Goal: Task Accomplishment & Management: Manage account settings

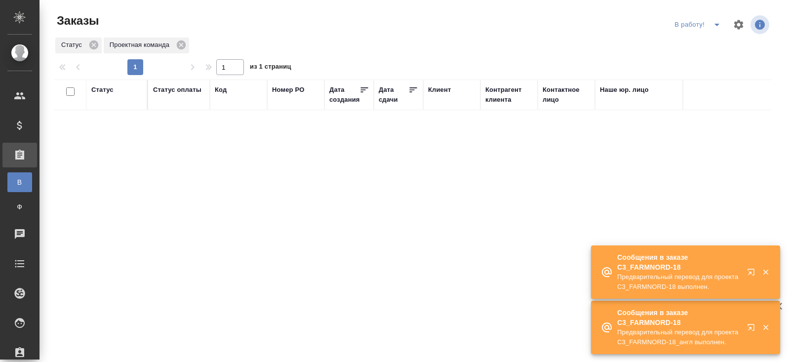
click at [718, 24] on icon "split button" at bounding box center [716, 25] width 5 height 2
click at [697, 45] on li "ПМ" at bounding box center [698, 45] width 55 height 16
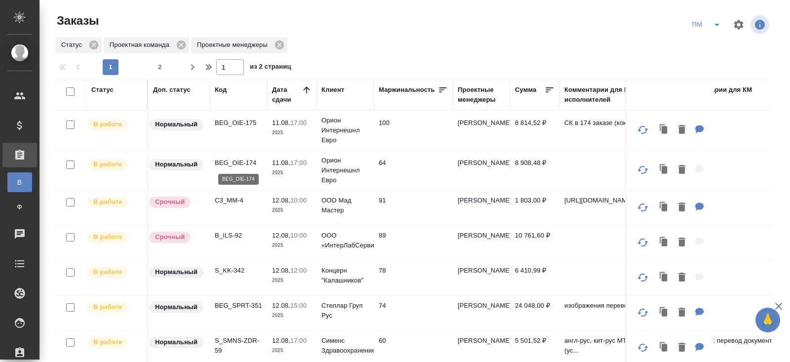
click at [236, 160] on p "BEG_OIE-174" at bounding box center [238, 163] width 47 height 10
click at [157, 67] on span "2" at bounding box center [160, 67] width 16 height 10
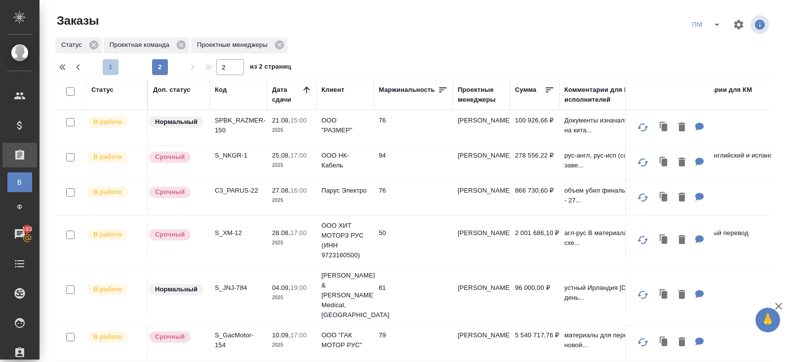
click at [111, 66] on span "1" at bounding box center [111, 67] width 16 height 10
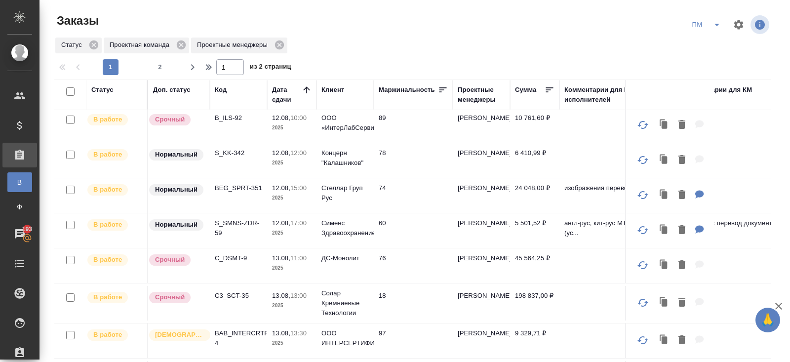
scroll to position [138, 0]
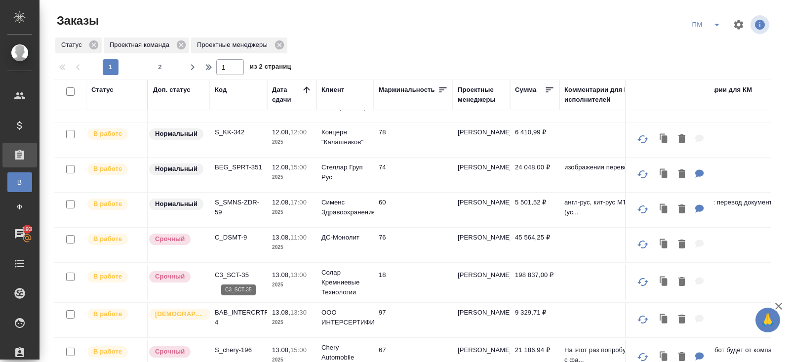
click at [229, 272] on p "C3_SCT-35" at bounding box center [238, 275] width 47 height 10
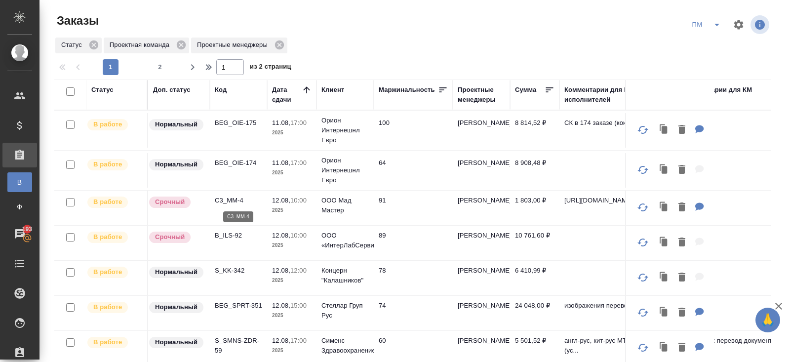
click at [226, 199] on p "C3_MM-4" at bounding box center [238, 200] width 47 height 10
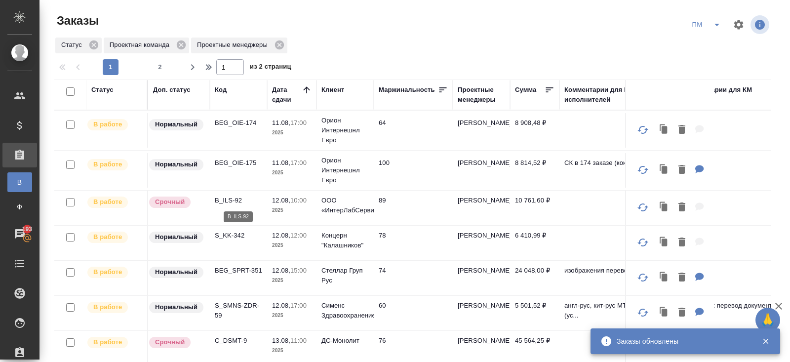
click at [225, 199] on p "B_ILS-92" at bounding box center [238, 200] width 47 height 10
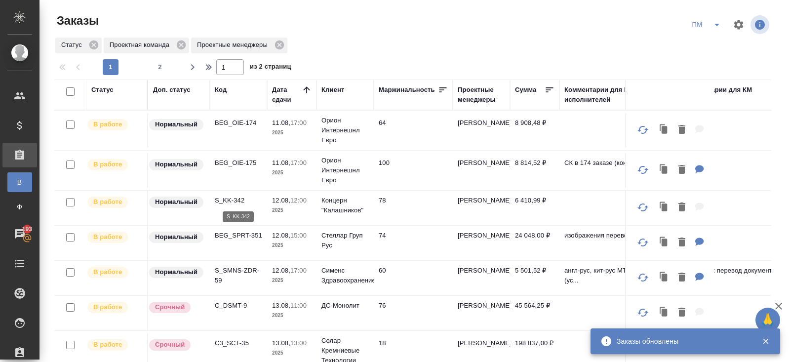
click at [228, 199] on p "S_KK-342" at bounding box center [238, 200] width 47 height 10
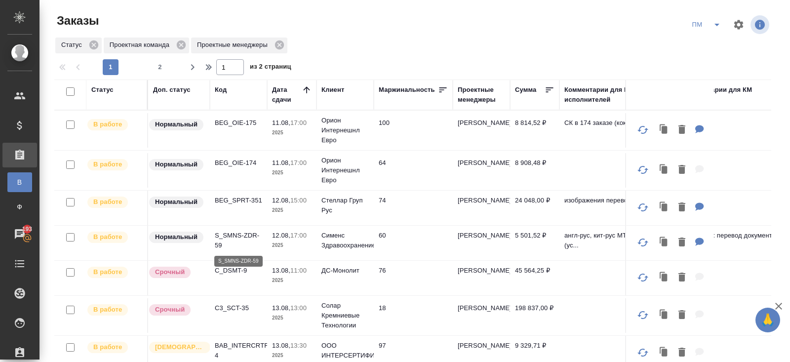
click at [225, 239] on p "S_SMNS-ZDR-59" at bounding box center [238, 240] width 47 height 20
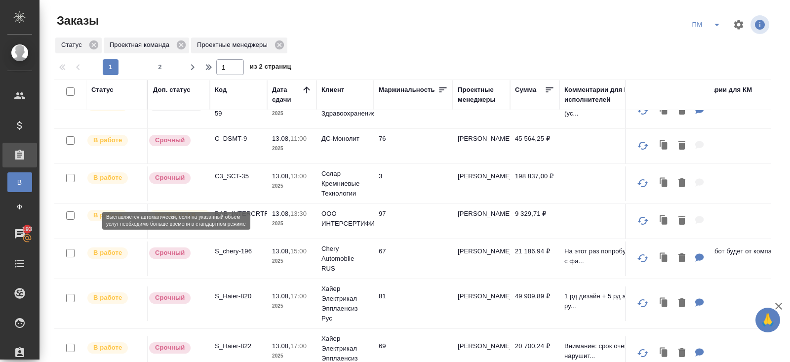
scroll to position [132, 0]
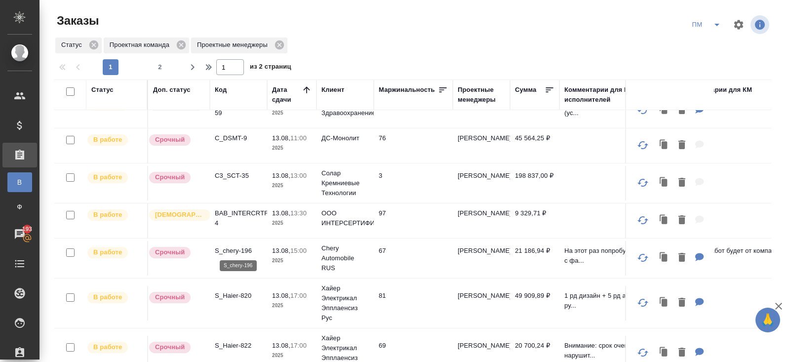
click at [233, 248] on p "S_chery-196" at bounding box center [238, 251] width 47 height 10
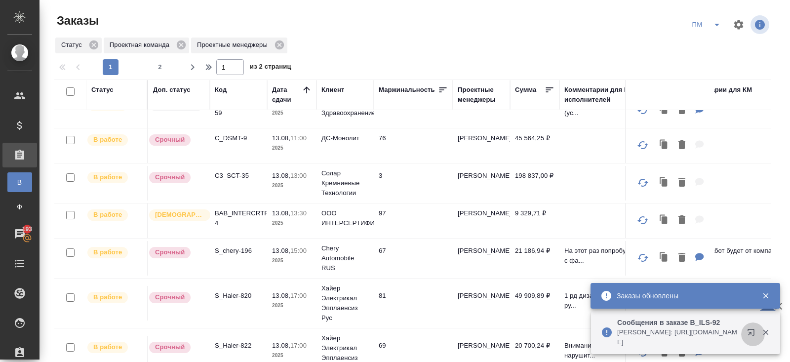
click at [754, 332] on icon "button" at bounding box center [750, 332] width 6 height 6
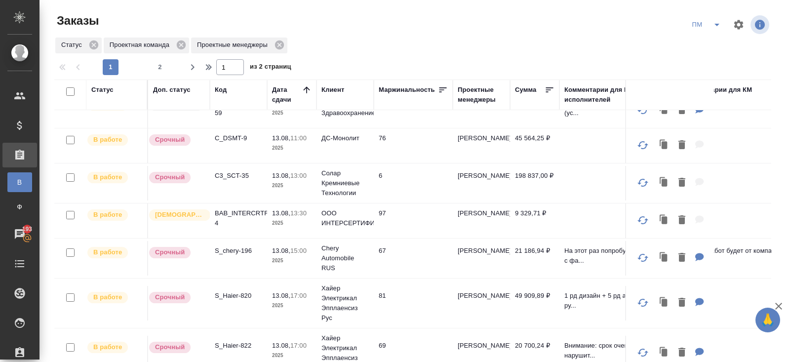
scroll to position [0, 0]
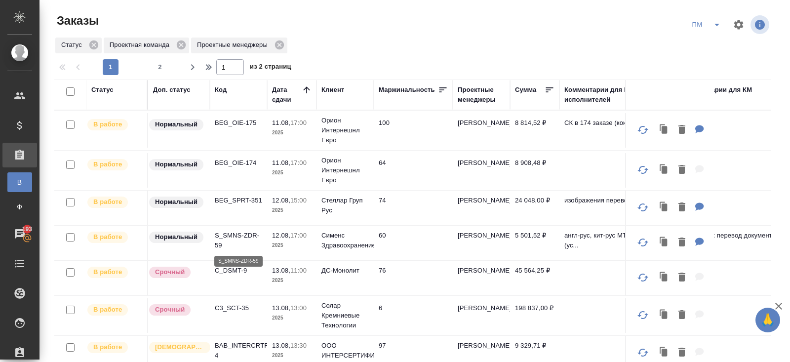
click at [231, 231] on p "S_SMNS-ZDR-59" at bounding box center [238, 240] width 47 height 20
click at [236, 197] on p "BEG_SPRT-351" at bounding box center [238, 200] width 47 height 10
click at [160, 68] on span "2" at bounding box center [160, 67] width 16 height 10
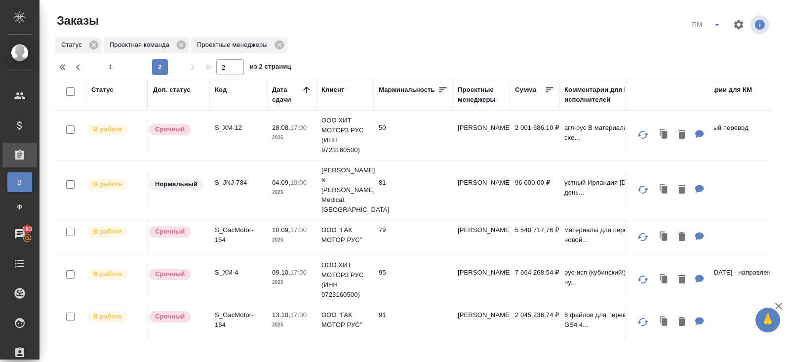
click at [223, 267] on p "S_XM-4" at bounding box center [238, 272] width 47 height 10
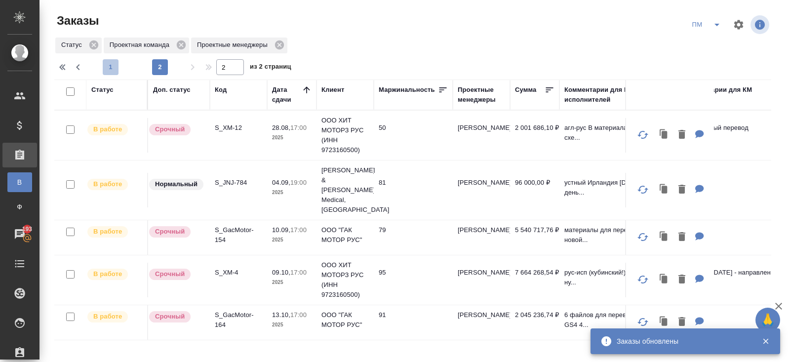
click at [109, 68] on span "1" at bounding box center [111, 67] width 16 height 10
type input "1"
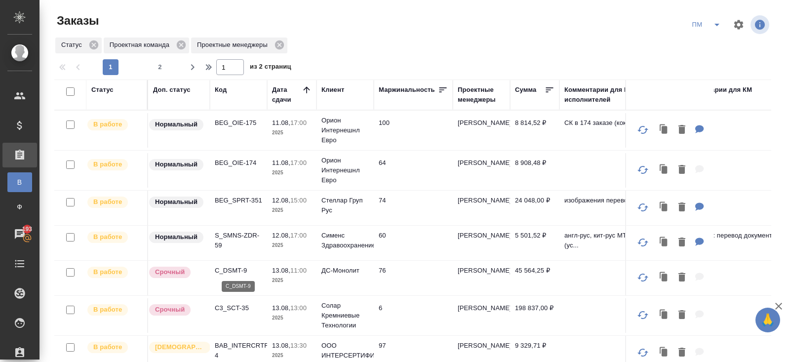
click at [232, 271] on p "C_DSMT-9" at bounding box center [238, 270] width 47 height 10
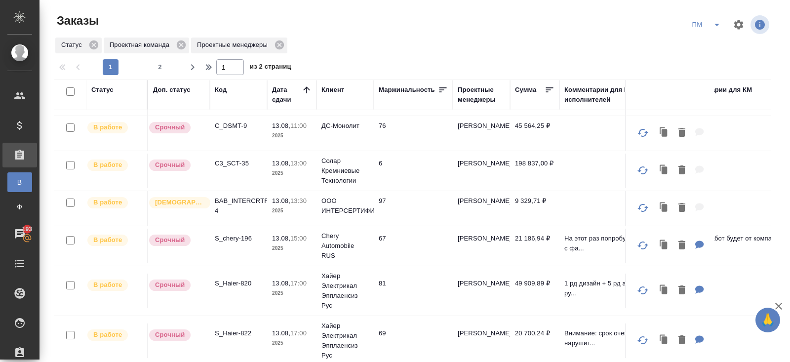
scroll to position [145, 0]
click at [240, 278] on p "S_Haier-820" at bounding box center [238, 283] width 47 height 10
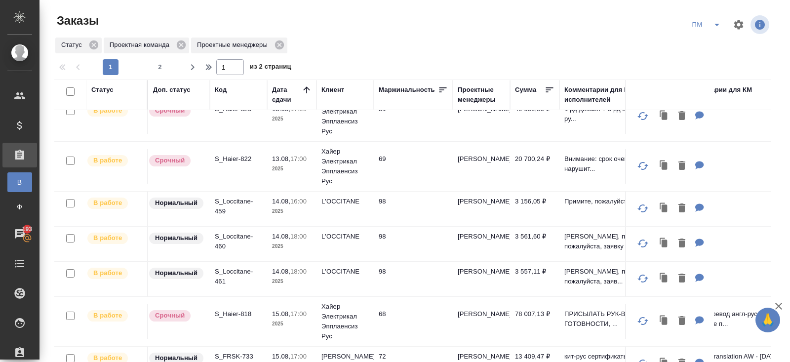
scroll to position [322, 0]
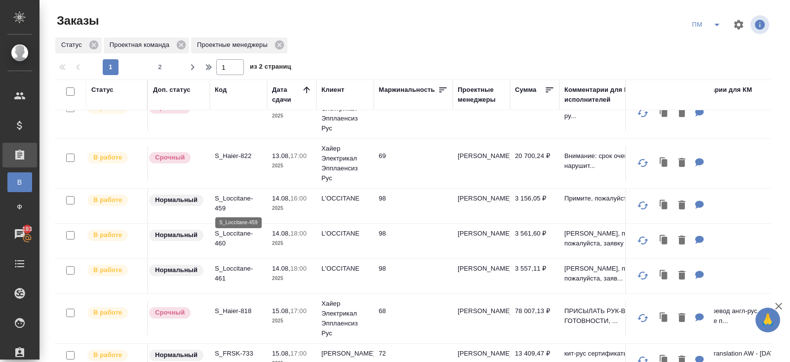
click at [220, 204] on p "S_Loccitane-459" at bounding box center [238, 203] width 47 height 20
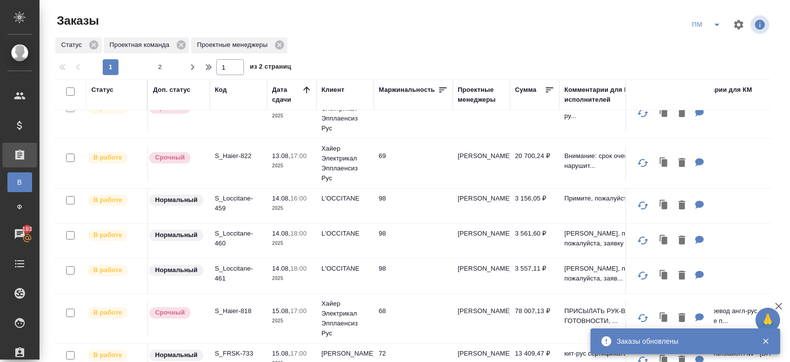
scroll to position [0, 0]
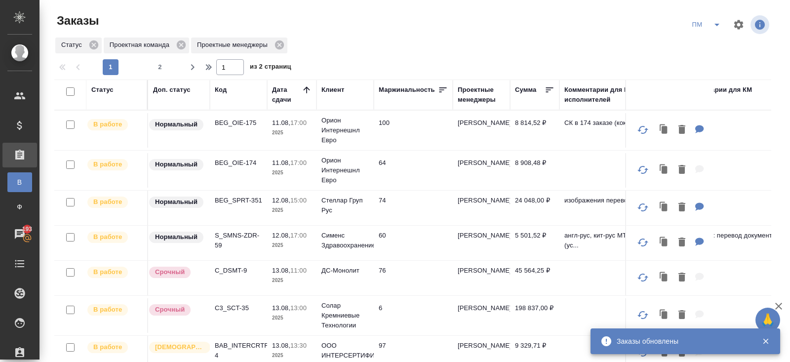
drag, startPoint x: 220, startPoint y: 89, endPoint x: 221, endPoint y: 106, distance: 16.8
click at [220, 88] on div "Код" at bounding box center [221, 90] width 12 height 10
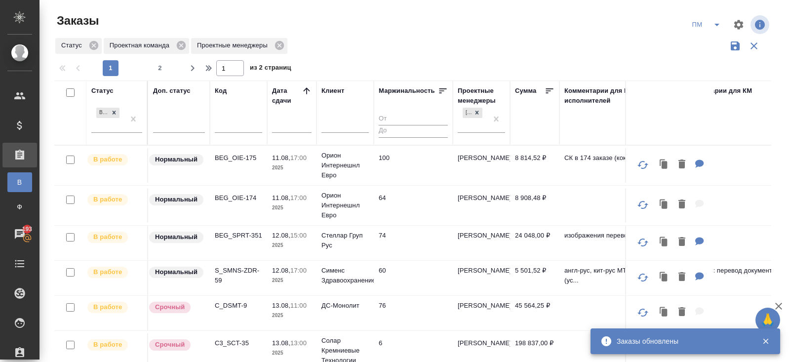
click at [223, 124] on input "text" at bounding box center [238, 126] width 47 height 12
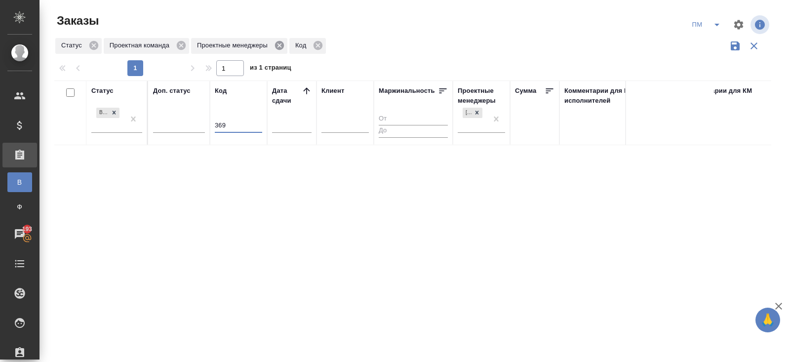
type input "369"
click at [284, 45] on icon at bounding box center [279, 45] width 9 height 9
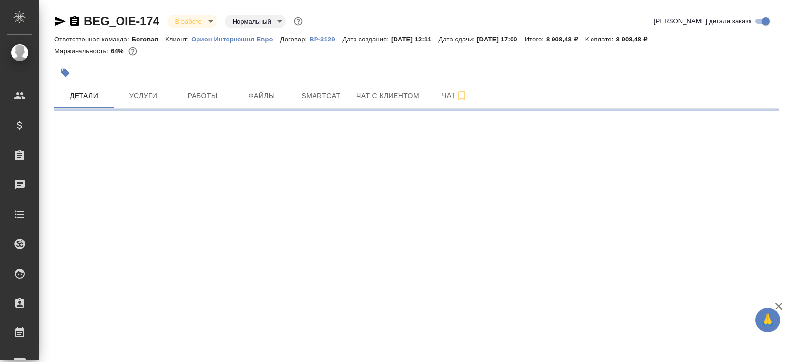
select select "RU"
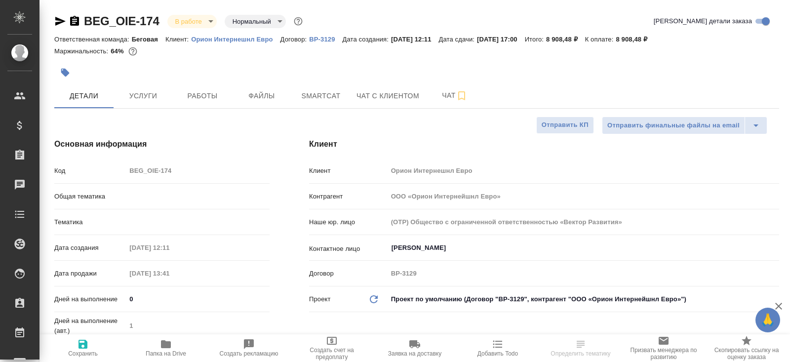
type textarea "x"
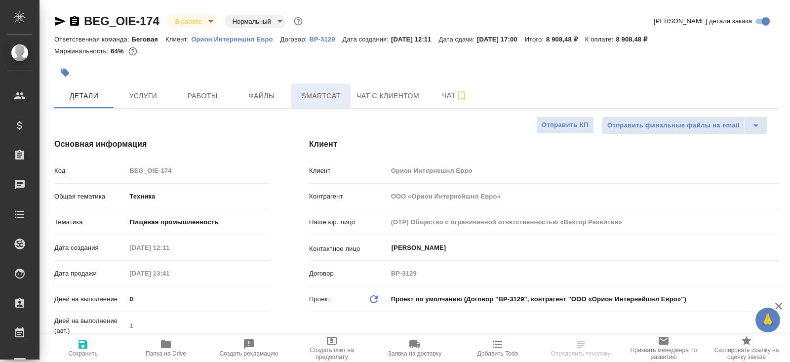
type textarea "x"
click at [333, 100] on span "Smartcat" at bounding box center [320, 96] width 47 height 12
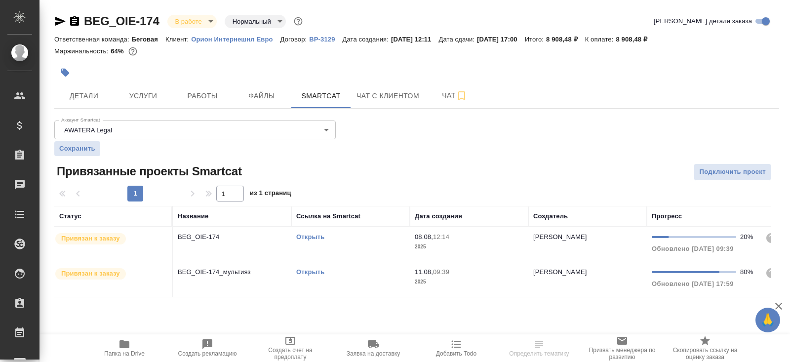
click at [311, 271] on link "Открыть" at bounding box center [310, 271] width 28 height 7
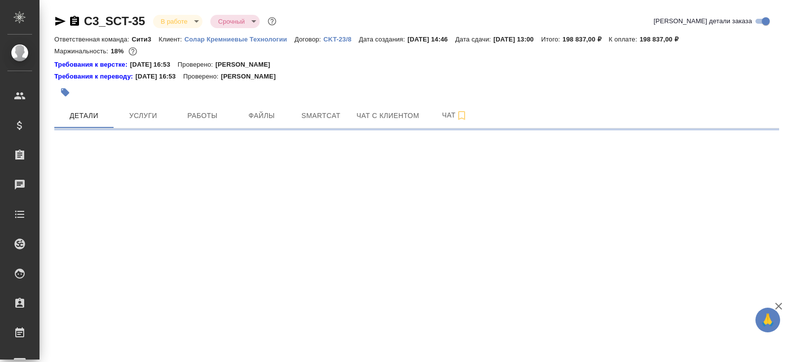
select select "RU"
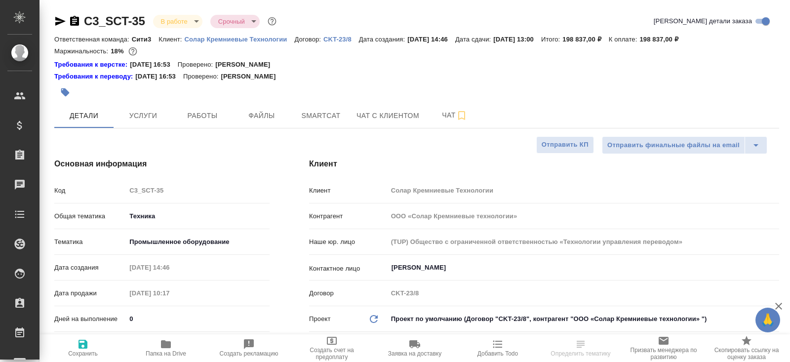
type textarea "x"
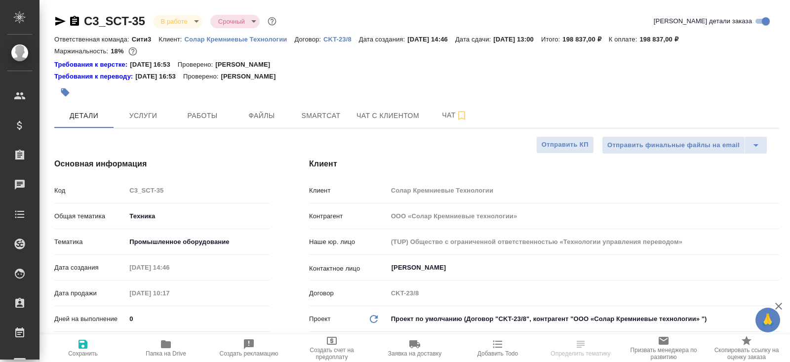
type textarea "x"
click at [163, 344] on icon "button" at bounding box center [166, 344] width 10 height 8
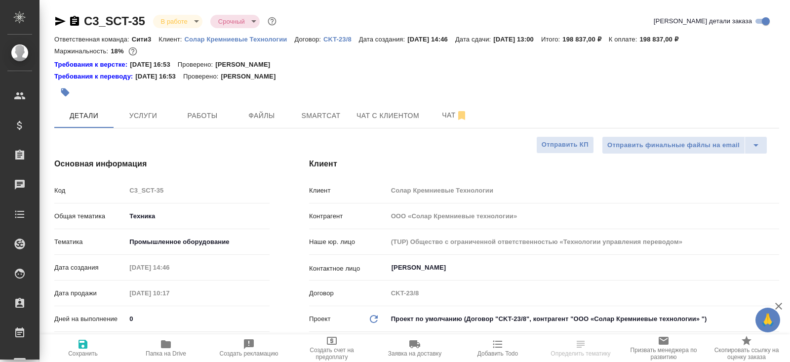
type textarea "x"
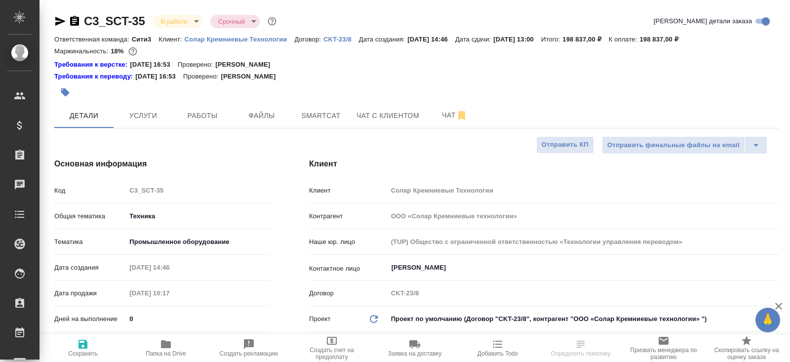
type textarea "x"
click at [331, 120] on span "Smartcat" at bounding box center [320, 116] width 47 height 12
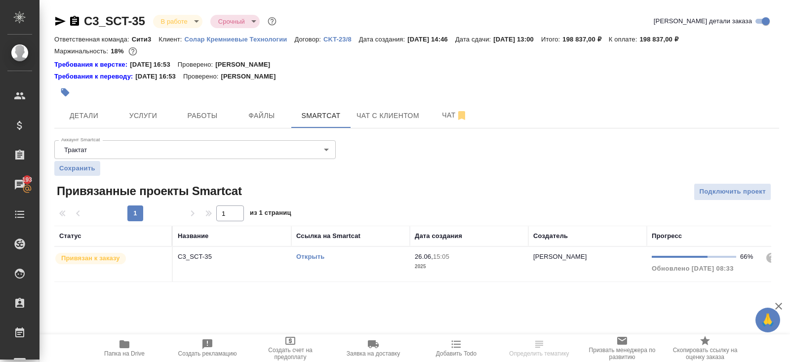
click at [310, 255] on link "Открыть" at bounding box center [310, 256] width 28 height 7
click at [212, 116] on span "Работы" at bounding box center [202, 116] width 47 height 12
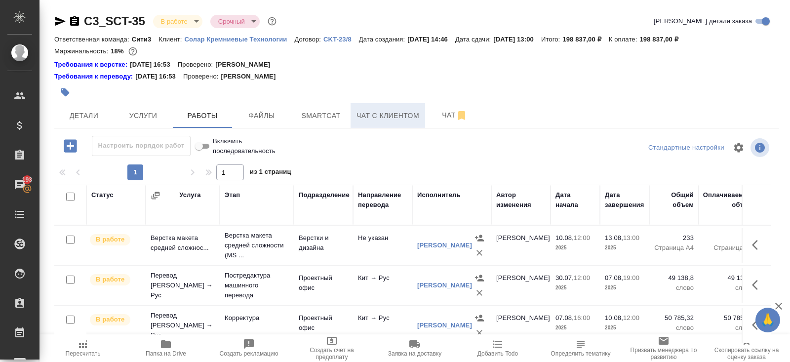
scroll to position [70, 0]
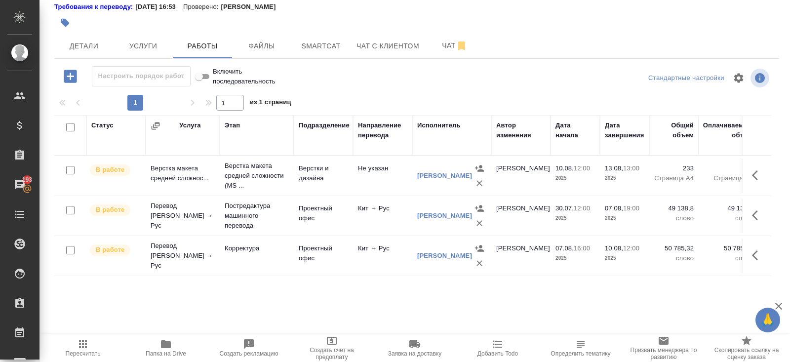
click at [755, 213] on icon "button" at bounding box center [758, 215] width 12 height 12
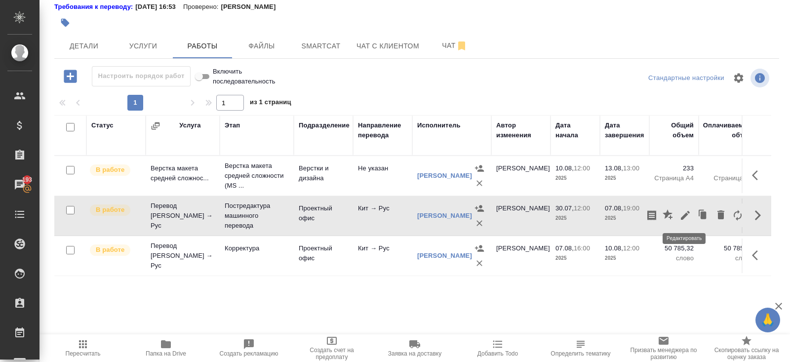
click at [686, 213] on icon "button" at bounding box center [685, 215] width 9 height 9
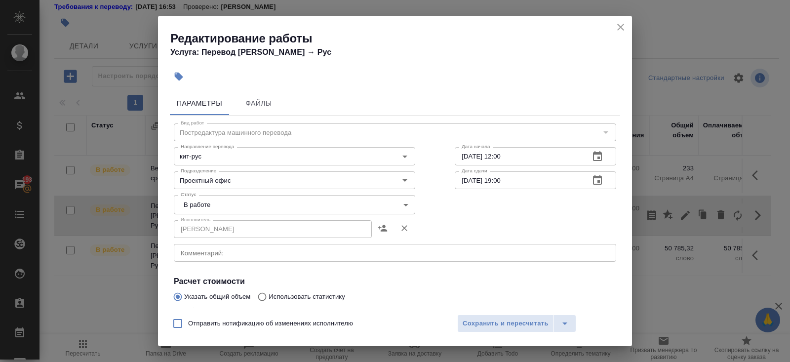
click at [194, 206] on body "🙏 .cls-1 fill:#fff; AWATERA Belyakova Yulia Клиенты Спецификации Заказы 193 Чат…" at bounding box center [395, 181] width 790 height 362
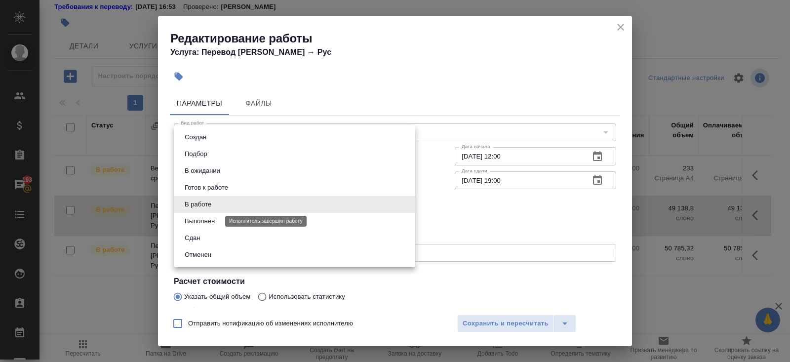
click at [201, 217] on button "Выполнен" at bounding box center [200, 221] width 36 height 11
type input "completed"
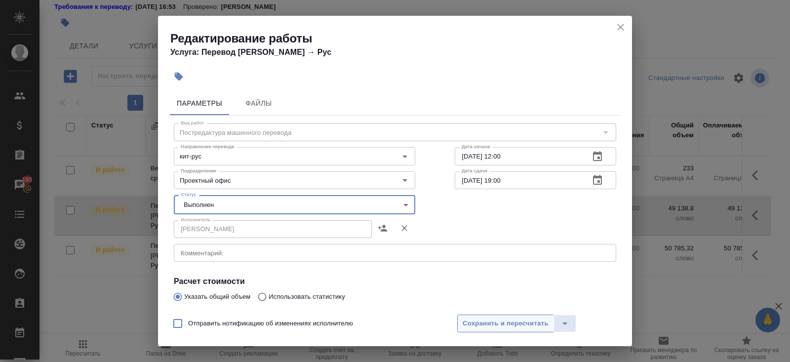
click at [469, 318] on span "Сохранить и пересчитать" at bounding box center [505, 323] width 86 height 11
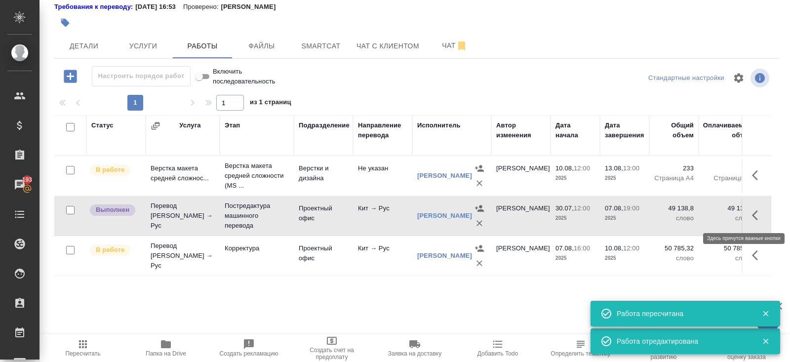
click at [756, 216] on icon "button" at bounding box center [758, 215] width 12 height 12
click at [699, 215] on icon "button" at bounding box center [703, 215] width 14 height 14
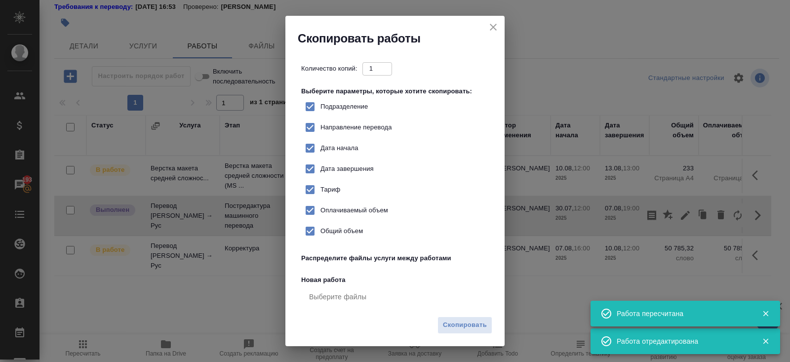
checkbox input "true"
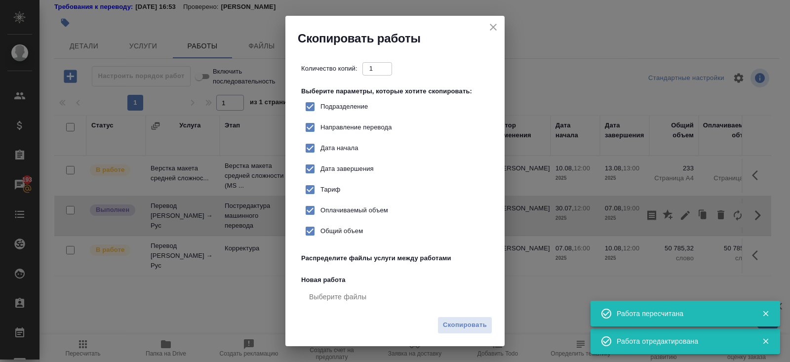
checkbox input "true"
click at [463, 328] on span "Скопировать" at bounding box center [465, 324] width 44 height 11
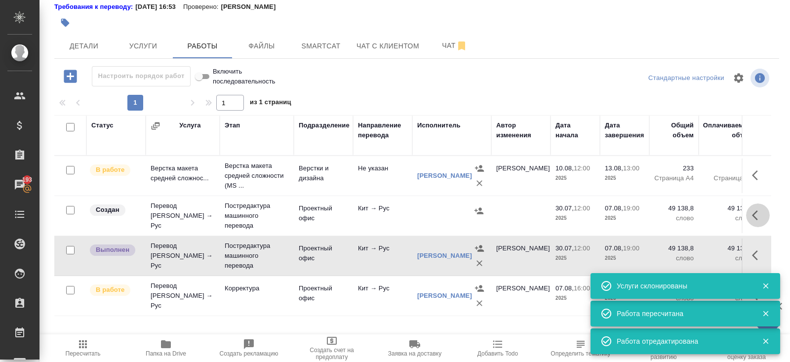
click at [752, 214] on icon "button" at bounding box center [755, 215] width 6 height 10
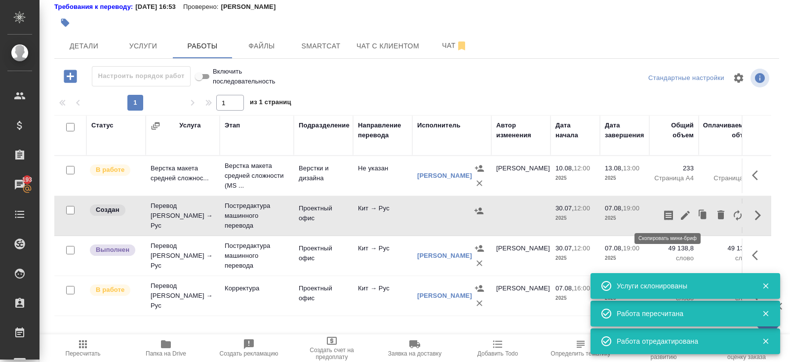
click at [681, 216] on icon "button" at bounding box center [685, 215] width 12 height 12
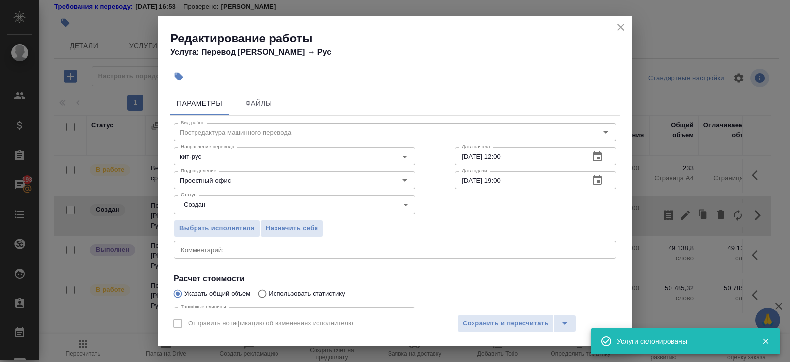
scroll to position [102, 0]
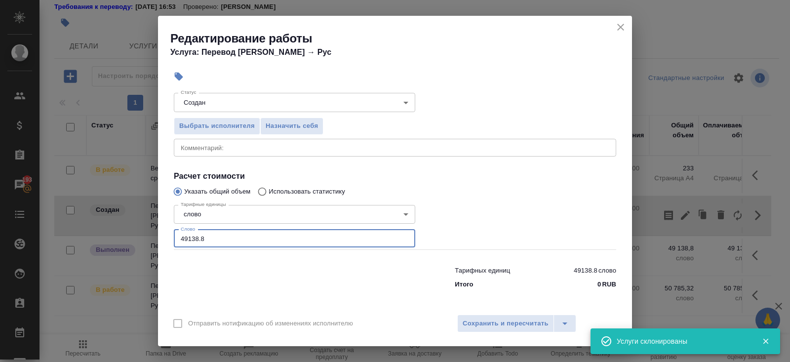
drag, startPoint x: 216, startPoint y: 237, endPoint x: 95, endPoint y: 234, distance: 121.4
click at [95, 234] on div "Редактирование работы Услуга: Перевод Стандарт Кит → Рус Параметры Файлы Вид ра…" at bounding box center [395, 181] width 790 height 362
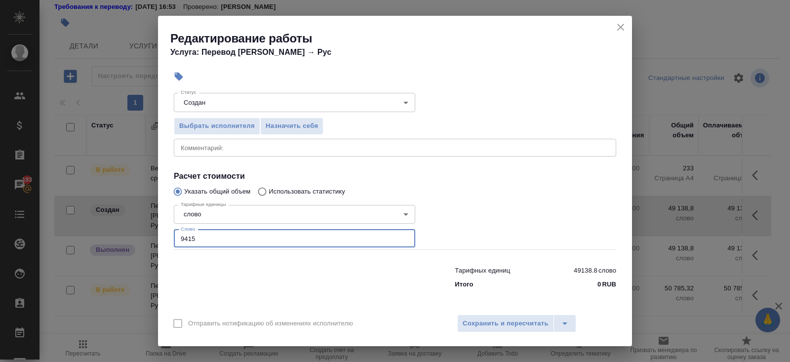
scroll to position [0, 0]
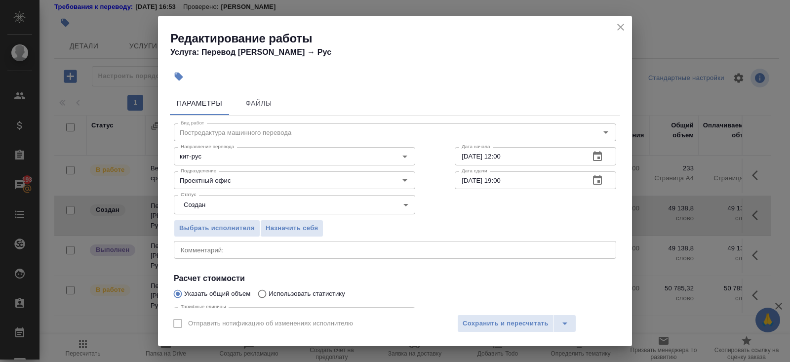
type input "9415"
click at [215, 196] on body "🙏 .cls-1 fill:#fff; AWATERA Belyakova Yulia Клиенты Спецификации Заказы 193 Чат…" at bounding box center [395, 181] width 790 height 362
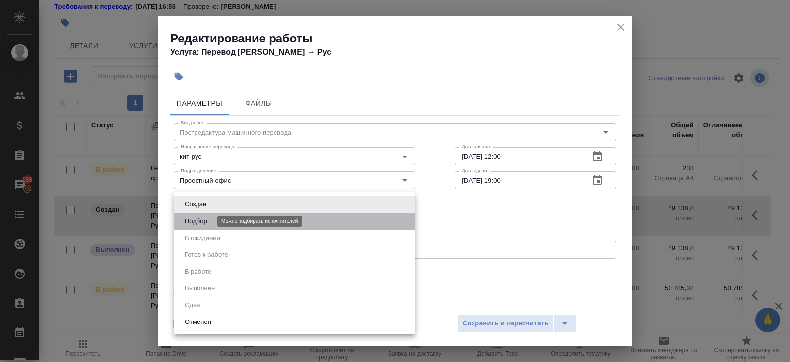
click at [210, 218] on button "Подбор" at bounding box center [196, 221] width 29 height 11
type input "recruiting"
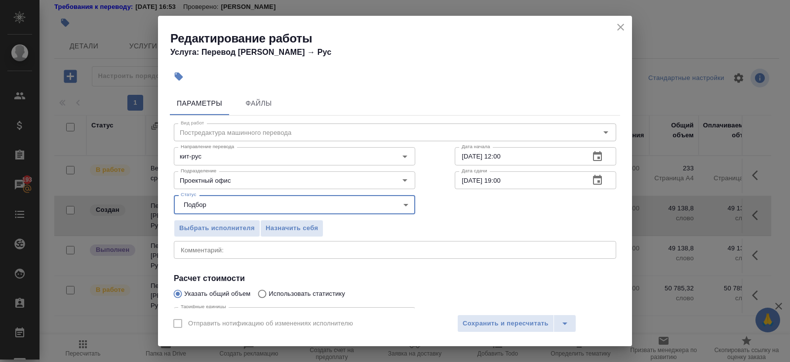
click at [590, 181] on button "button" at bounding box center [597, 180] width 24 height 24
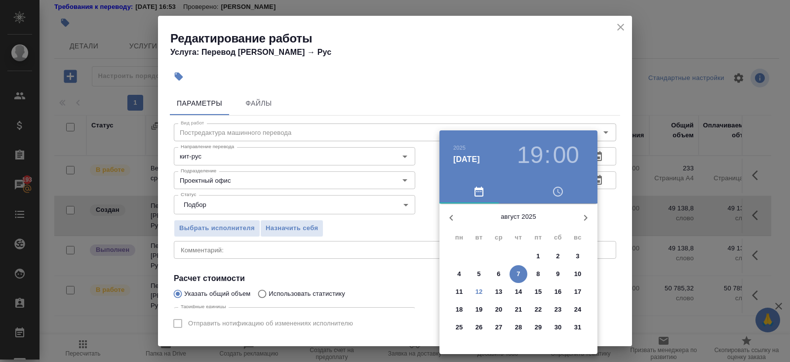
click at [481, 292] on p "12" at bounding box center [478, 292] width 7 height 10
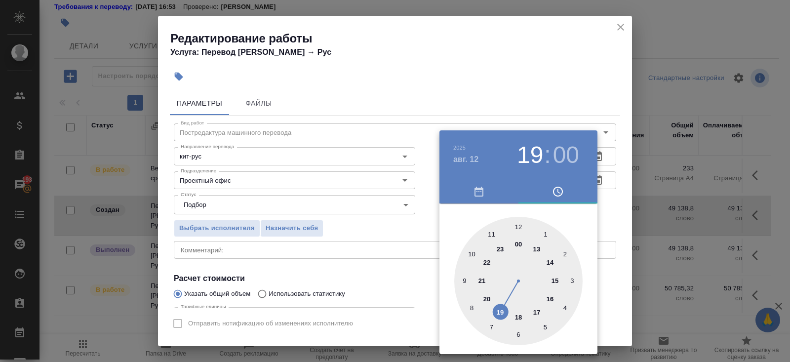
click at [519, 314] on div at bounding box center [518, 281] width 128 height 128
type input "12.08.2025 18:00"
click at [407, 303] on div at bounding box center [395, 181] width 790 height 362
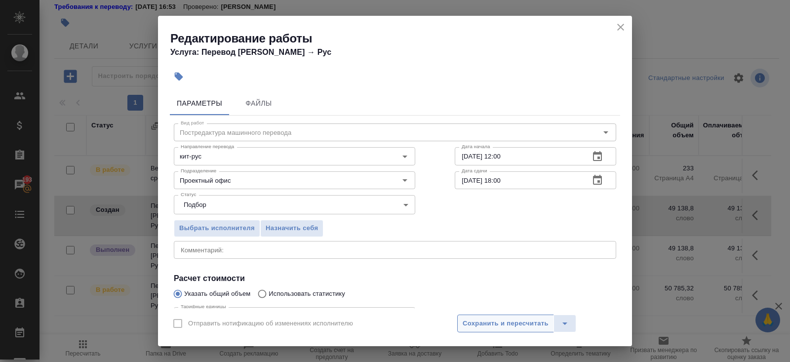
click at [468, 325] on span "Сохранить и пересчитать" at bounding box center [505, 323] width 86 height 11
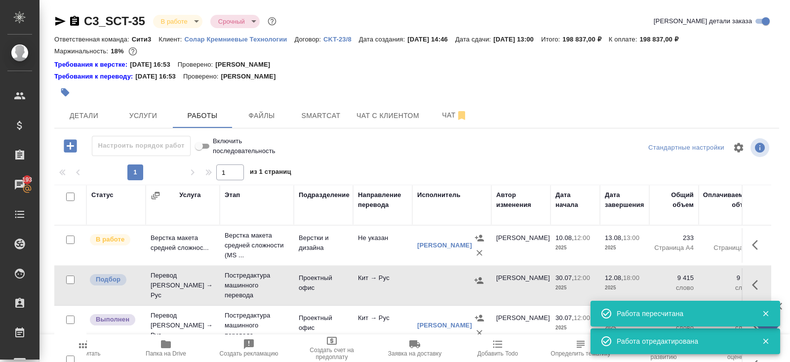
scroll to position [70, 0]
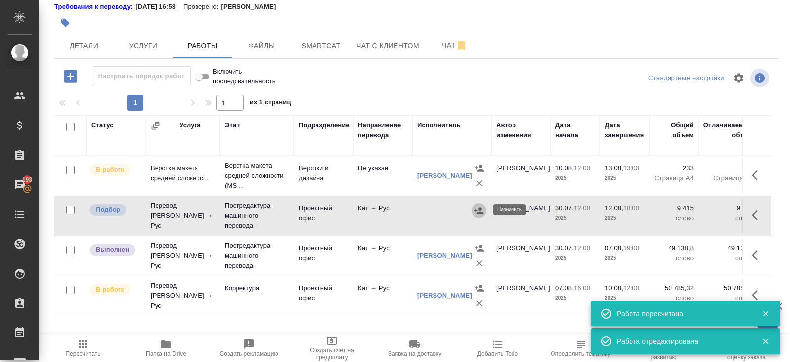
click at [482, 210] on icon "button" at bounding box center [479, 211] width 10 height 10
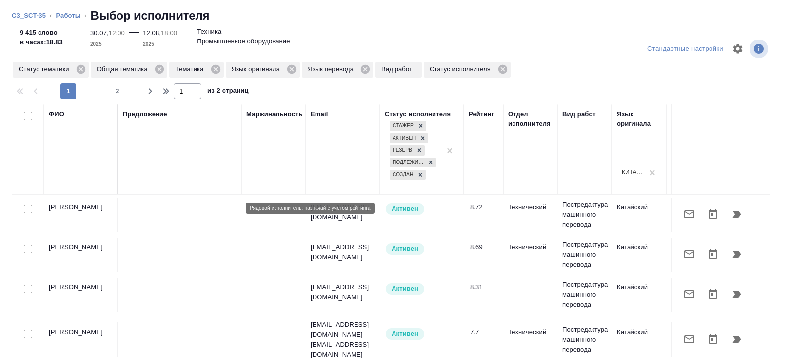
scroll to position [0, 675]
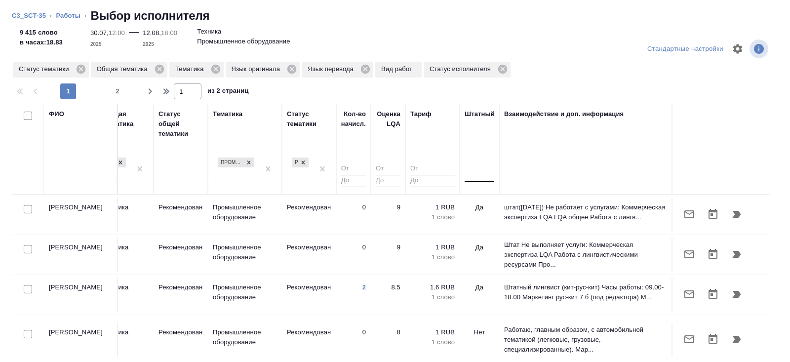
click at [471, 182] on div at bounding box center [479, 172] width 30 height 19
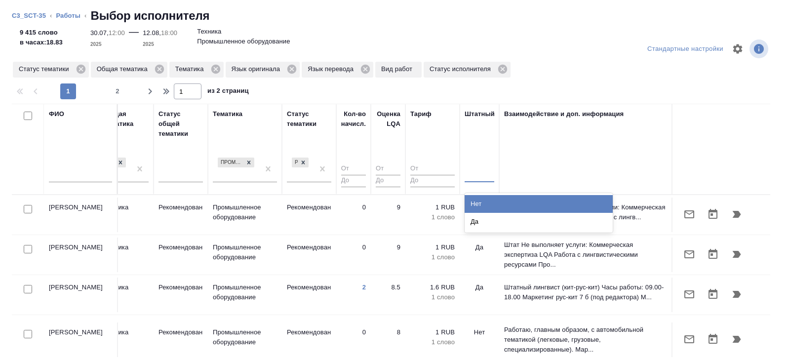
click at [480, 203] on div "Нет" at bounding box center [538, 204] width 148 height 18
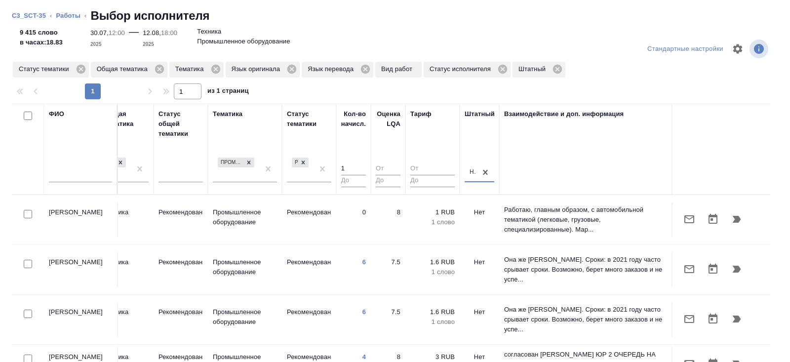
type input "1"
click at [361, 164] on input "1" at bounding box center [353, 169] width 25 height 12
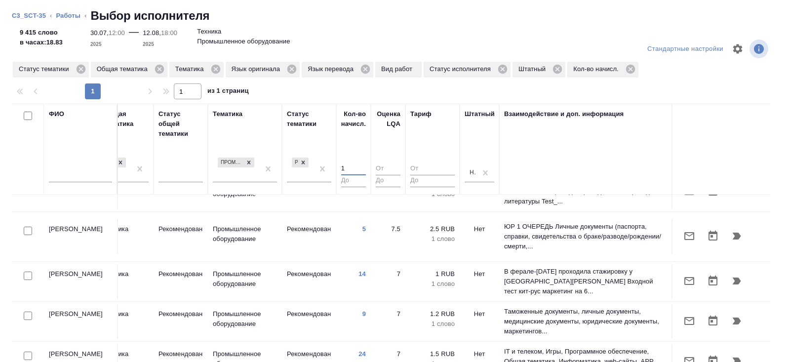
scroll to position [289, 675]
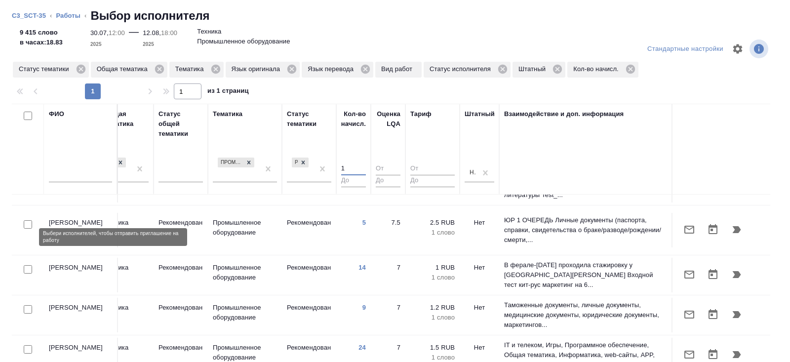
click at [25, 265] on input "checkbox" at bounding box center [28, 269] width 8 height 8
checkbox input "true"
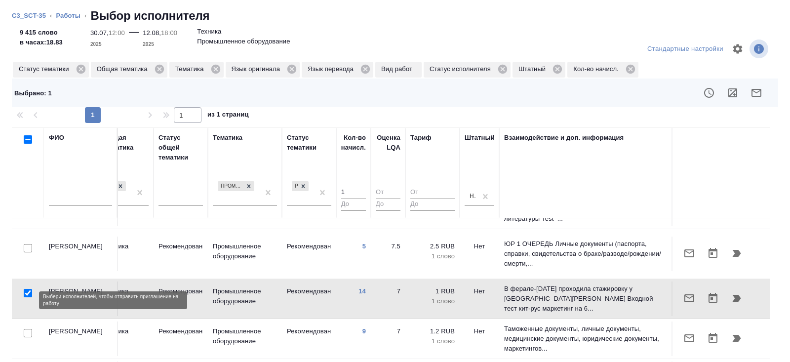
click at [28, 329] on input "checkbox" at bounding box center [28, 333] width 8 height 8
checkbox input "true"
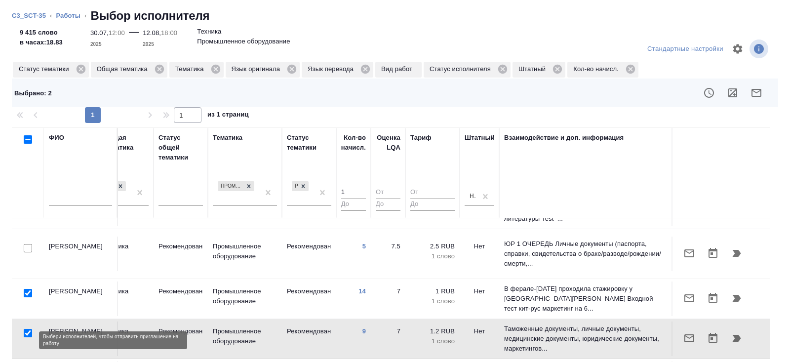
checkbox input "true"
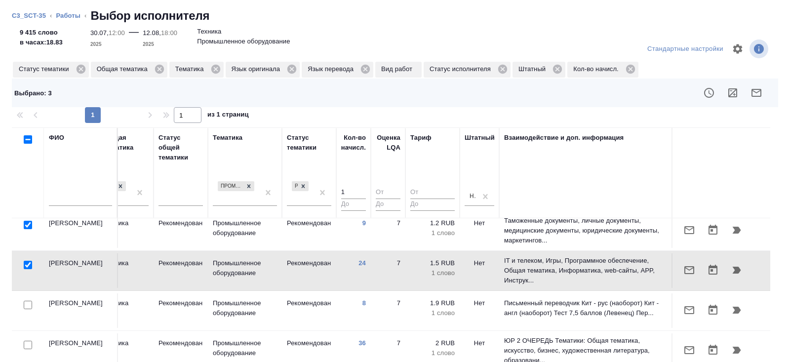
scroll to position [402, 675]
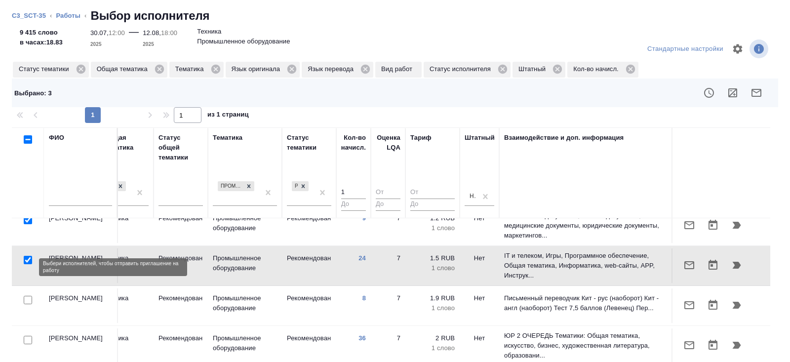
click at [27, 296] on input "checkbox" at bounding box center [28, 300] width 8 height 8
checkbox input "true"
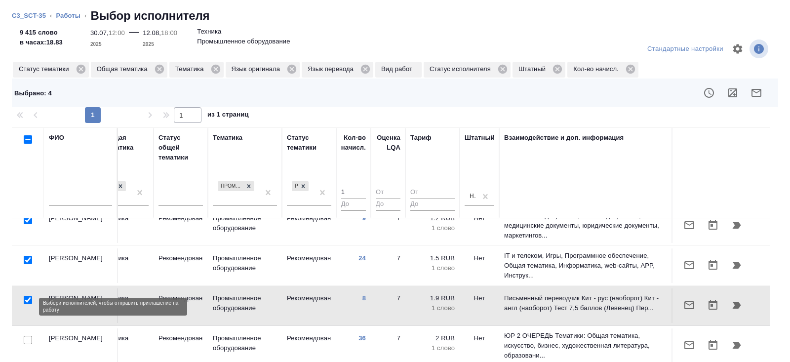
click at [28, 336] on input "checkbox" at bounding box center [28, 340] width 8 height 8
checkbox input "true"
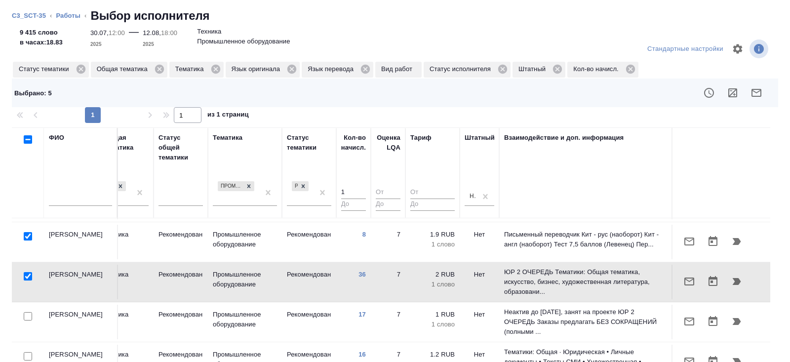
scroll to position [423, 675]
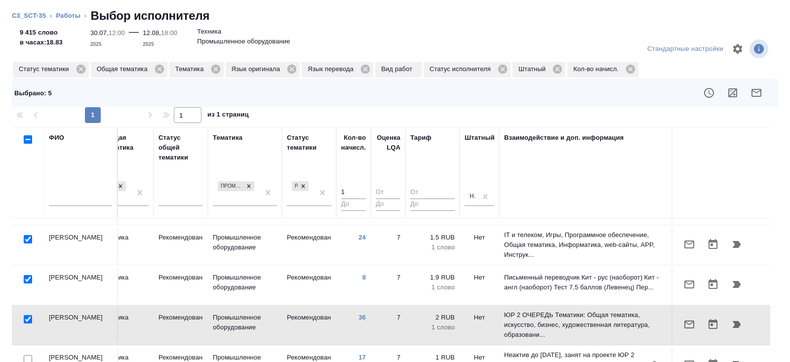
click at [27, 275] on input "checkbox" at bounding box center [28, 279] width 8 height 8
checkbox input "false"
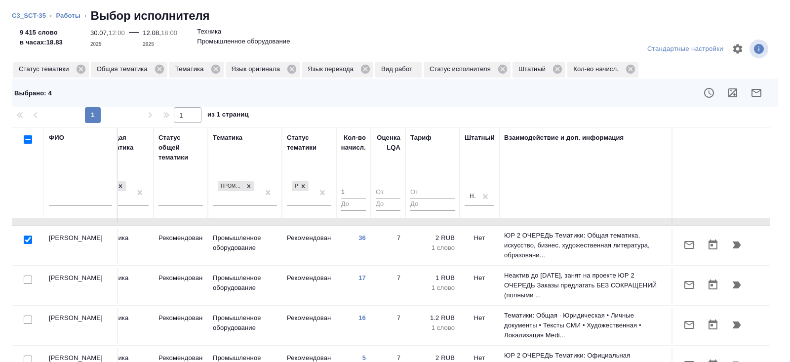
scroll to position [529, 675]
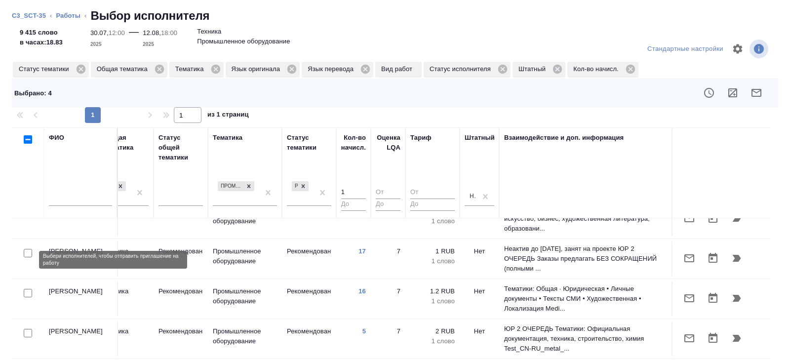
click at [26, 289] on input "checkbox" at bounding box center [28, 293] width 8 height 8
checkbox input "true"
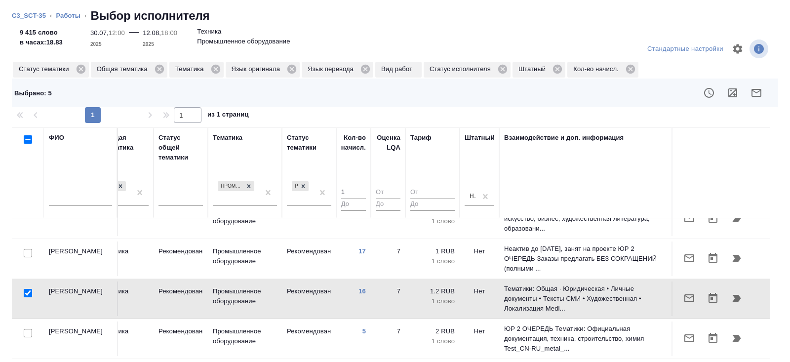
scroll to position [561, 675]
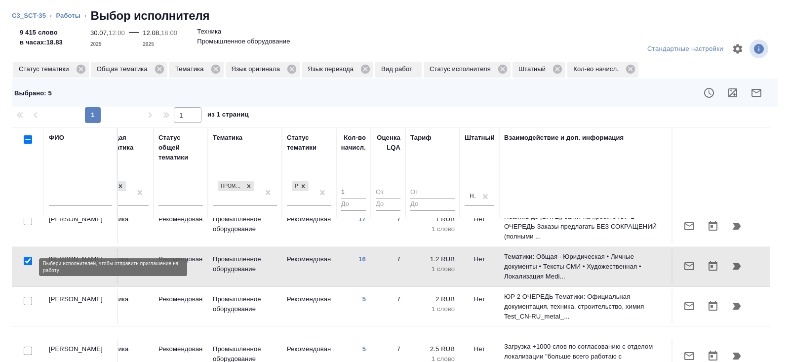
click at [27, 297] on input "checkbox" at bounding box center [28, 301] width 8 height 8
checkbox input "true"
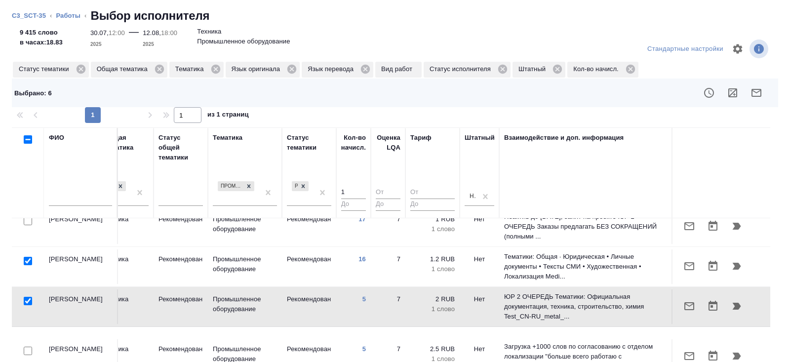
scroll to position [614, 675]
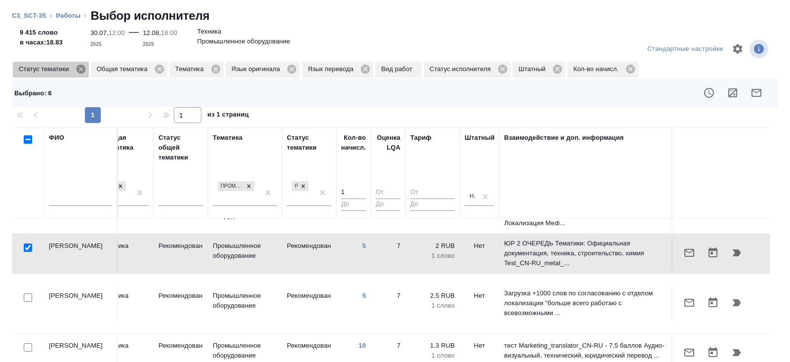
click at [81, 70] on icon at bounding box center [81, 69] width 11 height 11
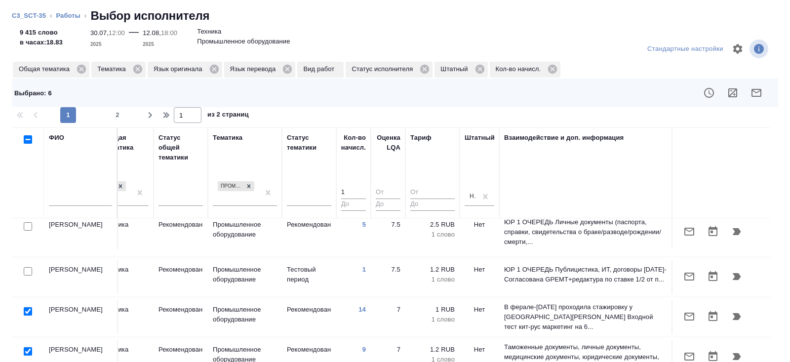
scroll to position [432, 675]
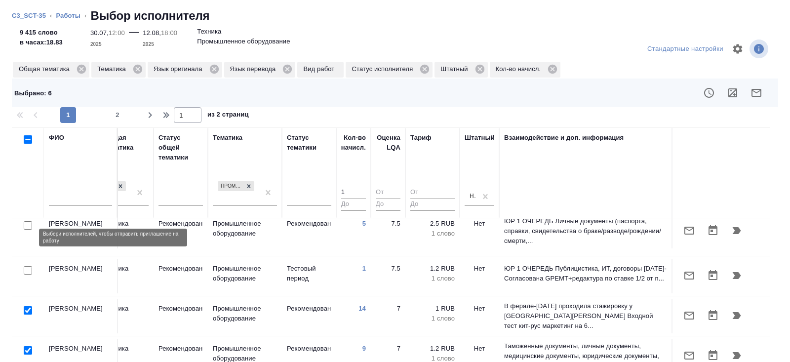
click at [30, 266] on input "checkbox" at bounding box center [28, 270] width 8 height 8
checkbox input "true"
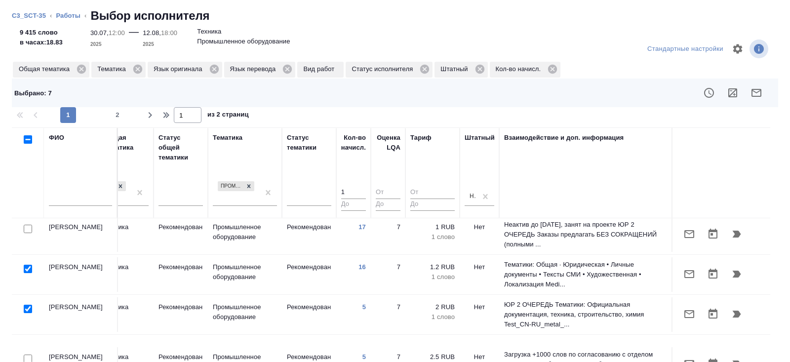
scroll to position [773, 675]
click at [110, 118] on span "2" at bounding box center [118, 115] width 16 height 10
type input "2"
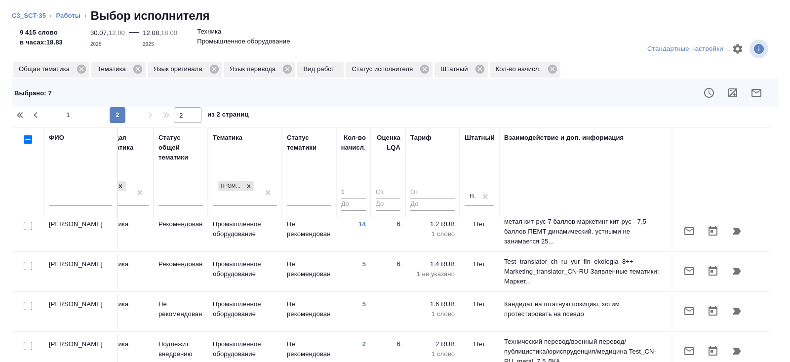
scroll to position [0, 675]
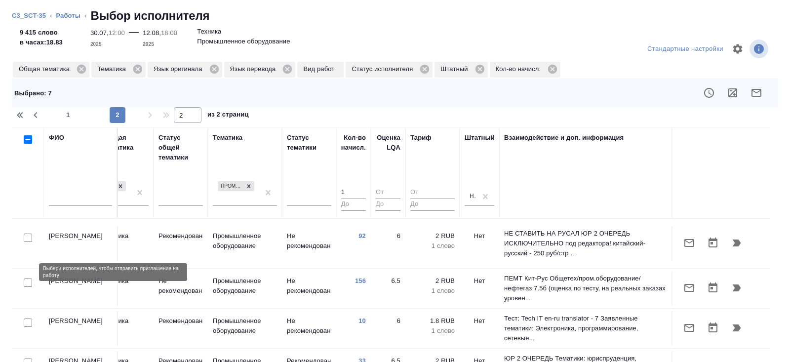
click at [29, 278] on input "checkbox" at bounding box center [28, 282] width 8 height 8
checkbox input "true"
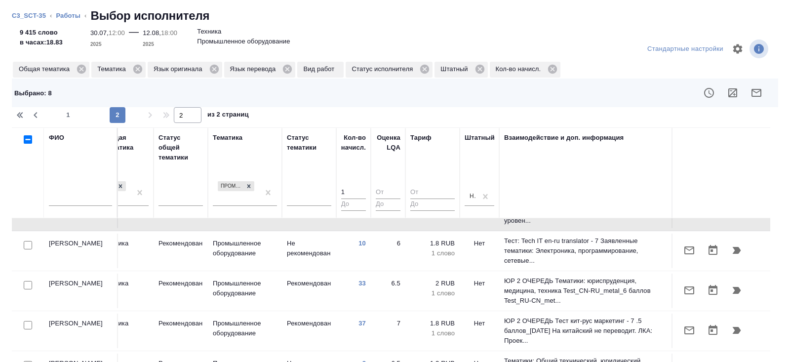
scroll to position [88, 675]
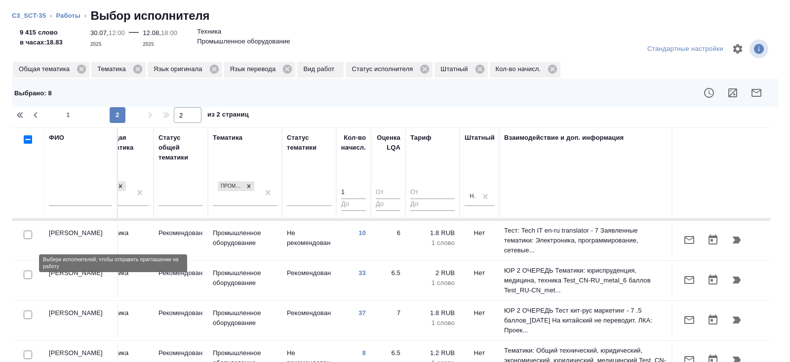
click at [28, 270] on input "checkbox" at bounding box center [28, 274] width 8 height 8
checkbox input "true"
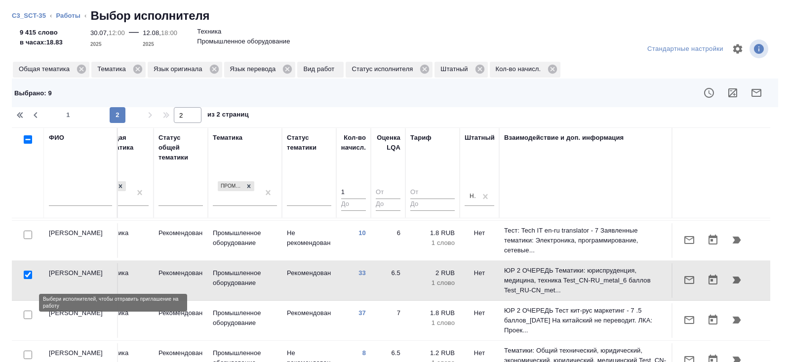
click at [28, 310] on input "checkbox" at bounding box center [28, 314] width 8 height 8
checkbox input "true"
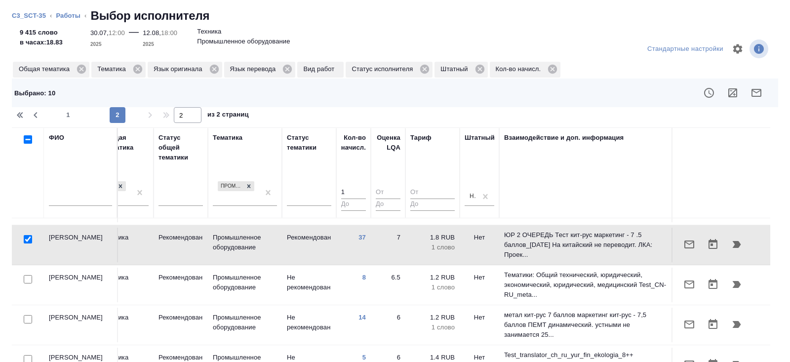
scroll to position [168, 675]
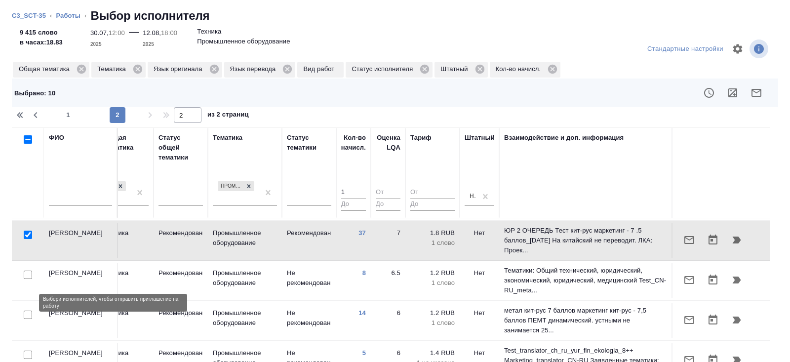
click at [27, 310] on input "checkbox" at bounding box center [28, 314] width 8 height 8
checkbox input "true"
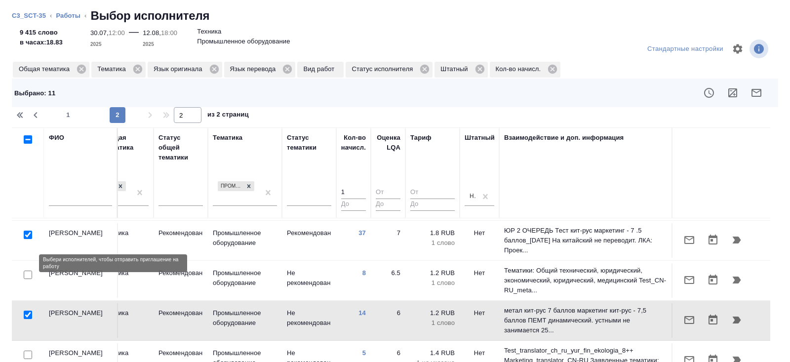
click at [27, 270] on input "checkbox" at bounding box center [28, 274] width 8 height 8
checkbox input "true"
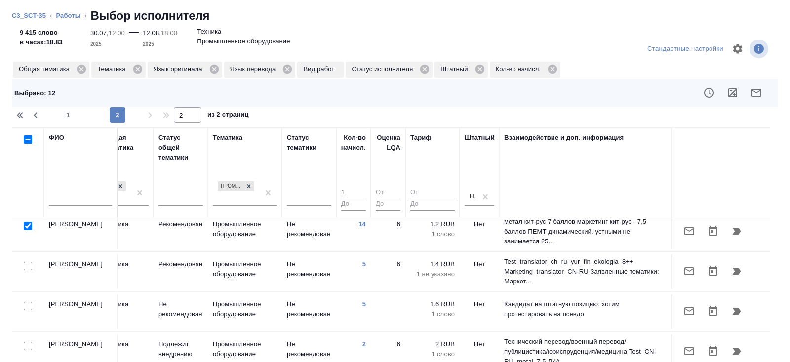
scroll to position [80, 0]
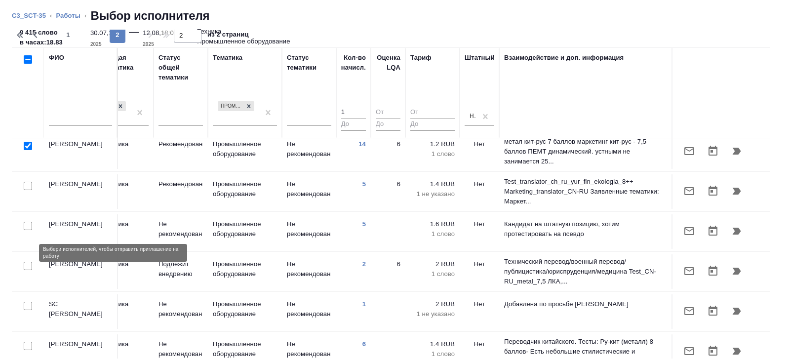
click at [27, 262] on input "checkbox" at bounding box center [28, 266] width 8 height 8
checkbox input "true"
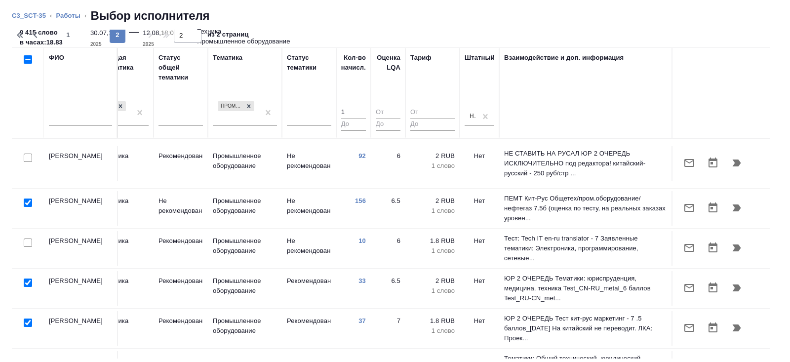
scroll to position [0, 0]
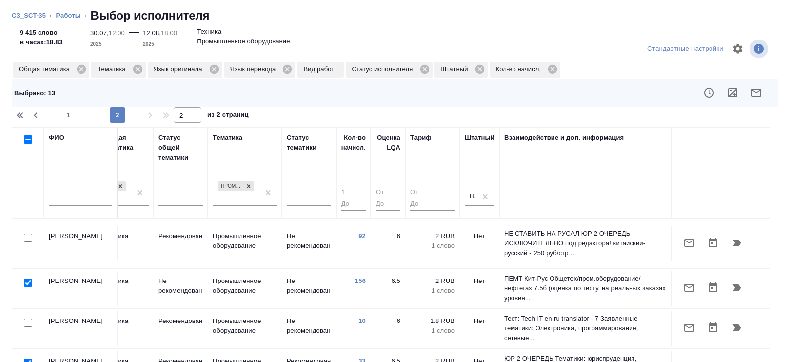
click at [757, 102] on button "button" at bounding box center [756, 93] width 24 height 24
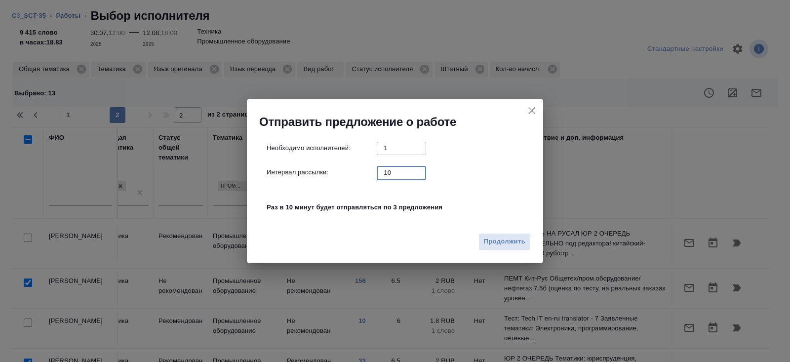
drag, startPoint x: 397, startPoint y: 174, endPoint x: 383, endPoint y: 172, distance: 14.0
click at [383, 172] on input "10" at bounding box center [401, 172] width 49 height 12
type input "0"
click at [492, 250] on div "Продолжить" at bounding box center [395, 245] width 296 height 35
click at [501, 244] on span "Продолжить" at bounding box center [504, 241] width 41 height 11
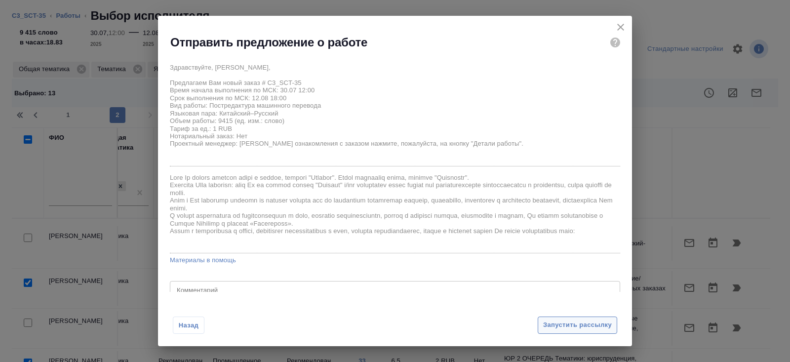
click at [553, 320] on span "Запустить рассылку" at bounding box center [577, 324] width 69 height 11
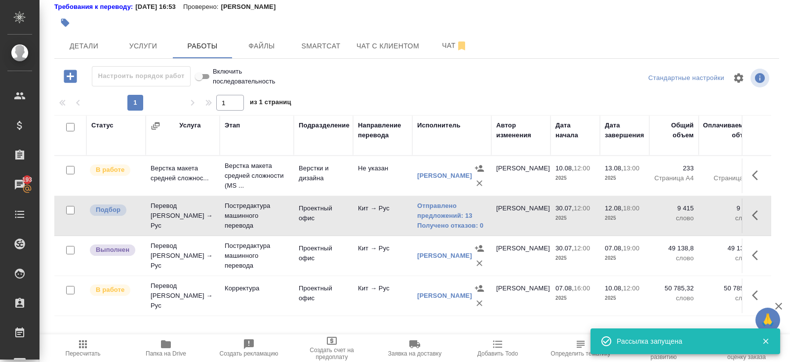
click at [92, 343] on span "Пересчитать" at bounding box center [82, 347] width 71 height 19
click at [327, 44] on span "Smartcat" at bounding box center [320, 46] width 47 height 12
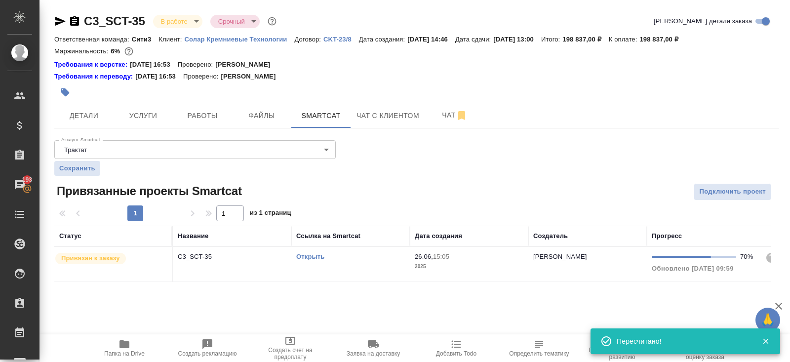
click at [307, 256] on link "Открыть" at bounding box center [310, 256] width 28 height 7
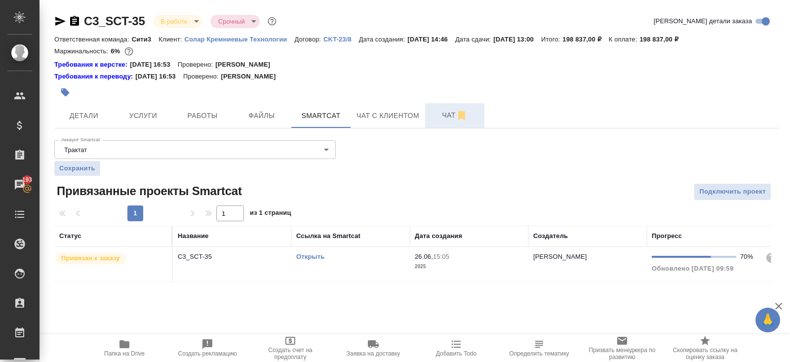
click at [437, 117] on span "Чат" at bounding box center [454, 115] width 47 height 12
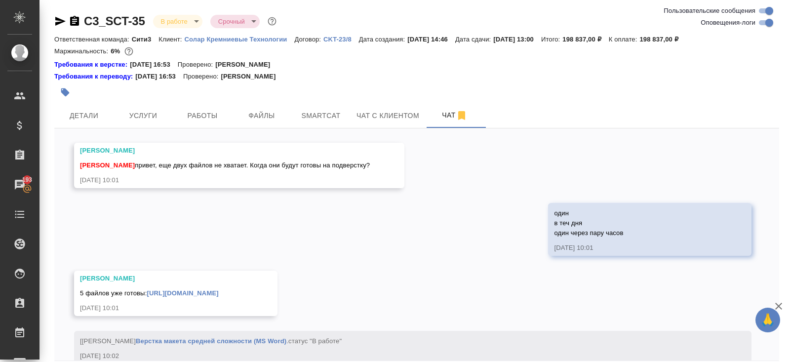
click at [763, 26] on input "Оповещения-логи" at bounding box center [769, 23] width 36 height 12
checkbox input "false"
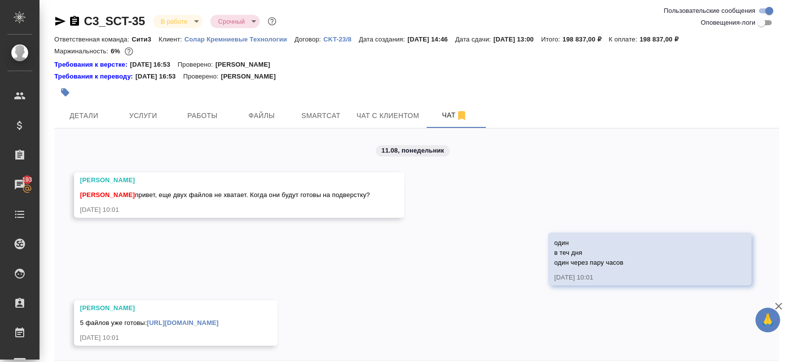
scroll to position [43, 0]
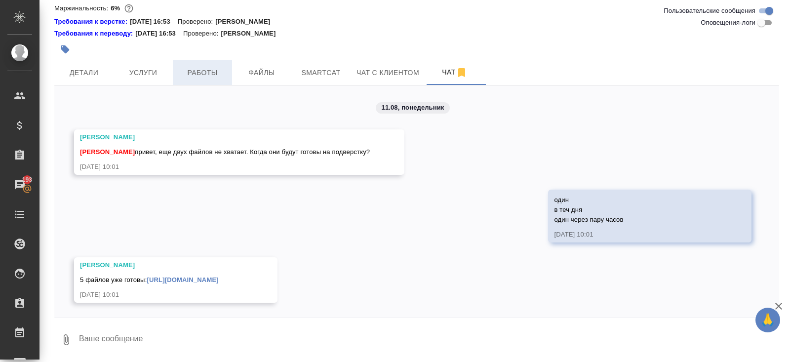
click at [194, 73] on span "Работы" at bounding box center [202, 73] width 47 height 12
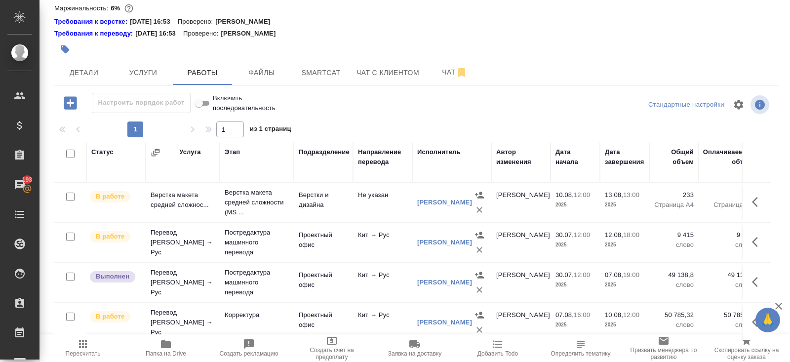
click at [167, 347] on icon "button" at bounding box center [166, 344] width 10 height 8
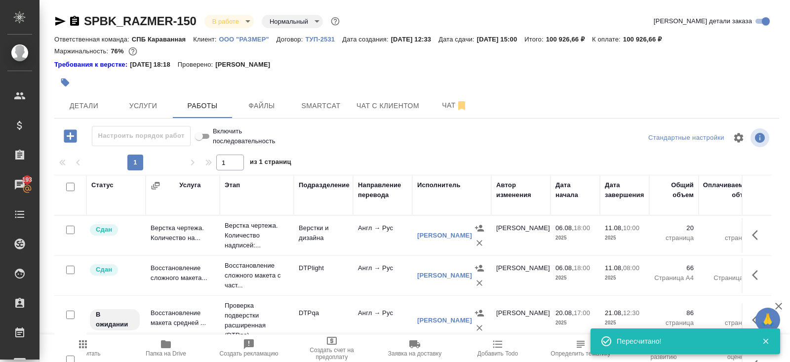
scroll to position [137, 0]
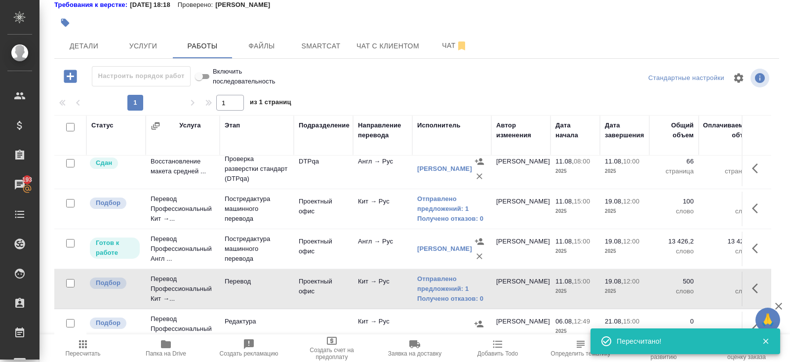
click at [89, 56] on td "Подбор" at bounding box center [115, 39] width 59 height 35
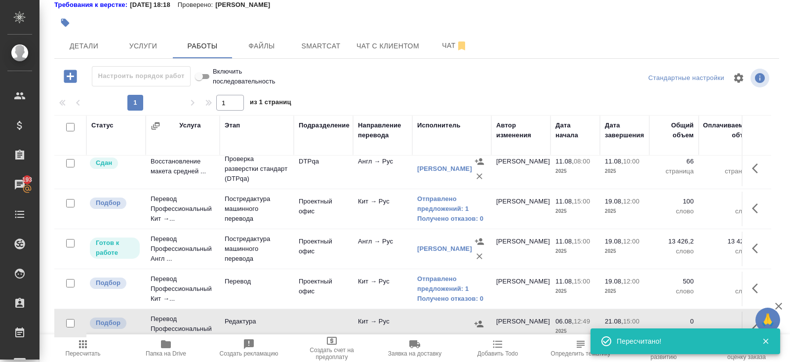
click at [85, 349] on icon "button" at bounding box center [83, 344] width 12 height 12
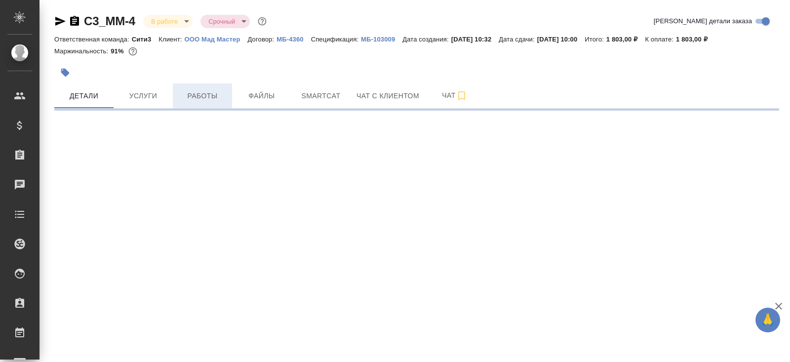
select select "RU"
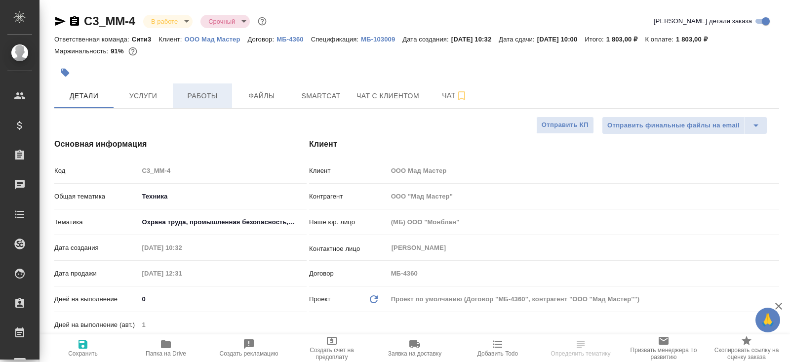
type textarea "x"
click at [215, 100] on span "Работы" at bounding box center [202, 96] width 47 height 12
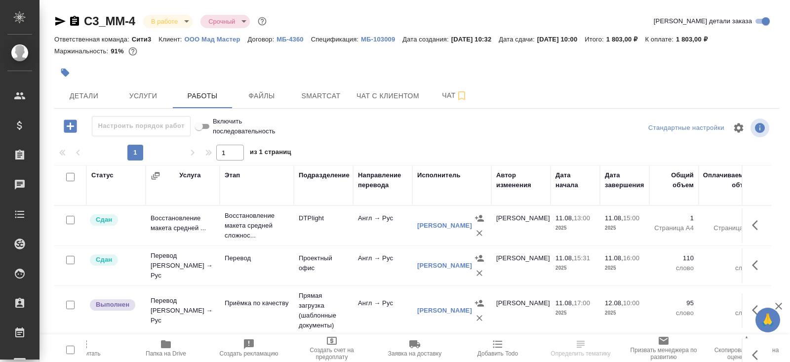
scroll to position [50, 0]
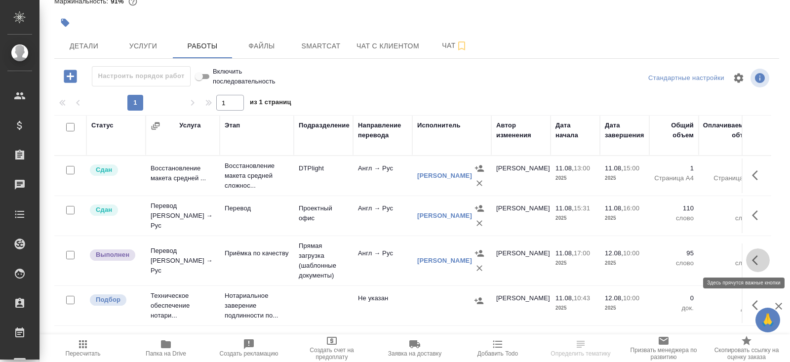
click at [758, 255] on icon "button" at bounding box center [758, 260] width 12 height 12
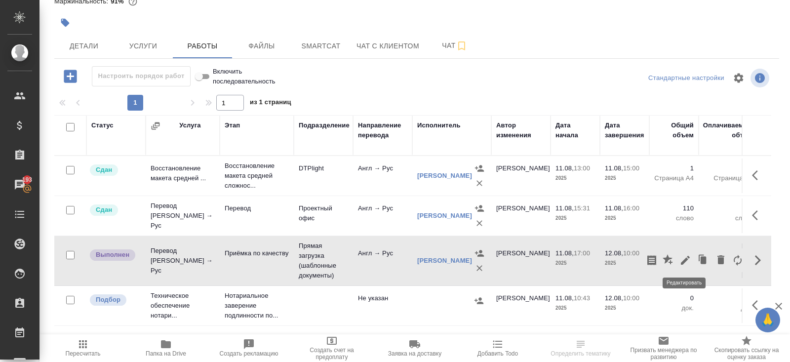
click at [681, 260] on icon "button" at bounding box center [685, 260] width 9 height 9
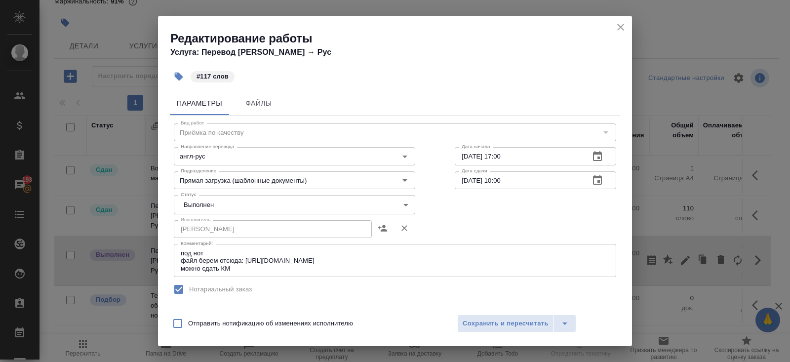
click at [621, 24] on icon "close" at bounding box center [620, 27] width 12 height 12
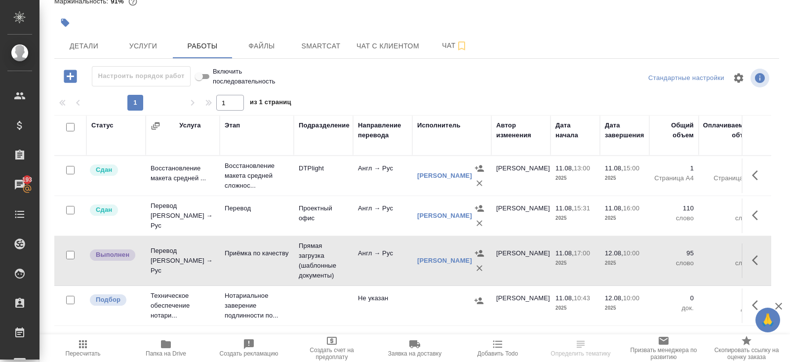
scroll to position [0, 0]
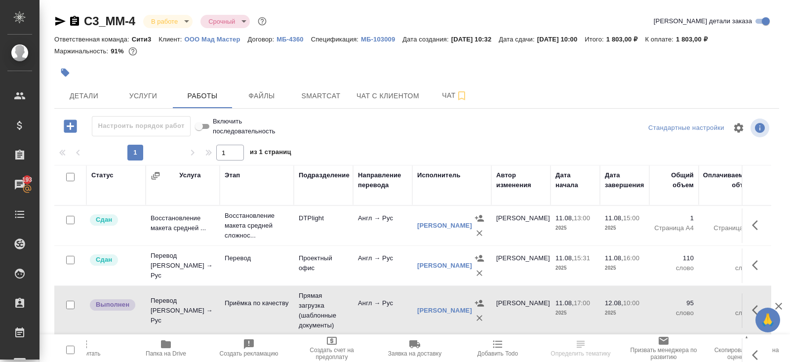
click at [166, 12] on div "C3_MM-4 В работе inProgress Срочный urgent Кратко детали заказа Ответственная к…" at bounding box center [416, 206] width 735 height 412
click at [167, 18] on body "🙏 .cls-1 fill:#fff; AWATERA Belyakova Yulia Клиенты Спецификации Заказы 193 Чат…" at bounding box center [395, 181] width 790 height 362
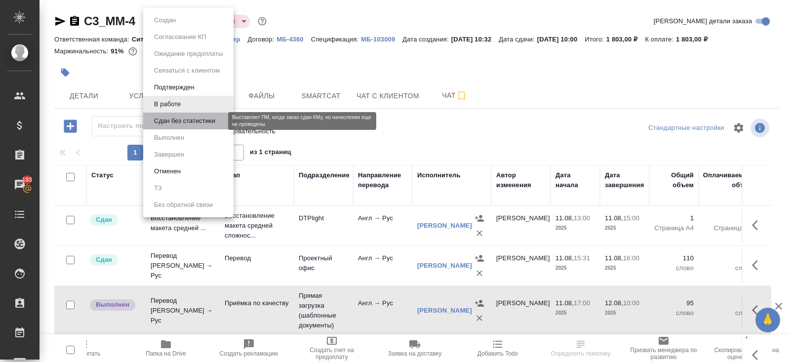
click at [165, 116] on button "Сдан без статистики" at bounding box center [184, 120] width 67 height 11
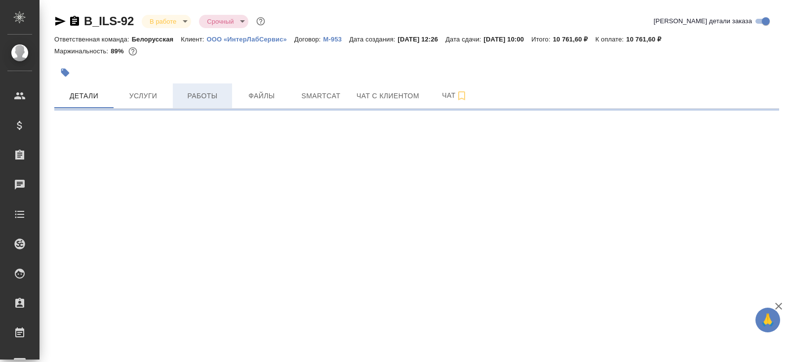
select select "RU"
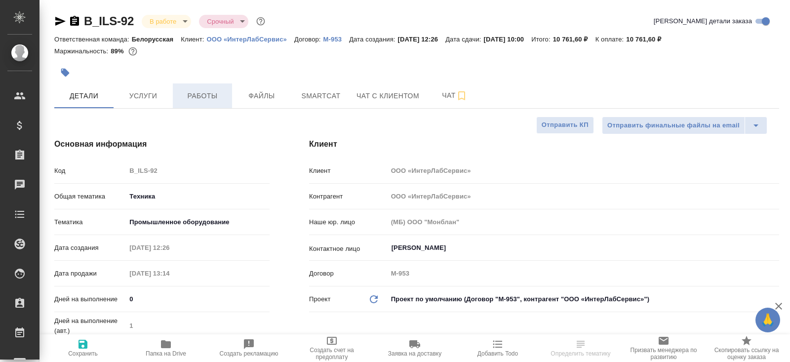
click at [203, 107] on button "Работы" at bounding box center [202, 95] width 59 height 25
type textarea "x"
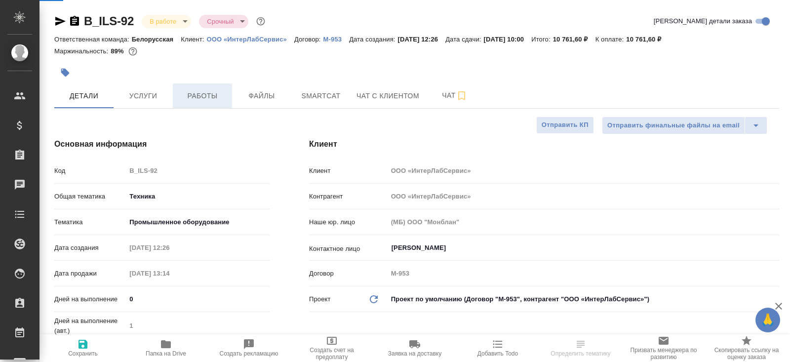
type textarea "x"
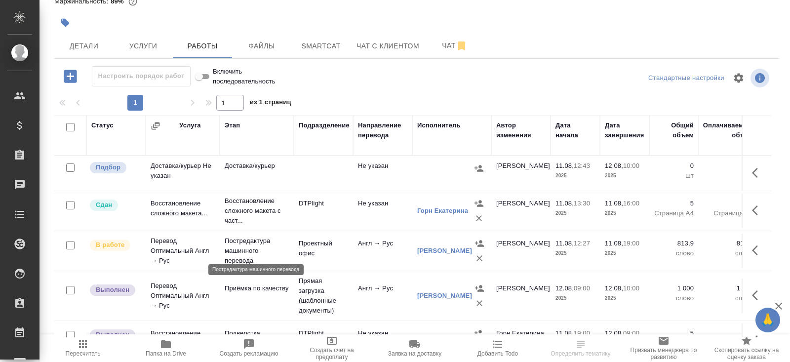
scroll to position [62, 0]
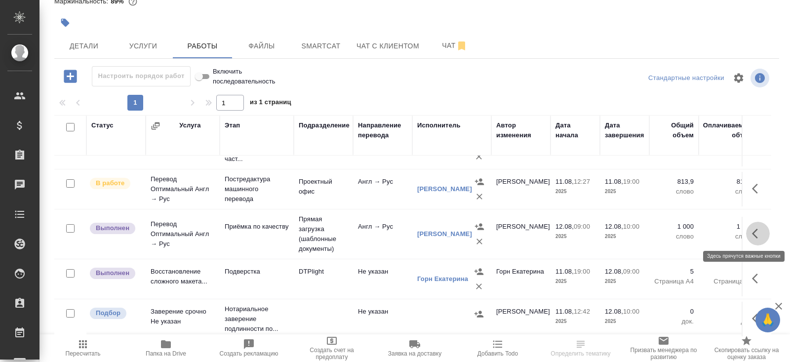
click at [752, 229] on icon "button" at bounding box center [758, 233] width 12 height 12
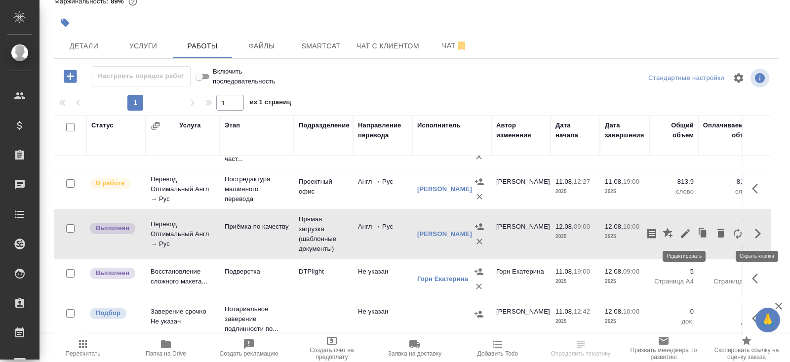
click at [689, 236] on icon "button" at bounding box center [685, 233] width 12 height 12
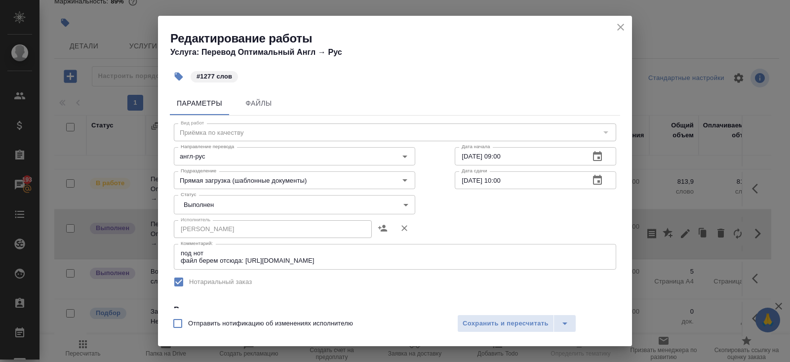
click at [619, 30] on icon "close" at bounding box center [620, 27] width 12 height 12
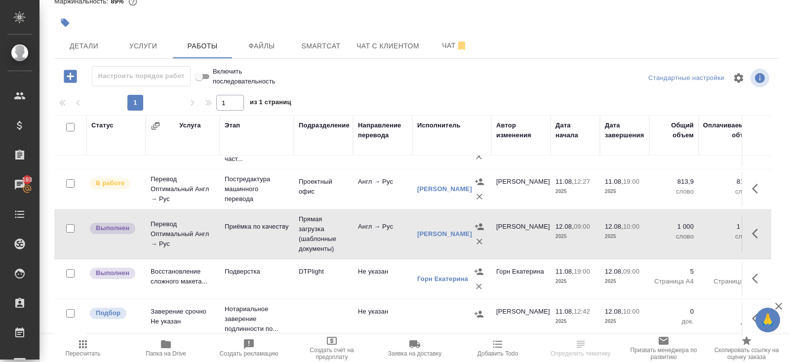
scroll to position [0, 0]
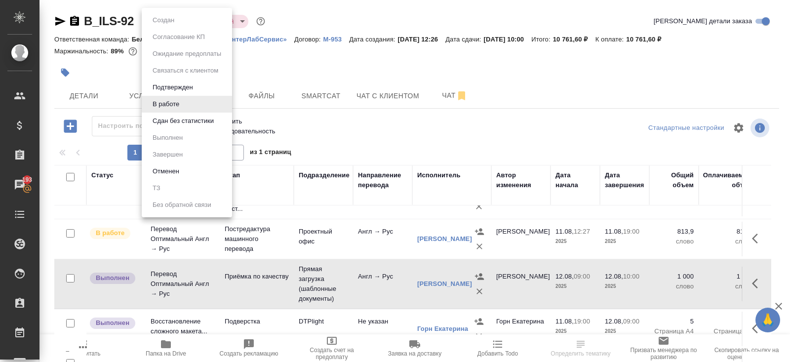
click at [173, 19] on body "🙏 .cls-1 fill:#fff; AWATERA [PERSON_NAME] Спецификации Заказы 193 Чаты Todo Про…" at bounding box center [395, 181] width 790 height 362
click at [172, 26] on button "Сдан без статистики" at bounding box center [164, 20] width 28 height 11
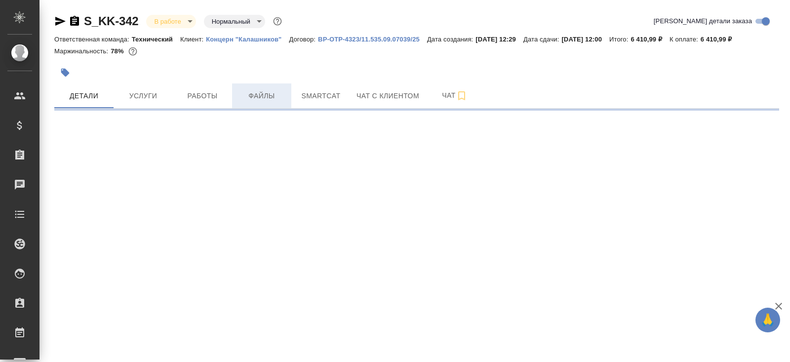
select select "RU"
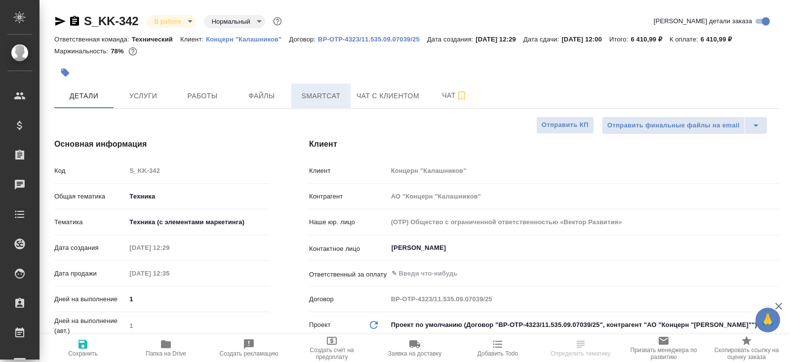
type textarea "x"
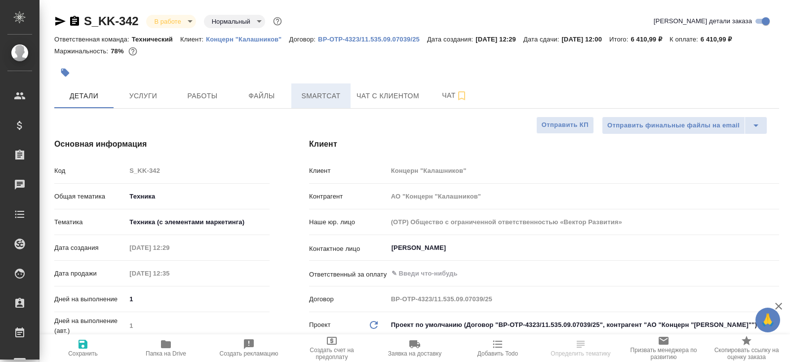
type textarea "x"
click at [307, 96] on span "Smartcat" at bounding box center [320, 96] width 47 height 12
type textarea "x"
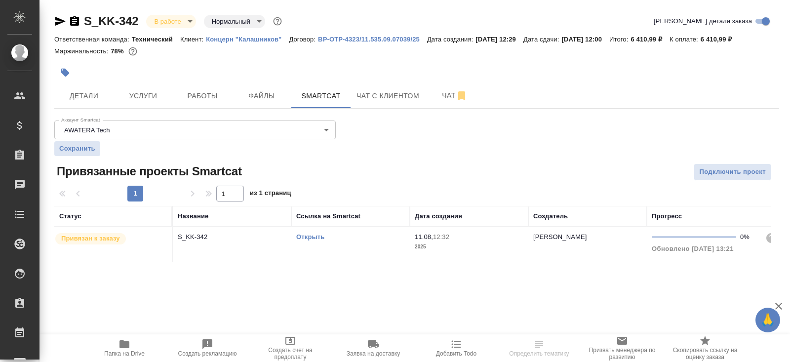
click at [305, 236] on link "Открыть" at bounding box center [310, 236] width 28 height 7
click at [124, 347] on icon "button" at bounding box center [124, 344] width 10 height 8
click at [61, 17] on icon "button" at bounding box center [60, 21] width 12 height 12
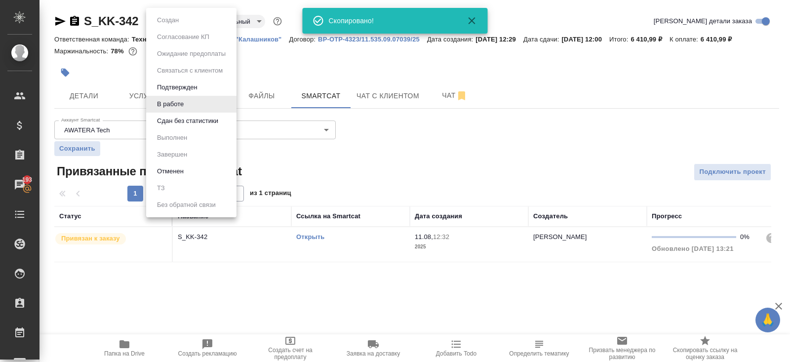
click at [175, 17] on body "🙏 .cls-1 fill:#fff; AWATERA Belyakova Yulia Клиенты Спецификации Заказы 193 Чат…" at bounding box center [395, 181] width 790 height 362
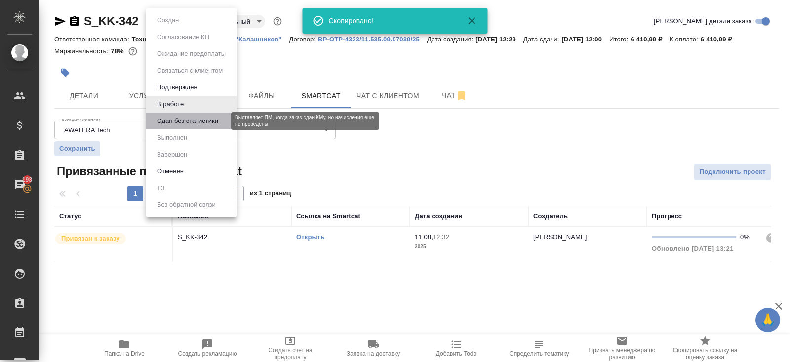
click at [179, 118] on button "Сдан без статистики" at bounding box center [187, 120] width 67 height 11
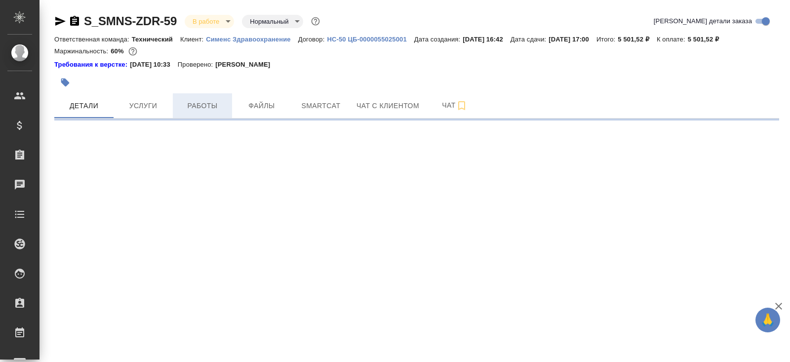
select select "RU"
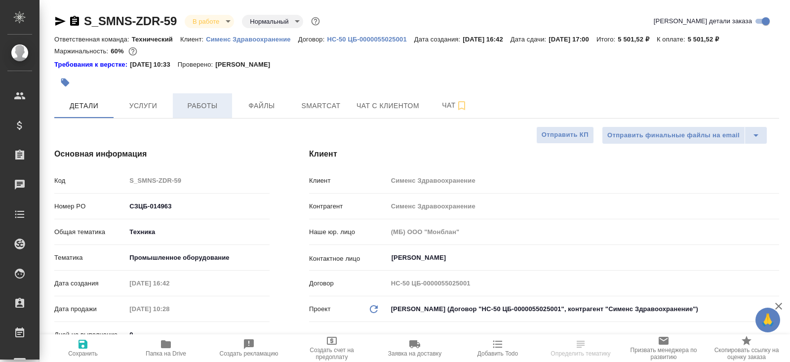
type textarea "x"
click at [209, 108] on span "Работы" at bounding box center [202, 106] width 47 height 12
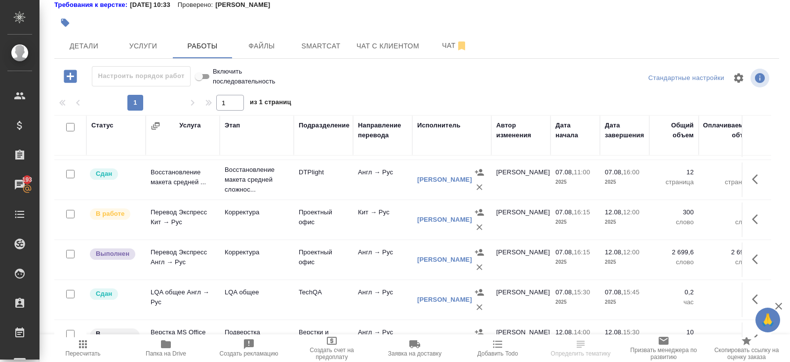
scroll to position [35, 0]
click at [321, 43] on span "Smartcat" at bounding box center [320, 46] width 47 height 12
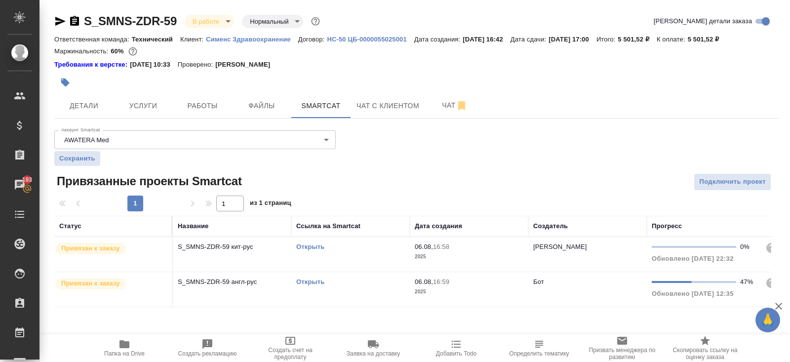
click at [304, 243] on link "Открыть" at bounding box center [310, 246] width 28 height 7
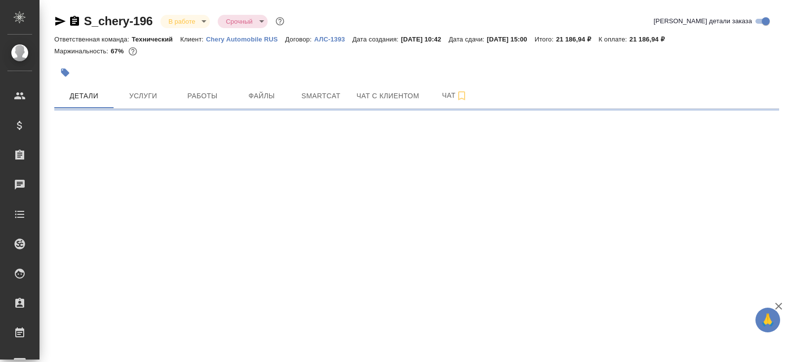
select select "RU"
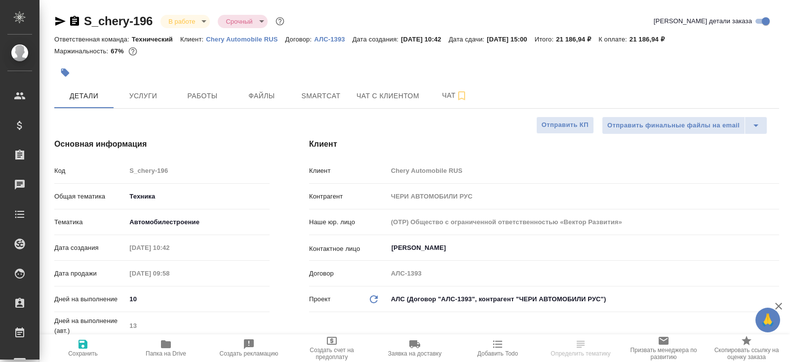
type textarea "x"
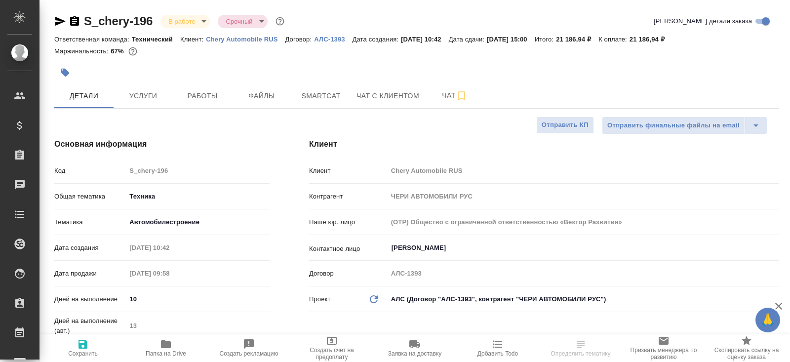
type textarea "x"
select select "RU"
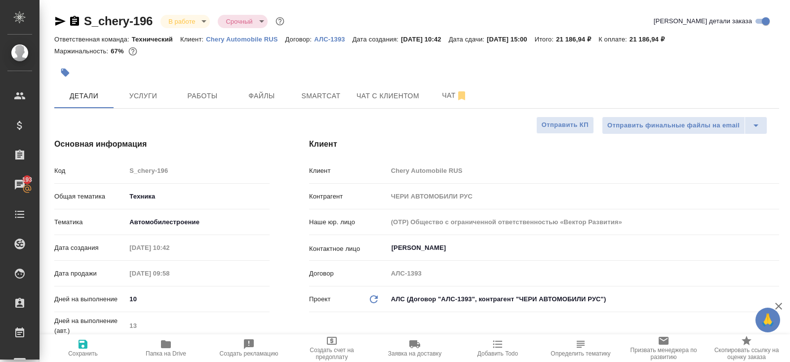
type textarea "x"
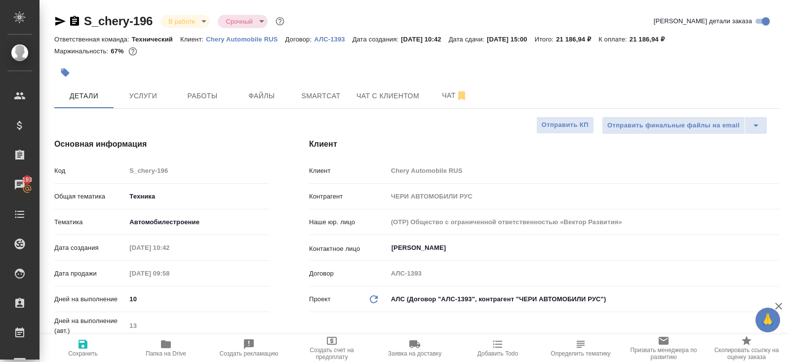
type textarea "x"
click at [314, 94] on span "Smartcat" at bounding box center [320, 96] width 47 height 12
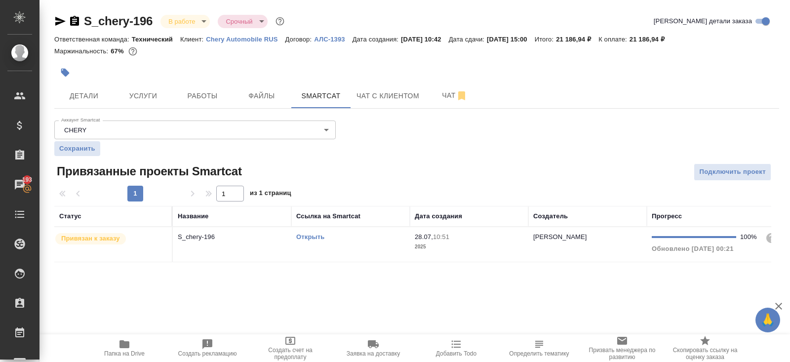
click at [306, 236] on link "Открыть" at bounding box center [310, 236] width 28 height 7
click at [119, 347] on icon "button" at bounding box center [124, 344] width 12 height 12
click at [209, 98] on span "Работы" at bounding box center [202, 96] width 47 height 12
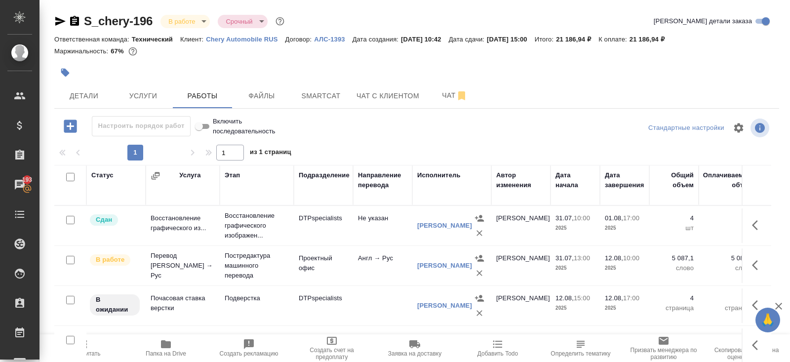
scroll to position [50, 0]
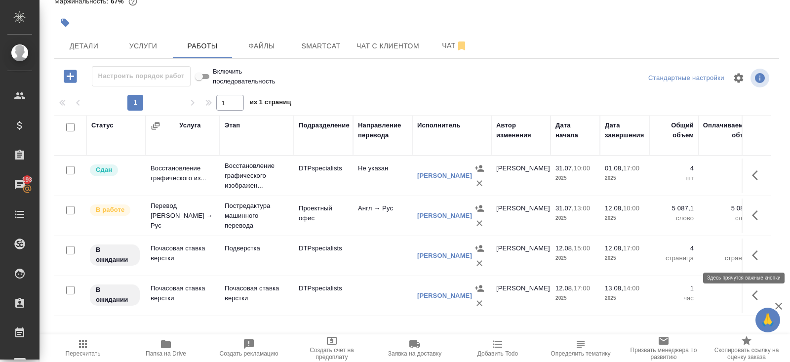
click at [761, 251] on icon "button" at bounding box center [758, 255] width 12 height 12
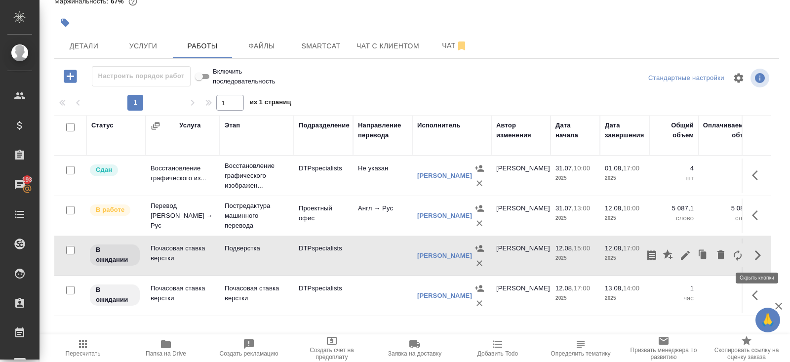
click at [761, 251] on icon "button" at bounding box center [758, 255] width 12 height 12
click at [757, 251] on icon "button" at bounding box center [758, 255] width 12 height 12
click at [686, 251] on icon "button" at bounding box center [685, 255] width 12 height 12
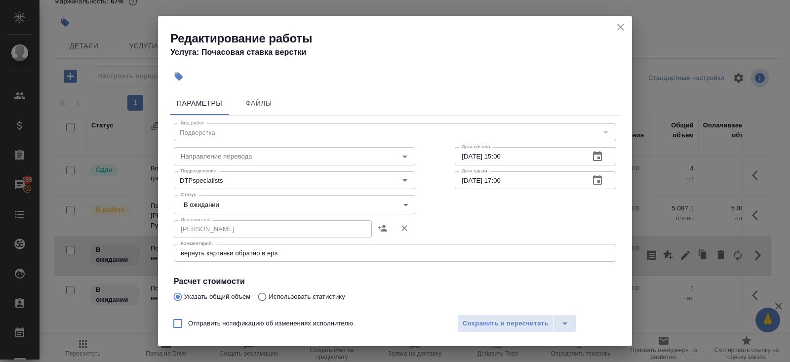
click at [303, 254] on textarea "вернуть картинки обратно в eps" at bounding box center [395, 252] width 428 height 7
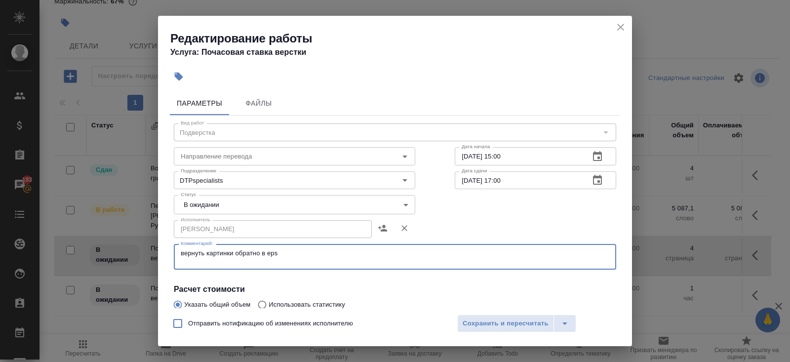
paste textarea "https://drive.awatera.com/s/QZXSSMbm2zDta5N"
type textarea "вернуть картинки обратно в eps https://drive.awatera.com/s/QZXSSMbm2zDta5N"
click at [188, 203] on body "🙏 .cls-1 fill:#fff; AWATERA Belyakova Yulia Клиенты Спецификации Заказы 193 Чат…" at bounding box center [395, 181] width 790 height 362
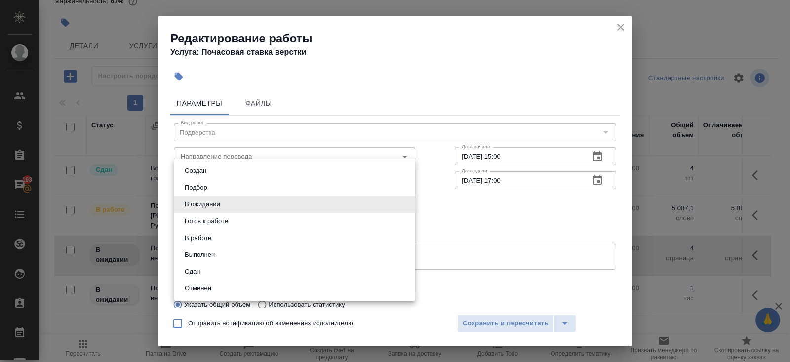
click at [197, 215] on li "Готов к работе" at bounding box center [294, 221] width 241 height 17
type input "readyForWork"
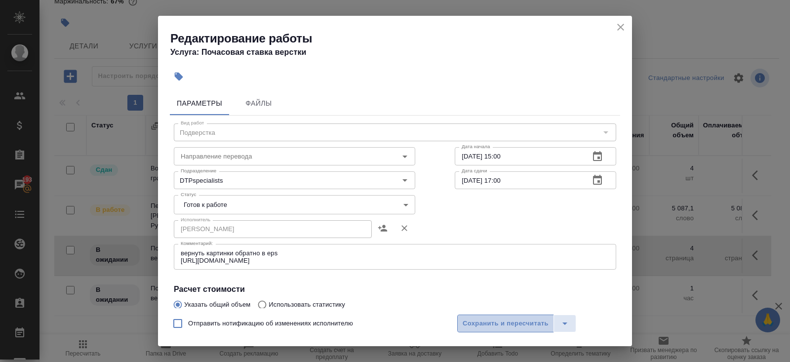
click at [475, 326] on span "Сохранить и пересчитать" at bounding box center [505, 323] width 86 height 11
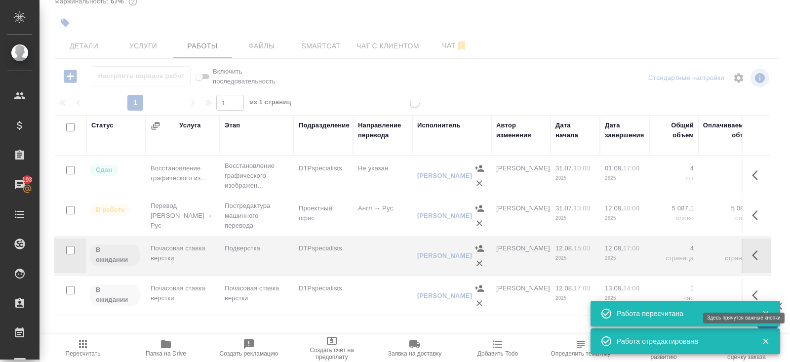
click at [756, 293] on icon "button" at bounding box center [758, 295] width 12 height 12
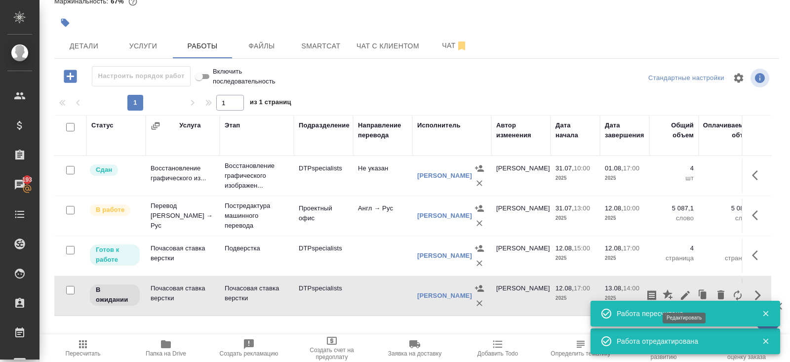
click at [683, 293] on icon "button" at bounding box center [685, 295] width 9 height 9
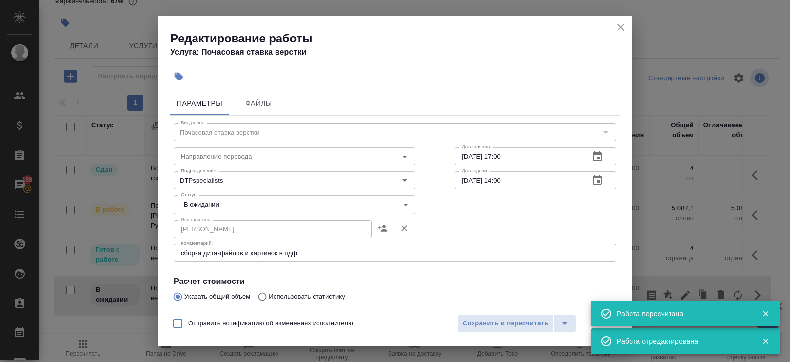
click at [327, 247] on div "сборка дита-файлов и картинок в пдф x Комментарий:" at bounding box center [395, 253] width 442 height 18
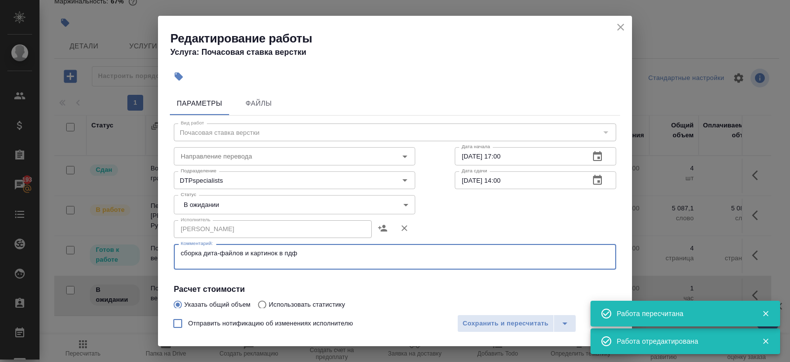
paste textarea "https://drive.awatera.com/s/QZXSSMbm2zDta5N"
type textarea "https://drive.awatera.com/s/QZXSSMbm2zDta5N сборка дита-файлов и картинок в пдф"
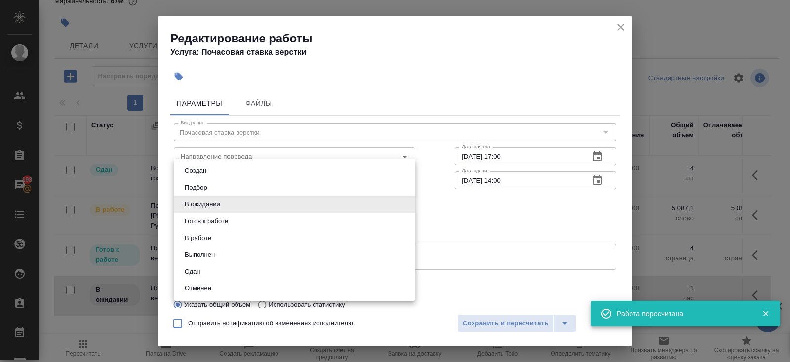
click at [228, 203] on body "🙏 .cls-1 fill:#fff; AWATERA Belyakova Yulia Клиенты Спецификации Заказы 193 Чат…" at bounding box center [395, 181] width 790 height 362
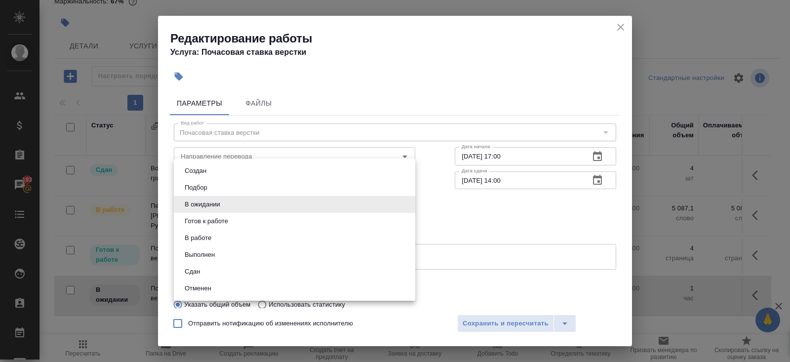
click at [215, 217] on button "Готов к работе" at bounding box center [206, 221] width 49 height 11
type input "readyForWork"
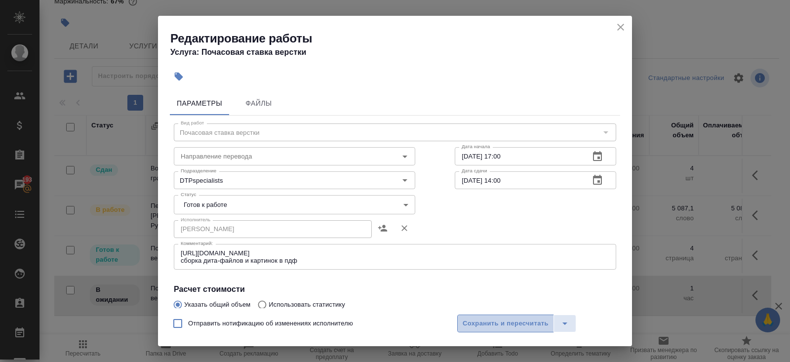
click at [480, 320] on span "Сохранить и пересчитать" at bounding box center [505, 323] width 86 height 11
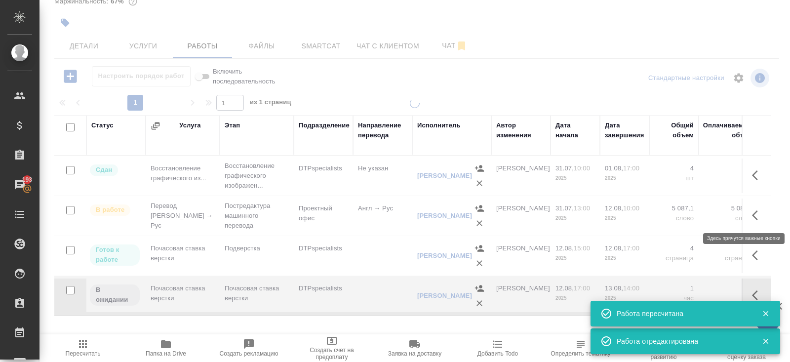
click at [757, 212] on icon "button" at bounding box center [758, 215] width 12 height 12
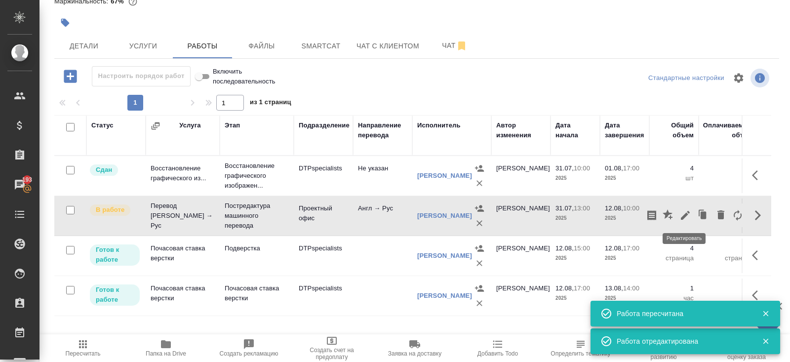
click at [690, 211] on icon "button" at bounding box center [685, 215] width 12 height 12
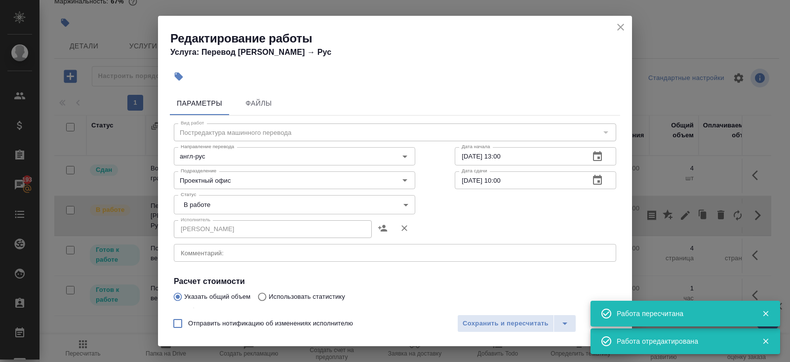
click at [208, 204] on body "🙏 .cls-1 fill:#fff; AWATERA Belyakova Yulia Клиенты Спецификации Заказы 193 Чат…" at bounding box center [395, 181] width 790 height 362
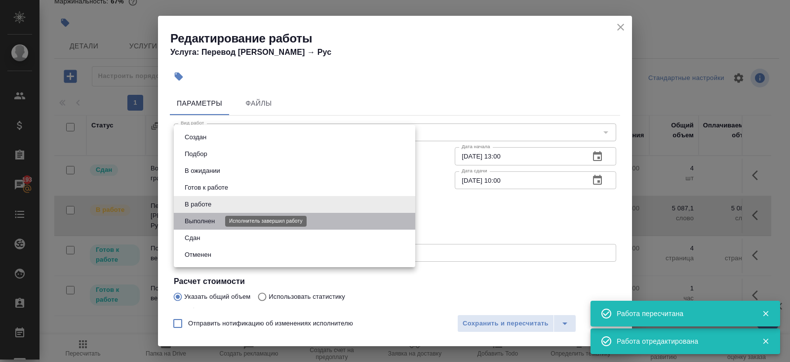
click at [208, 219] on button "Выполнен" at bounding box center [200, 221] width 36 height 11
type input "completed"
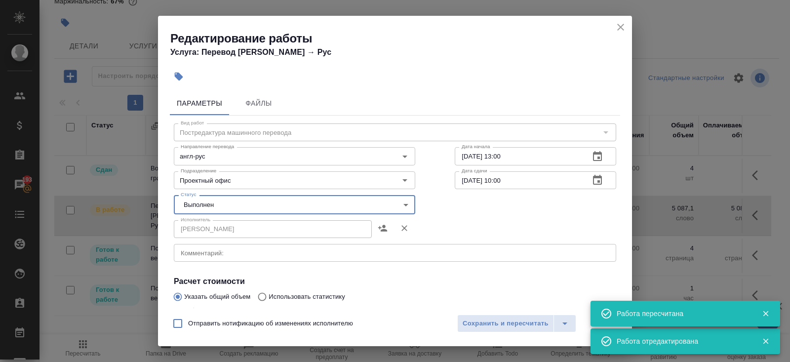
click at [490, 319] on span "Сохранить и пересчитать" at bounding box center [505, 323] width 86 height 11
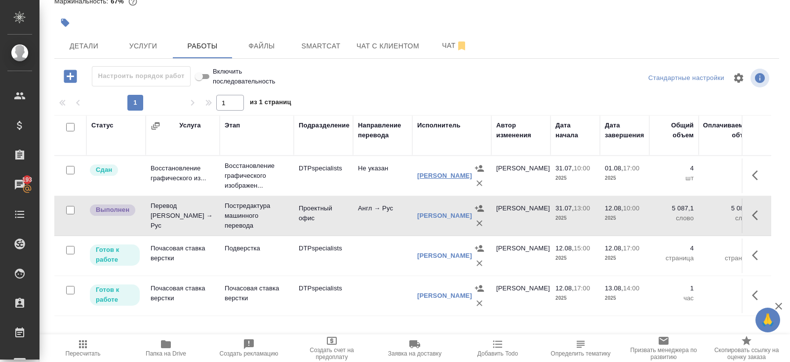
scroll to position [0, 0]
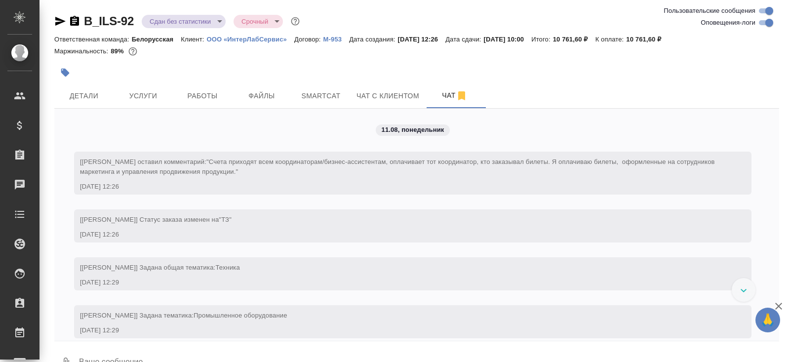
click at [761, 23] on input "Оповещения-логи" at bounding box center [769, 23] width 36 height 12
checkbox input "false"
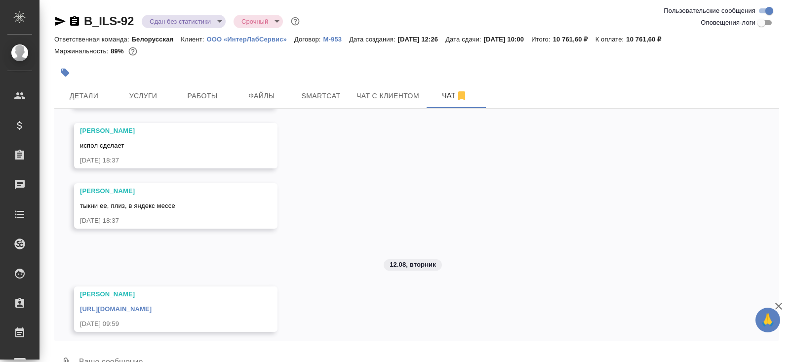
scroll to position [751, 0]
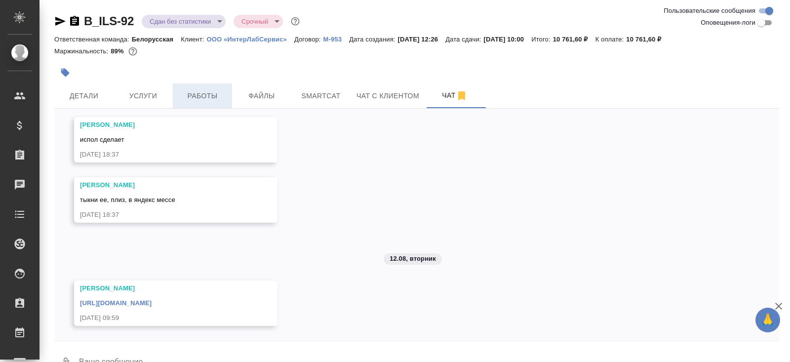
click at [204, 99] on span "Работы" at bounding box center [202, 96] width 47 height 12
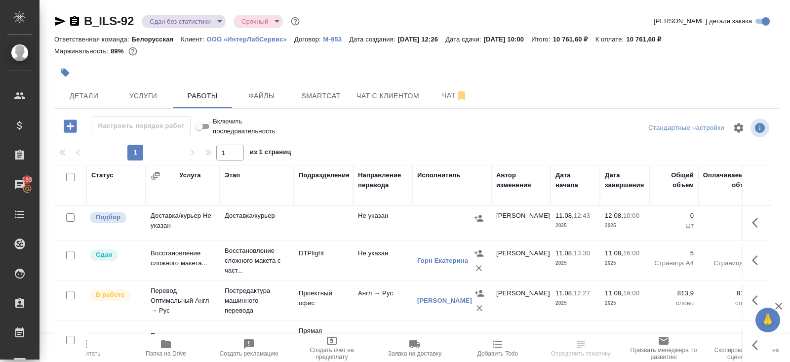
scroll to position [62, 0]
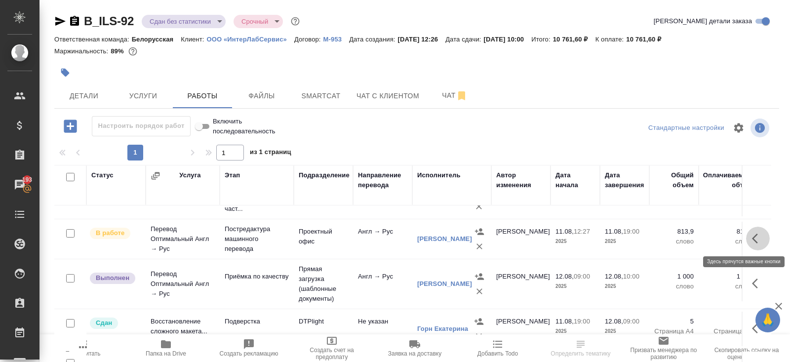
click at [760, 235] on icon "button" at bounding box center [758, 238] width 12 height 12
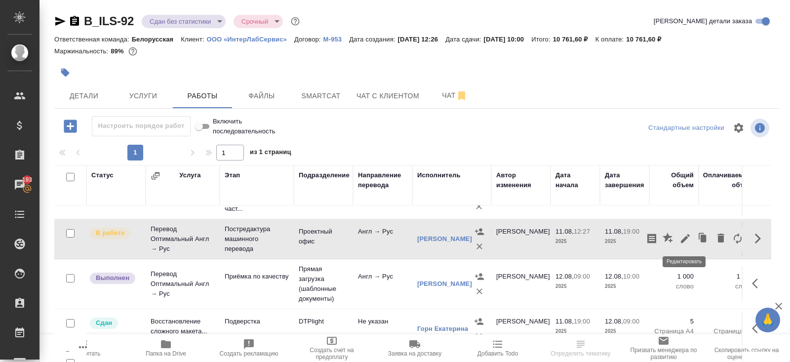
click at [685, 238] on icon "button" at bounding box center [685, 238] width 9 height 9
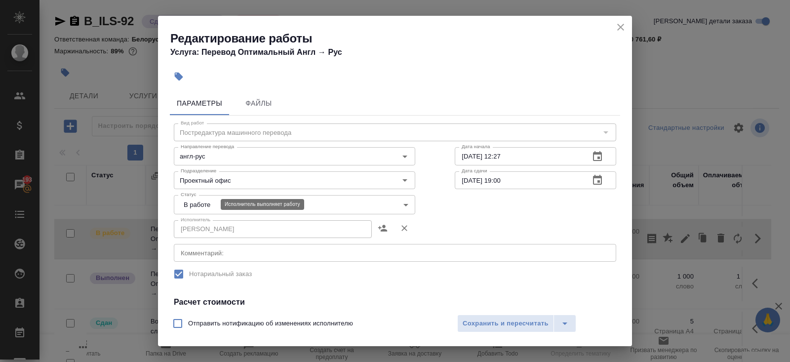
click at [200, 201] on body "🙏 .cls-1 fill:#fff; AWATERA Belyakova Yulia Клиенты Спецификации Заказы 193 Чат…" at bounding box center [395, 181] width 790 height 362
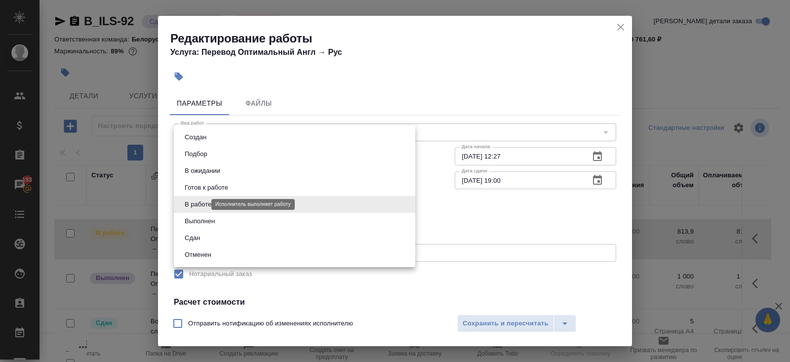
click at [200, 222] on button "Выполнен" at bounding box center [200, 221] width 36 height 11
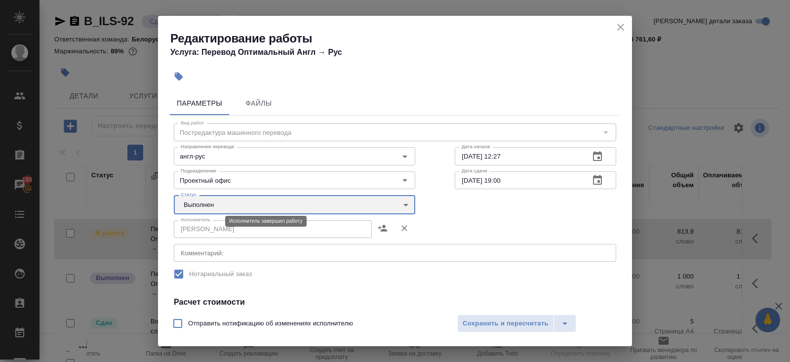
type input "completed"
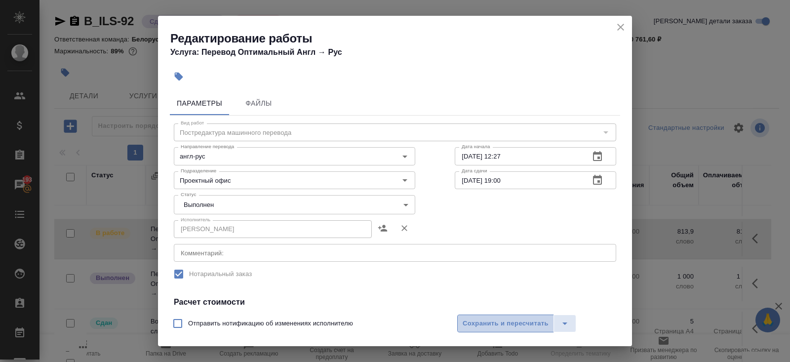
click at [498, 317] on button "Сохранить и пересчитать" at bounding box center [505, 323] width 97 height 18
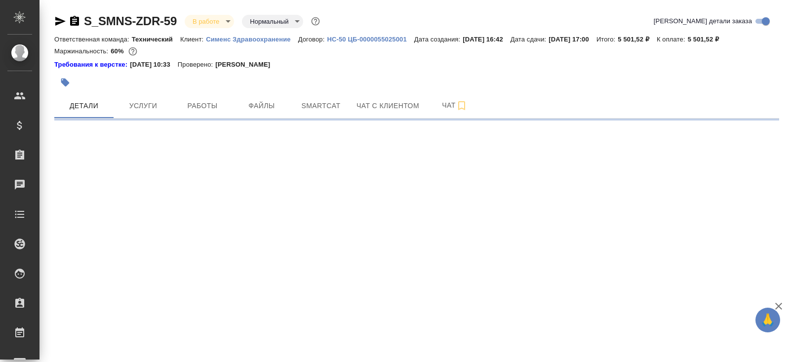
select select "RU"
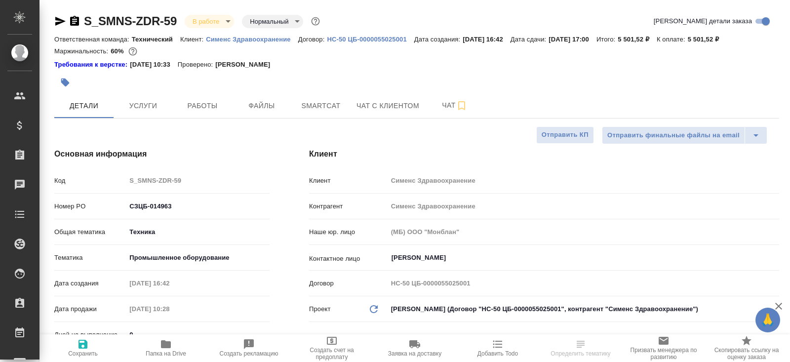
type textarea "x"
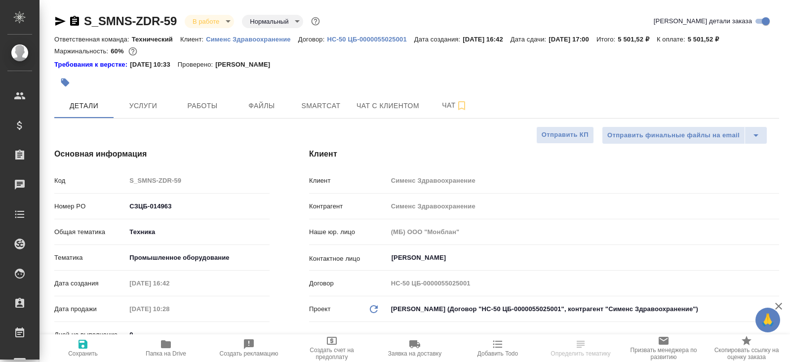
type textarea "x"
select select "RU"
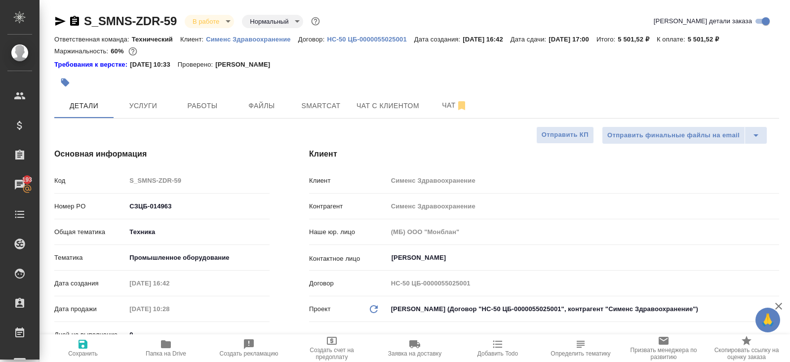
type textarea "x"
click at [328, 92] on div at bounding box center [295, 83] width 483 height 22
click at [327, 105] on span "Smartcat" at bounding box center [320, 106] width 47 height 12
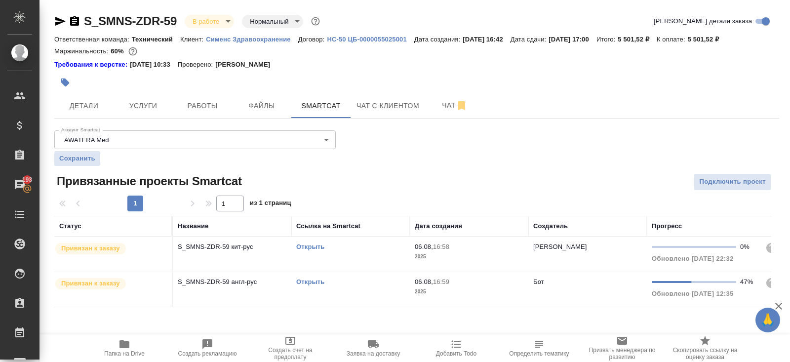
click at [306, 247] on link "Открыть" at bounding box center [310, 246] width 28 height 7
click at [307, 280] on link "Открыть" at bounding box center [310, 281] width 28 height 7
click at [130, 346] on icon "button" at bounding box center [124, 344] width 12 height 12
click at [192, 117] on button "Работы" at bounding box center [202, 105] width 59 height 25
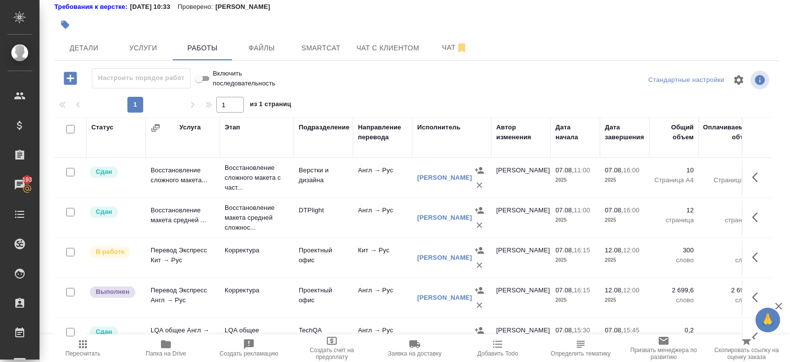
scroll to position [60, 0]
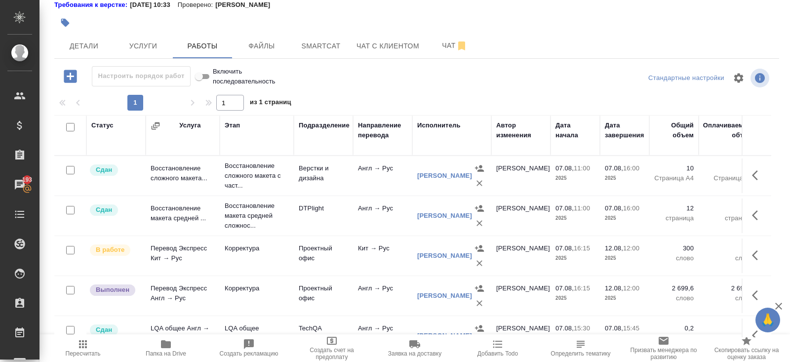
click at [324, 193] on td "Проектный офис" at bounding box center [323, 175] width 59 height 35
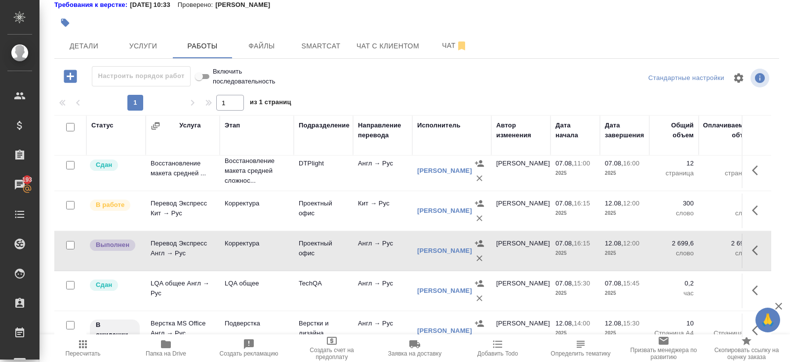
scroll to position [68, 0]
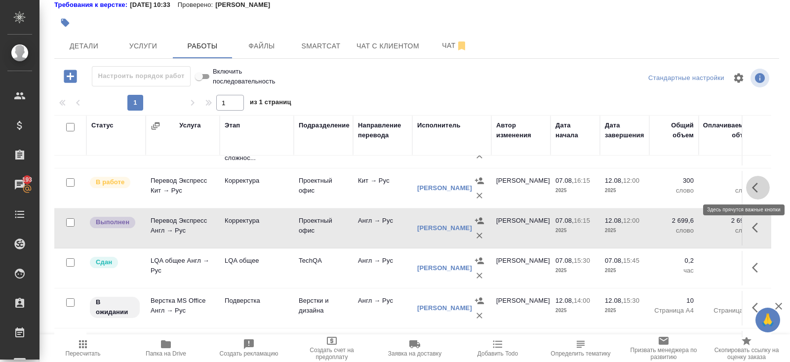
click at [754, 184] on icon "button" at bounding box center [755, 188] width 6 height 10
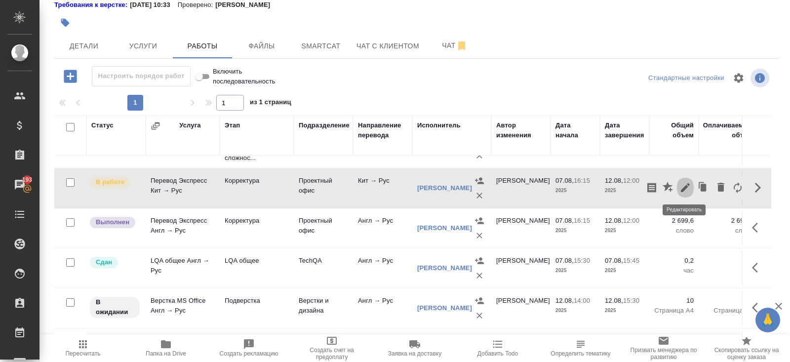
click at [683, 188] on icon "button" at bounding box center [685, 187] width 9 height 9
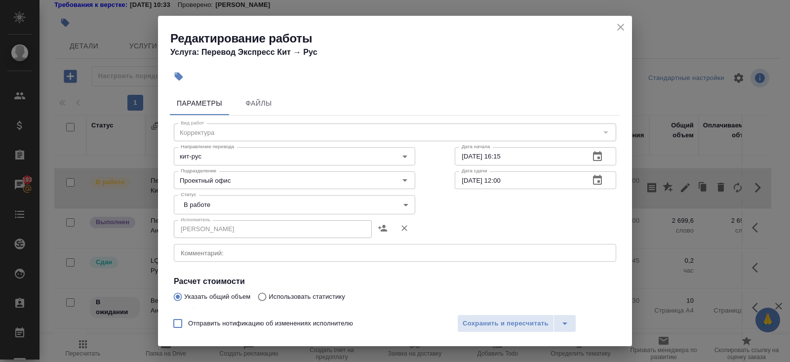
click at [200, 207] on body "🙏 .cls-1 fill:#fff; AWATERA [PERSON_NAME] Спецификации Заказы 193 Чаты Todo Про…" at bounding box center [395, 181] width 790 height 362
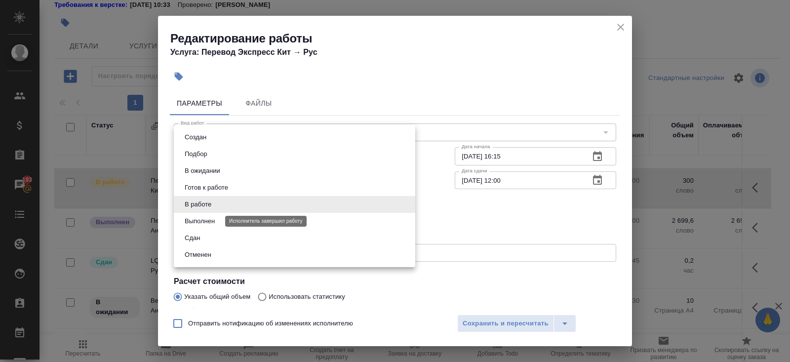
drag, startPoint x: 200, startPoint y: 222, endPoint x: 208, endPoint y: 225, distance: 8.3
click at [200, 222] on button "Выполнен" at bounding box center [200, 221] width 36 height 11
type input "completed"
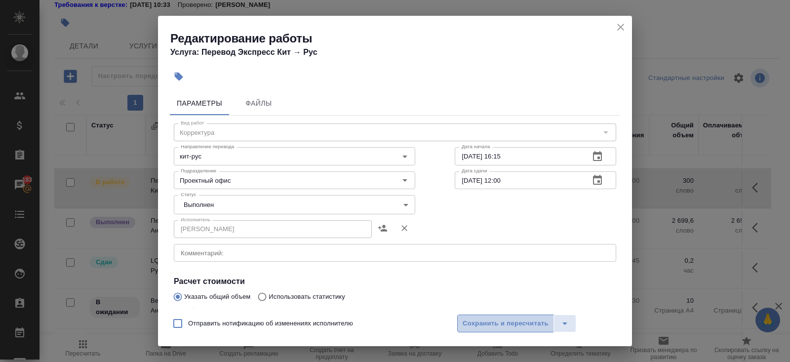
click at [484, 323] on span "Сохранить и пересчитать" at bounding box center [505, 323] width 86 height 11
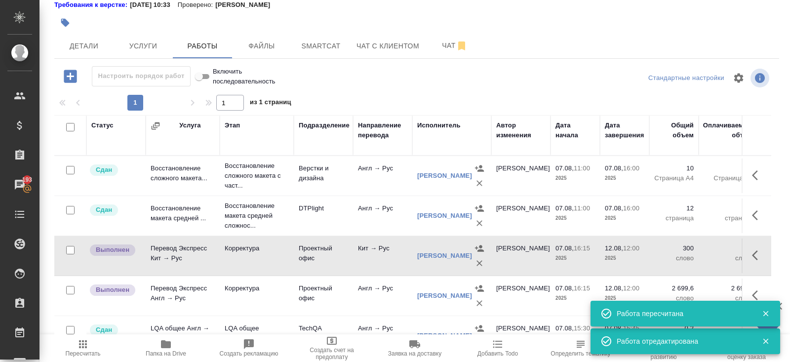
scroll to position [96, 0]
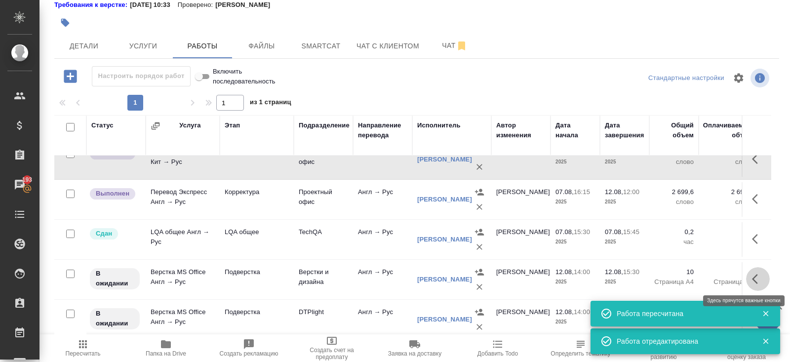
click at [754, 274] on icon "button" at bounding box center [755, 279] width 6 height 10
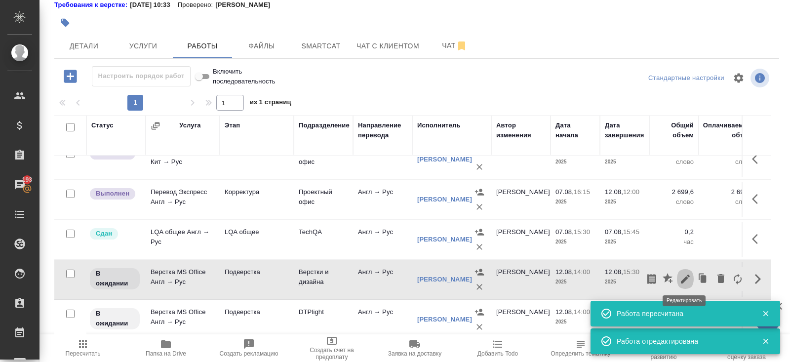
click at [681, 278] on icon "button" at bounding box center [685, 278] width 9 height 9
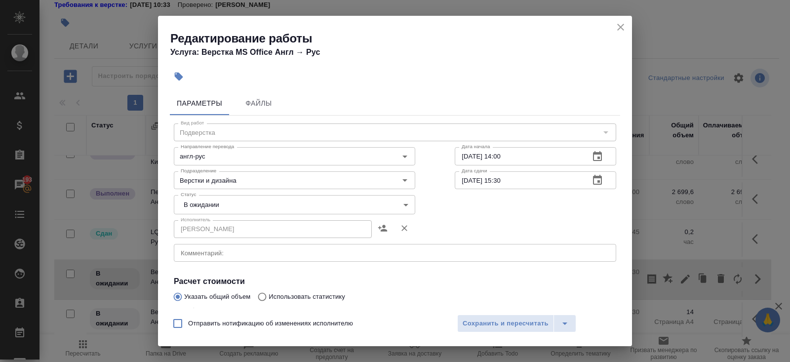
click at [238, 258] on div "x Комментарий:" at bounding box center [395, 253] width 442 height 18
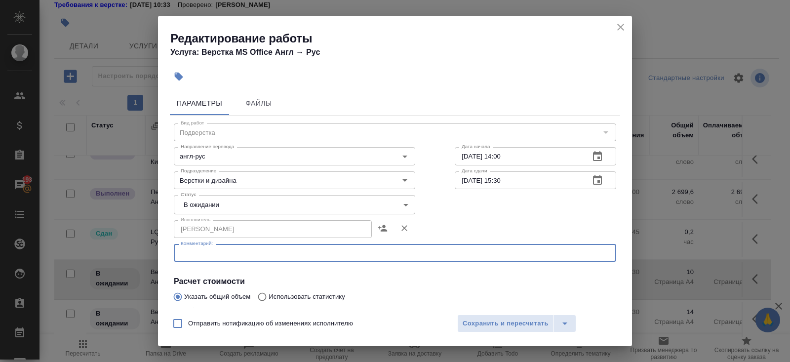
paste textarea "https://drive.awatera.com/s/fjcyTna5aZGZeQS"
type textarea "https://drive.awatera.com/s/fjcyTna5aZGZeQS"
click at [201, 206] on body "🙏 .cls-1 fill:#fff; AWATERA Belyakova Yulia Клиенты Спецификации Заказы 193 Чат…" at bounding box center [395, 181] width 790 height 362
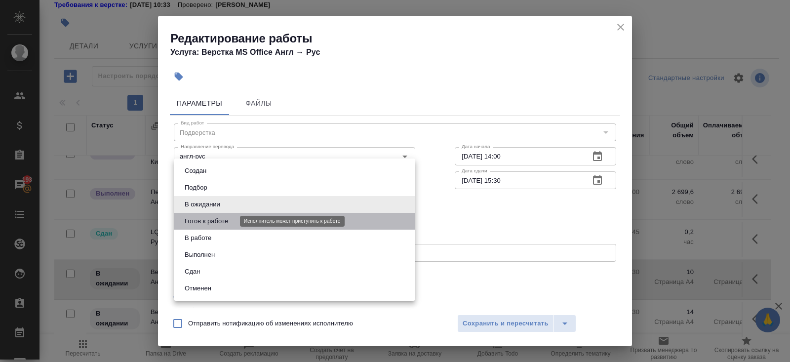
click at [203, 219] on button "Готов к работе" at bounding box center [206, 221] width 49 height 11
type input "readyForWork"
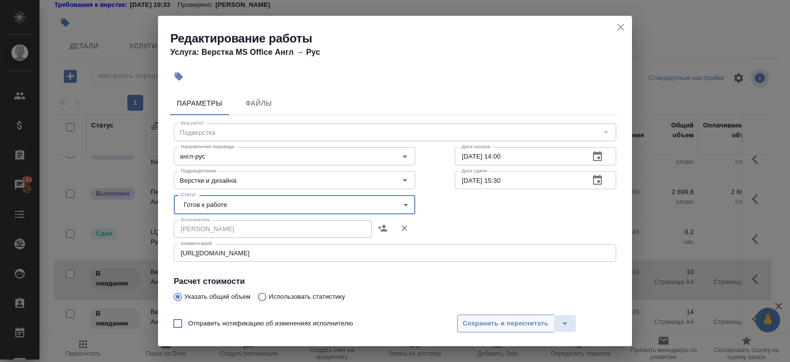
click at [466, 319] on span "Сохранить и пересчитать" at bounding box center [505, 323] width 86 height 11
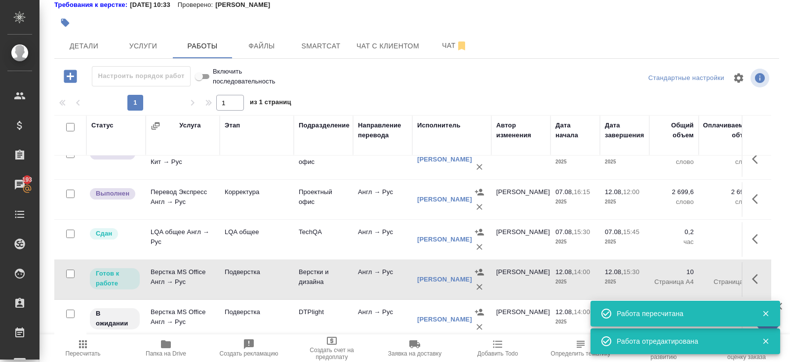
click at [768, 314] on icon "button" at bounding box center [765, 313] width 9 height 9
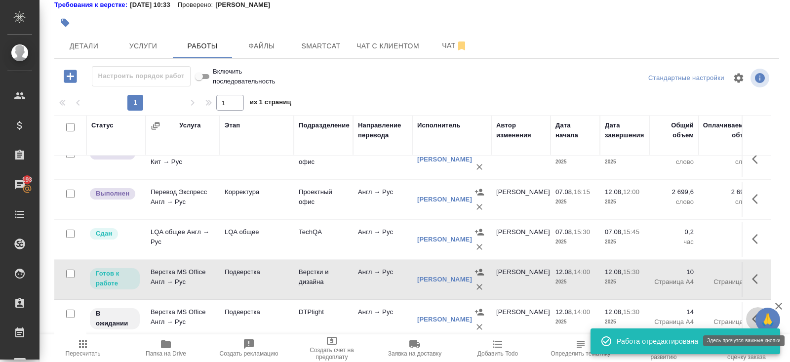
click at [753, 314] on icon "button" at bounding box center [758, 319] width 12 height 12
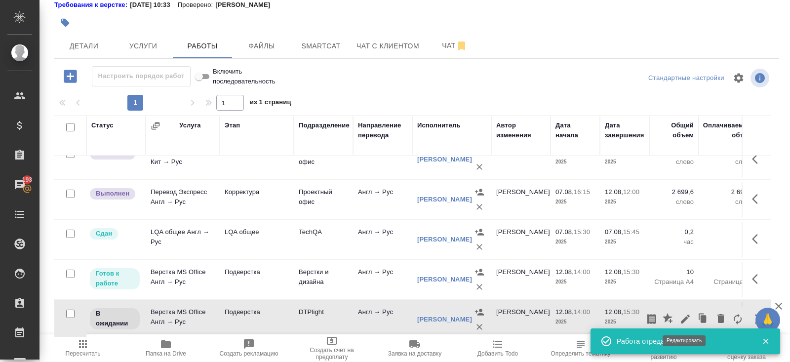
click at [683, 318] on icon "button" at bounding box center [685, 318] width 9 height 9
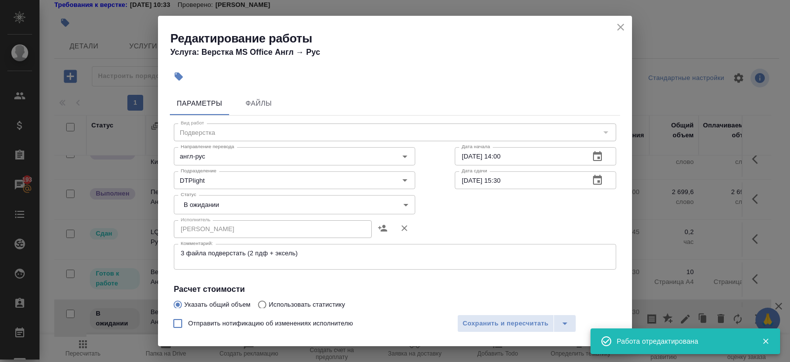
click at [243, 263] on textarea "3 файла подверстать (2 пдф + эксель)" at bounding box center [395, 256] width 428 height 15
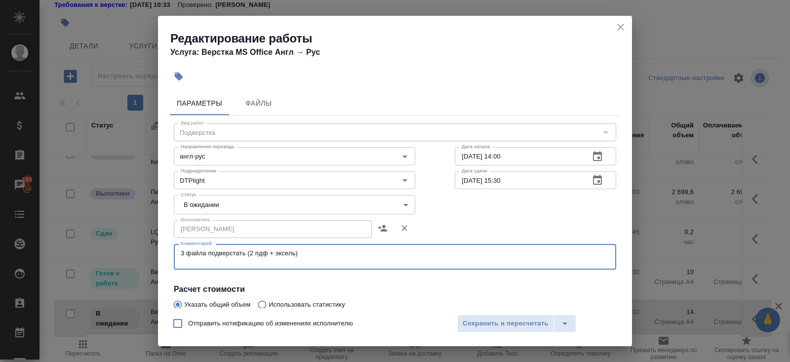
paste textarea "https://drive.awatera.com/s/fjcyTna5aZGZeQS"
type textarea "3 файла подверстать (2 пдф + эксель) https://drive.awatera.com/s/fjcyTna5aZGZeQS"
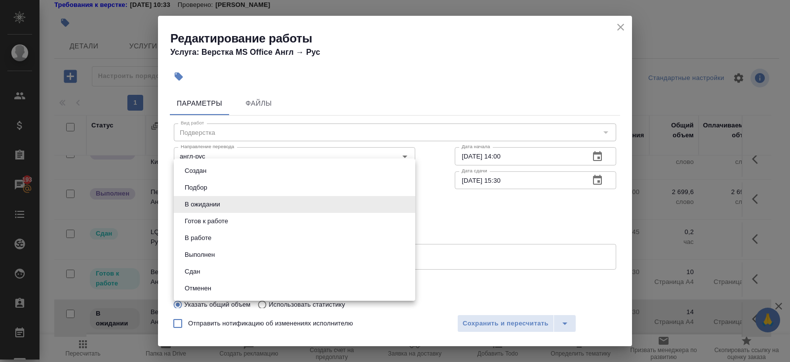
click at [198, 211] on body "🙏 .cls-1 fill:#fff; AWATERA Belyakova Yulia Клиенты Спецификации Заказы 193 Чат…" at bounding box center [395, 181] width 790 height 362
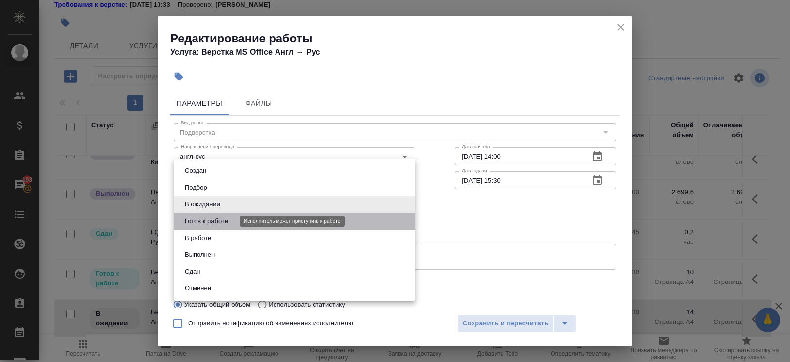
click at [199, 218] on button "Готов к работе" at bounding box center [206, 221] width 49 height 11
type input "readyForWork"
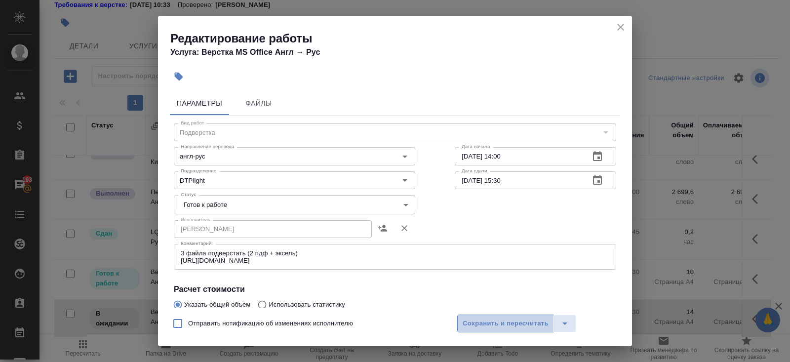
click at [466, 325] on span "Сохранить и пересчитать" at bounding box center [505, 323] width 86 height 11
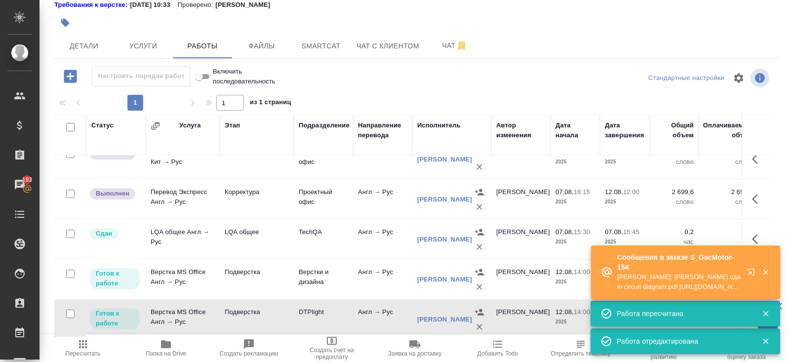
click at [751, 270] on icon "button" at bounding box center [753, 274] width 12 height 12
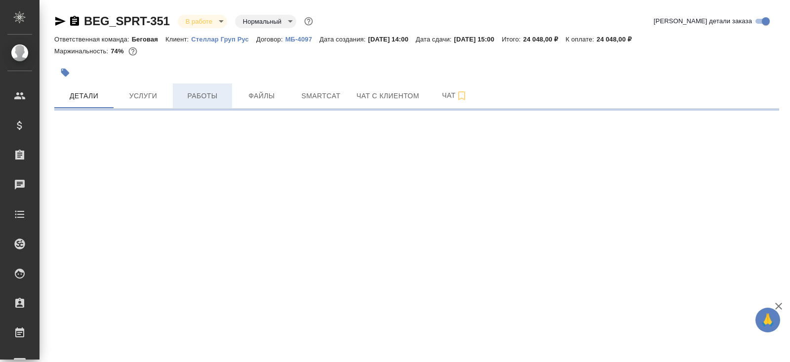
select select "RU"
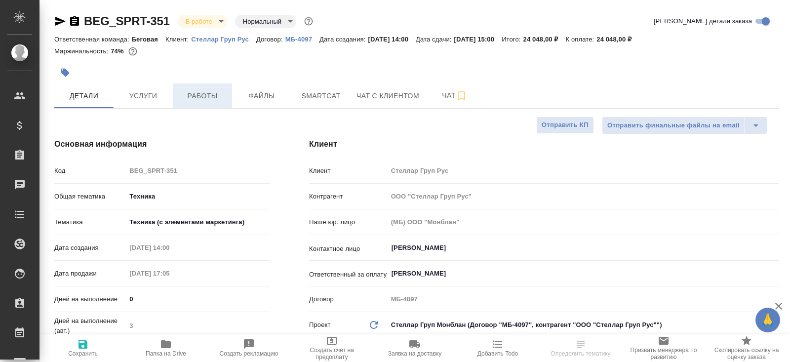
type textarea "x"
click at [186, 81] on div at bounding box center [295, 73] width 483 height 22
type textarea "x"
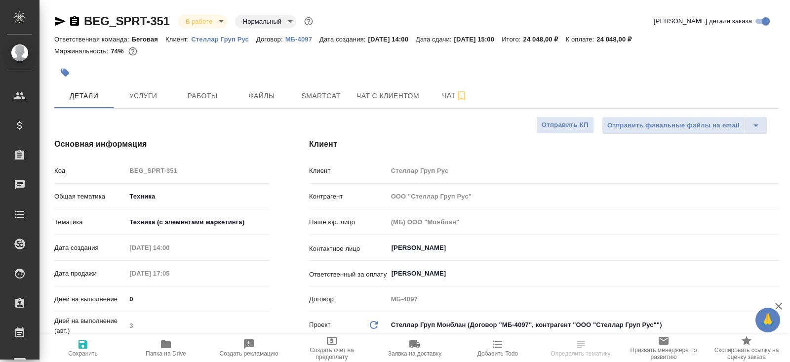
type textarea "x"
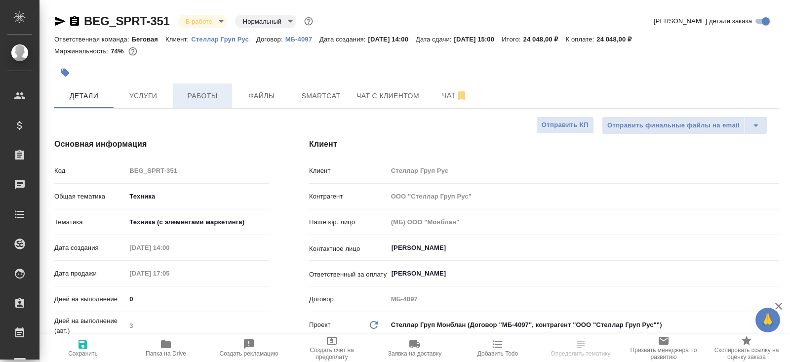
click at [196, 93] on span "Работы" at bounding box center [202, 96] width 47 height 12
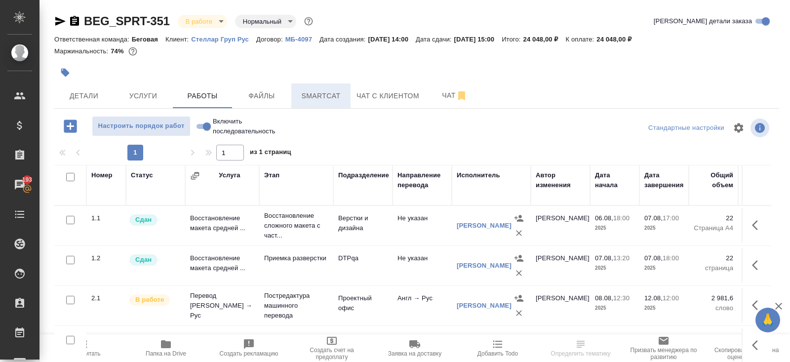
click at [323, 92] on span "Smartcat" at bounding box center [320, 96] width 47 height 12
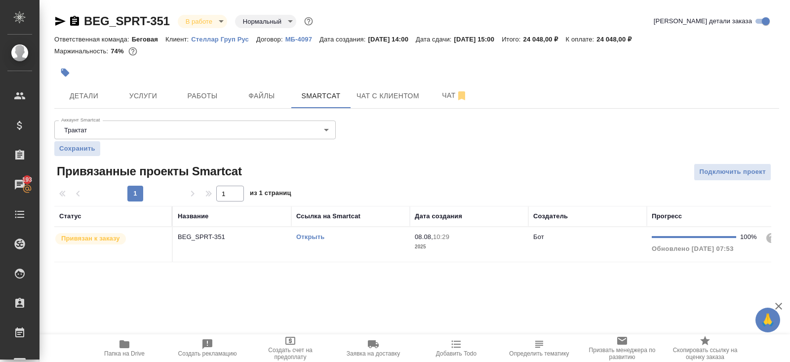
click at [308, 238] on link "Открыть" at bounding box center [310, 236] width 28 height 7
click at [128, 346] on icon "button" at bounding box center [124, 344] width 10 height 8
click at [196, 90] on span "Работы" at bounding box center [202, 96] width 47 height 12
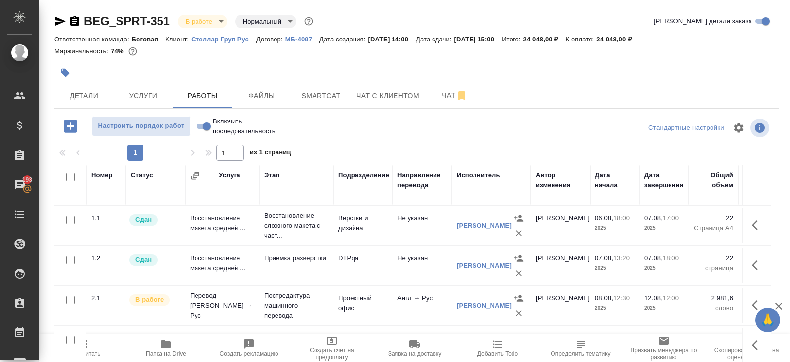
scroll to position [50, 0]
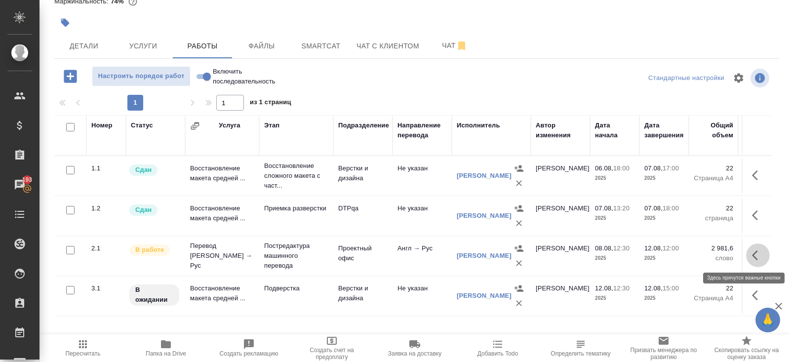
click at [756, 255] on icon "button" at bounding box center [758, 255] width 12 height 12
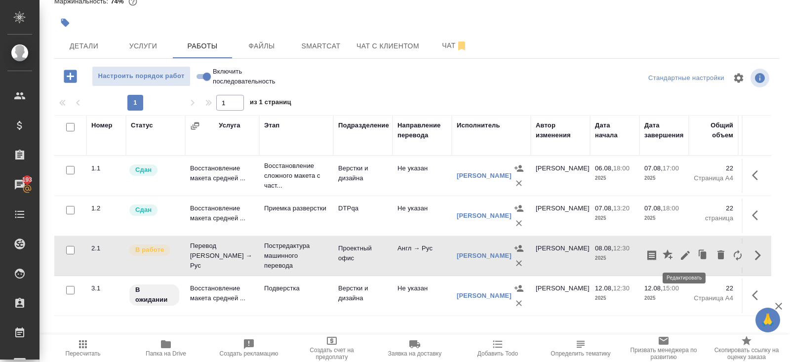
click at [686, 252] on icon "button" at bounding box center [685, 255] width 9 height 9
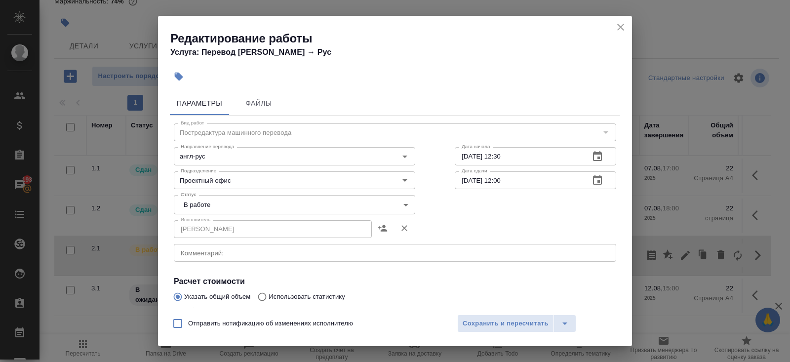
click at [211, 191] on div "Статус В работе inProgress Статус" at bounding box center [294, 203] width 281 height 64
click at [210, 195] on body "🙏 .cls-1 fill:#fff; AWATERA Belyakova Yulia Клиенты Спецификации Заказы 193 Чат…" at bounding box center [395, 181] width 790 height 362
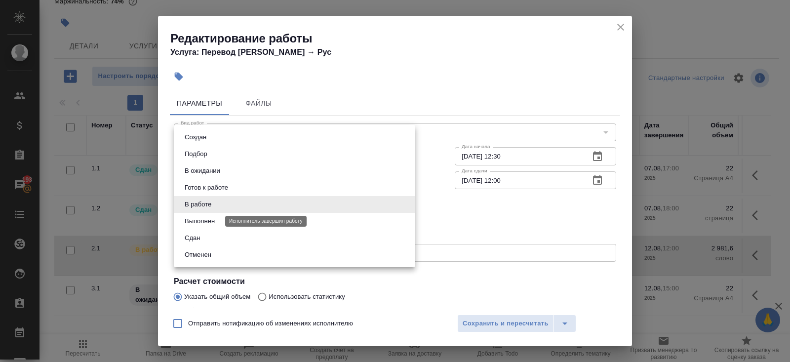
click at [208, 223] on button "Выполнен" at bounding box center [200, 221] width 36 height 11
type input "completed"
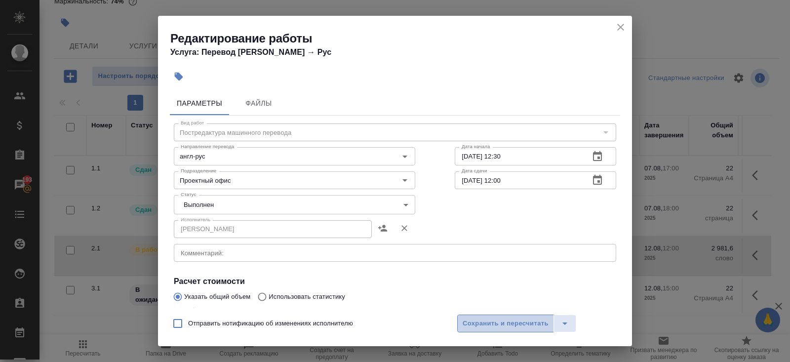
click at [474, 318] on span "Сохранить и пересчитать" at bounding box center [505, 323] width 86 height 11
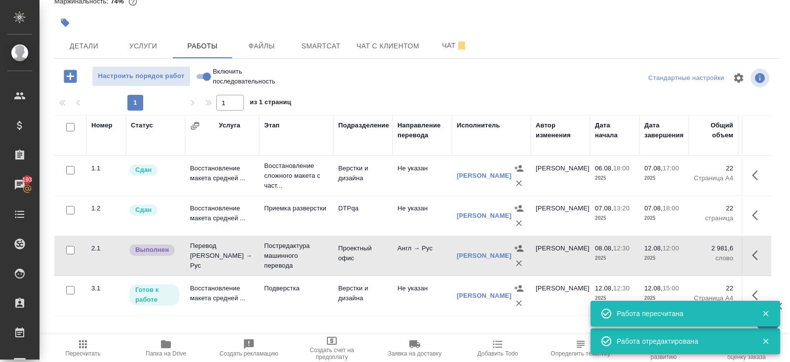
click at [754, 292] on icon "button" at bounding box center [755, 295] width 6 height 10
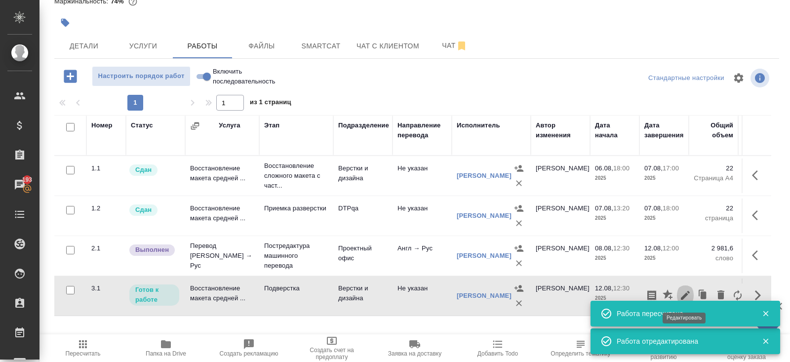
click at [684, 295] on icon "button" at bounding box center [685, 295] width 9 height 9
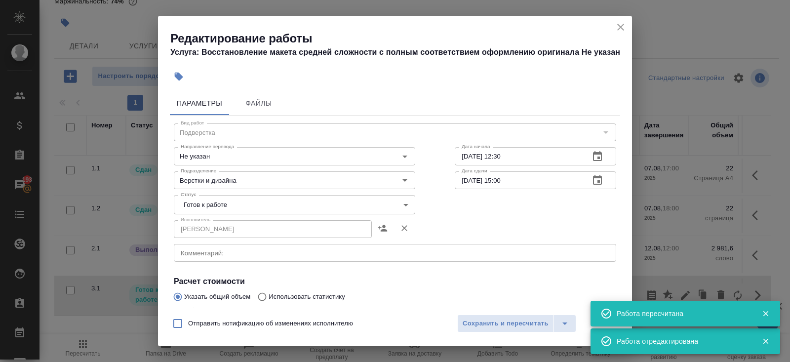
click at [189, 256] on textarea at bounding box center [395, 252] width 428 height 7
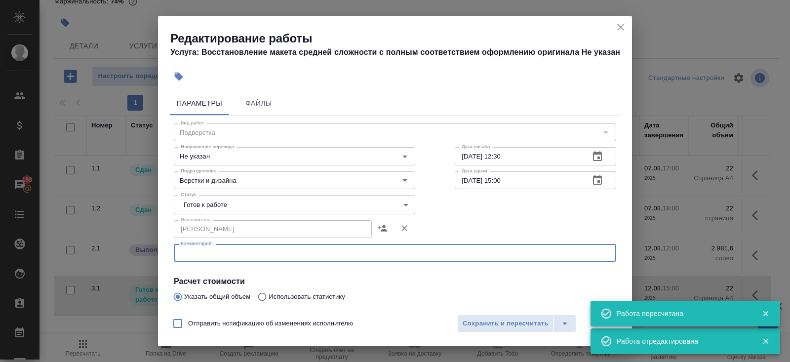
paste textarea "https://drive.awatera.com/s/inA7yjLEMa6YTQK"
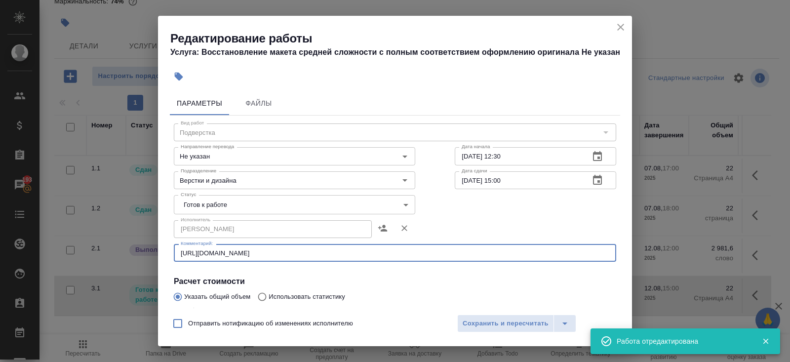
type textarea "https://drive.awatera.com/s/inA7yjLEMa6YTQK"
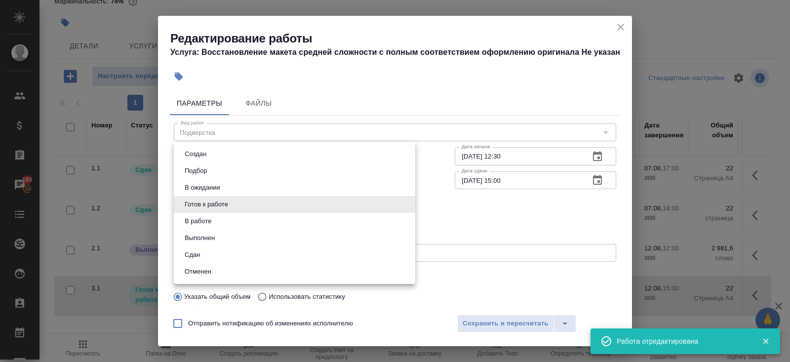
click at [185, 204] on body "🙏 .cls-1 fill:#fff; AWATERA Belyakova Yulia Клиенты Спецификации Заказы 193 Чат…" at bounding box center [395, 181] width 790 height 362
click at [495, 317] on div at bounding box center [395, 181] width 790 height 362
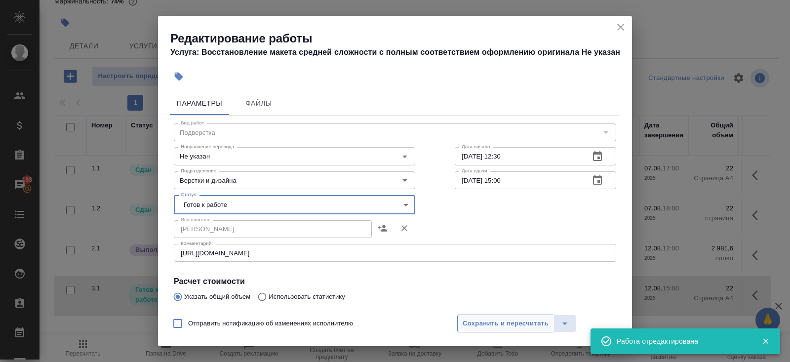
click at [510, 316] on button "Сохранить и пересчитать" at bounding box center [505, 323] width 97 height 18
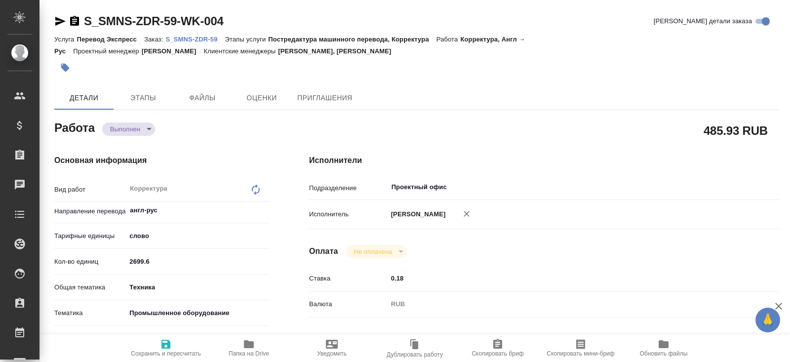
type textarea "x"
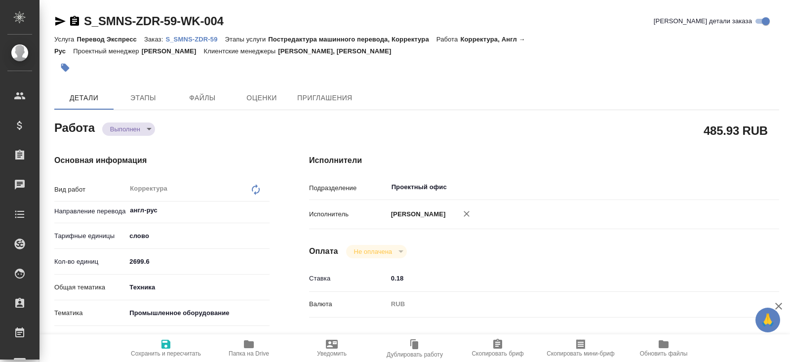
type textarea "x"
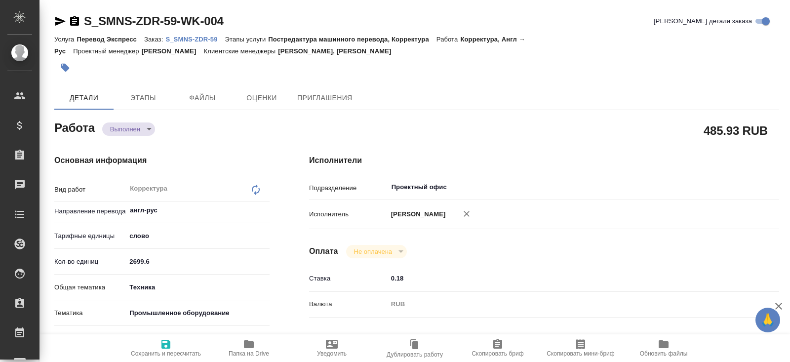
type textarea "x"
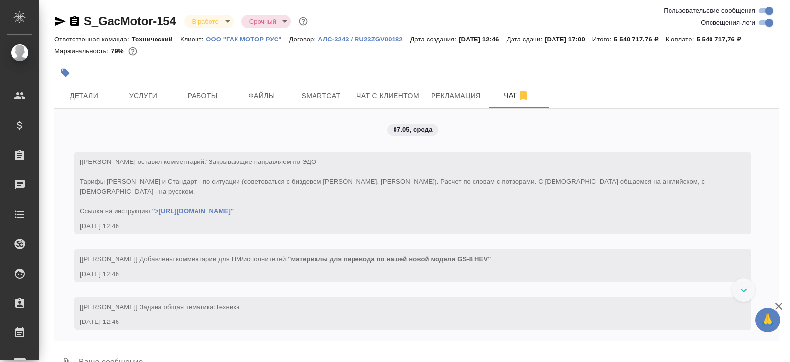
scroll to position [35, 0]
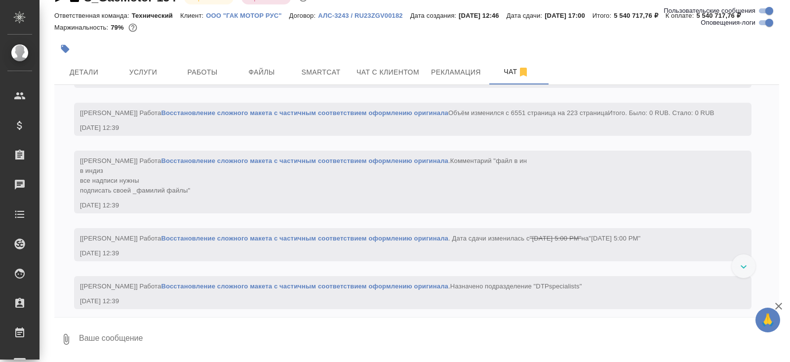
click at [142, 340] on textarea at bounding box center [428, 339] width 701 height 34
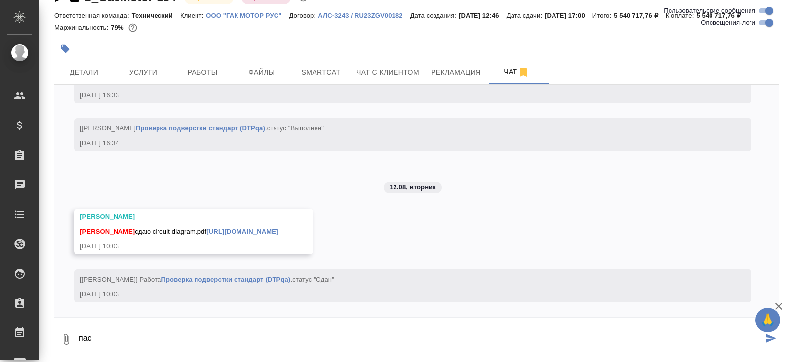
scroll to position [61398, 0]
type textarea "пасиба"
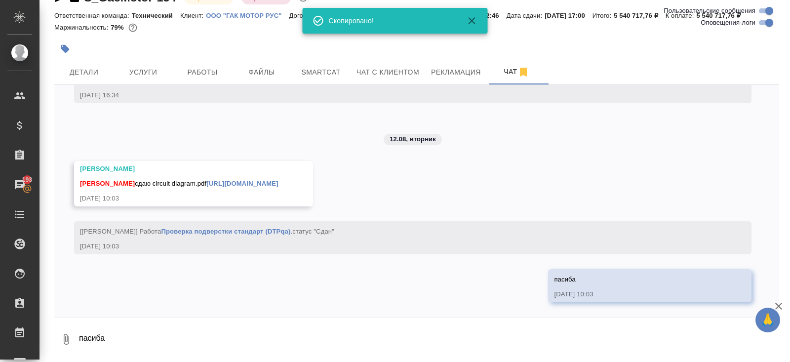
scroll to position [0, 0]
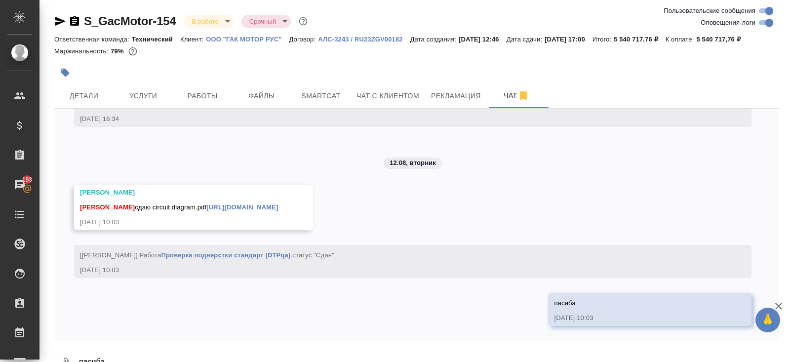
drag, startPoint x: 136, startPoint y: 208, endPoint x: 151, endPoint y: 218, distance: 17.5
click at [151, 212] on div "[PERSON_NAME] сдаю circuit diagram.pdf [URL][DOMAIN_NAME]" at bounding box center [179, 206] width 198 height 12
copy span "сдаю circuit diagram.pdf [URL][DOMAIN_NAME]"
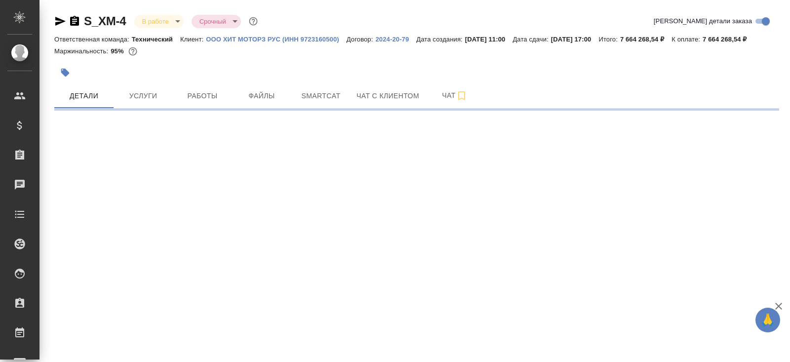
select select "RU"
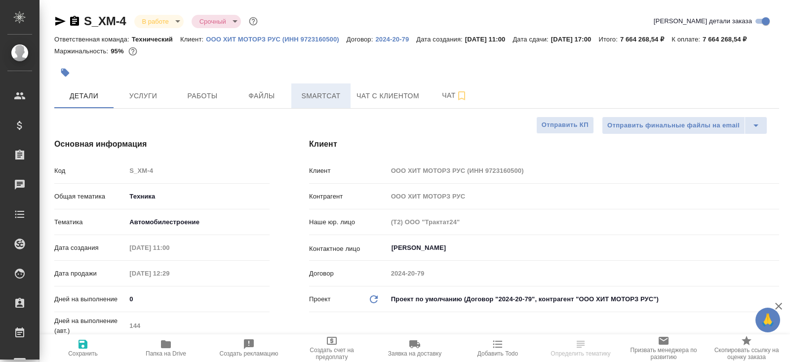
type textarea "x"
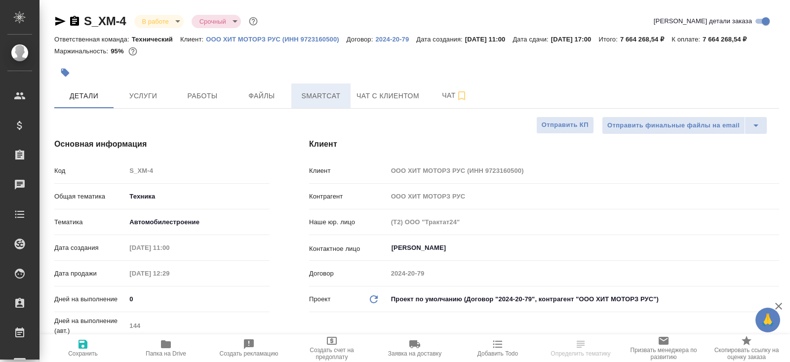
type textarea "x"
click at [316, 102] on span "Smartcat" at bounding box center [320, 96] width 47 height 12
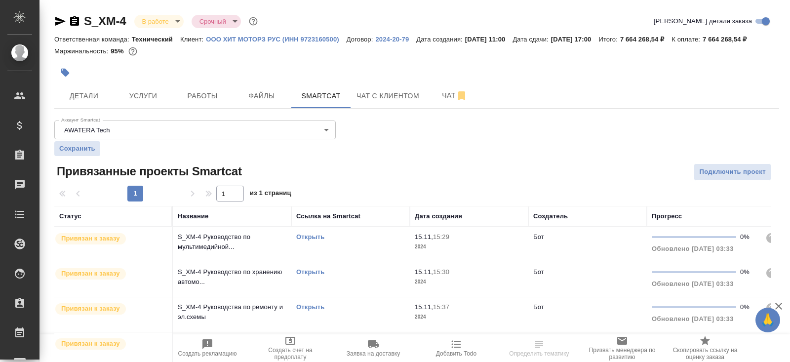
scroll to position [145, 0]
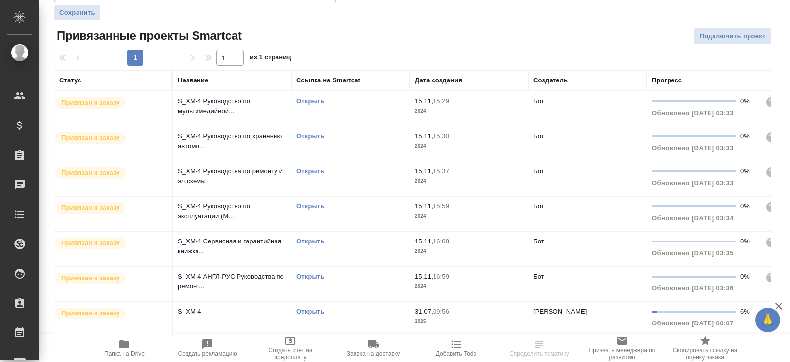
click at [309, 313] on link "Открыть" at bounding box center [310, 310] width 28 height 7
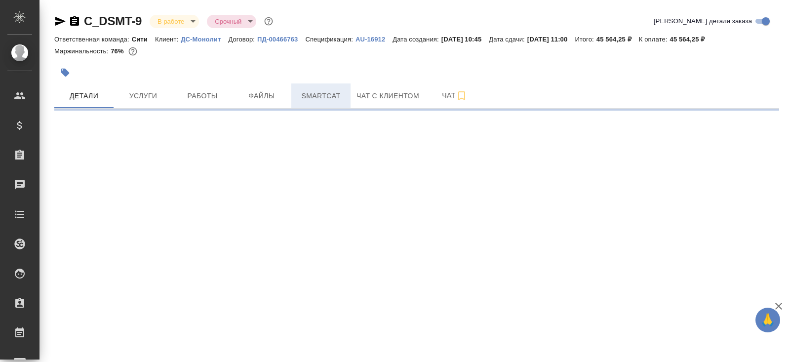
select select "RU"
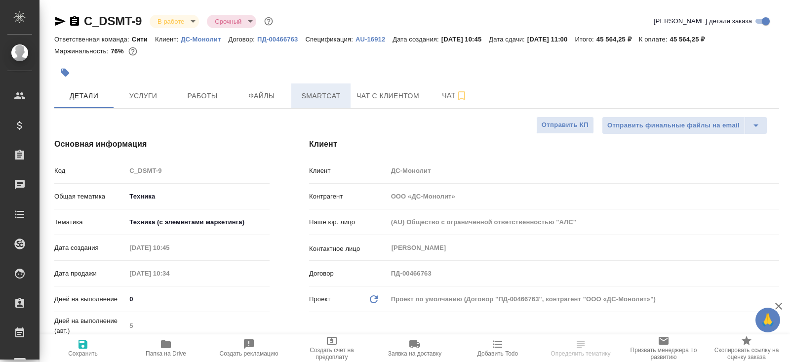
type textarea "x"
click at [308, 107] on button "Smartcat" at bounding box center [320, 95] width 59 height 25
type textarea "x"
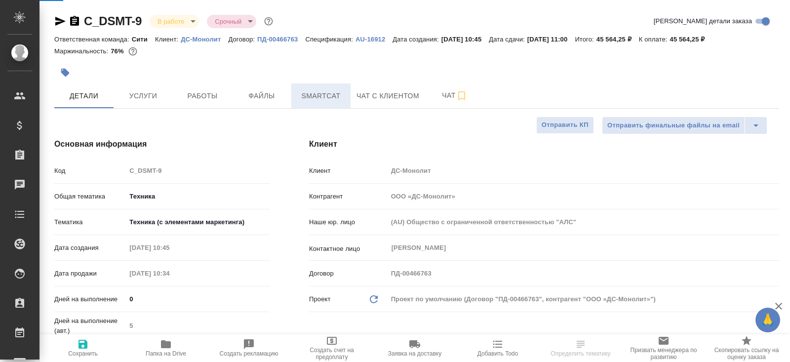
type textarea "x"
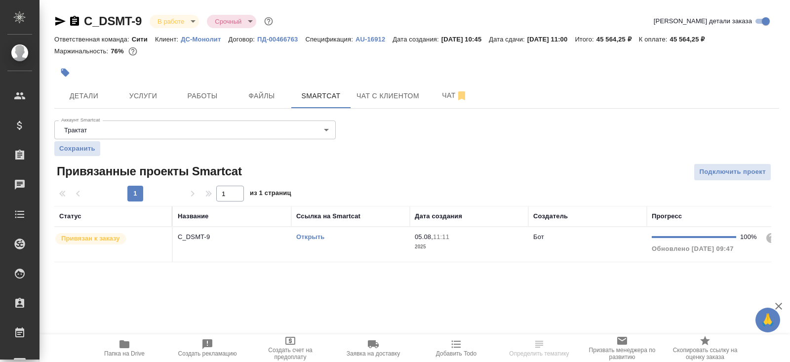
click at [328, 76] on div at bounding box center [295, 73] width 483 height 22
click at [310, 236] on link "Открыть" at bounding box center [310, 236] width 28 height 7
click at [123, 344] on icon "button" at bounding box center [124, 344] width 10 height 8
click at [209, 97] on span "Работы" at bounding box center [202, 96] width 47 height 12
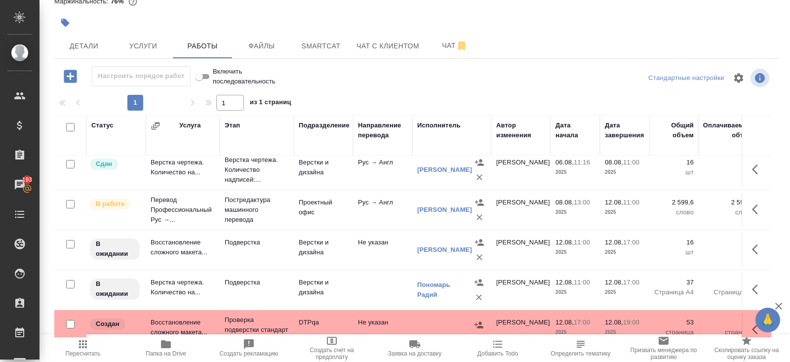
scroll to position [57, 0]
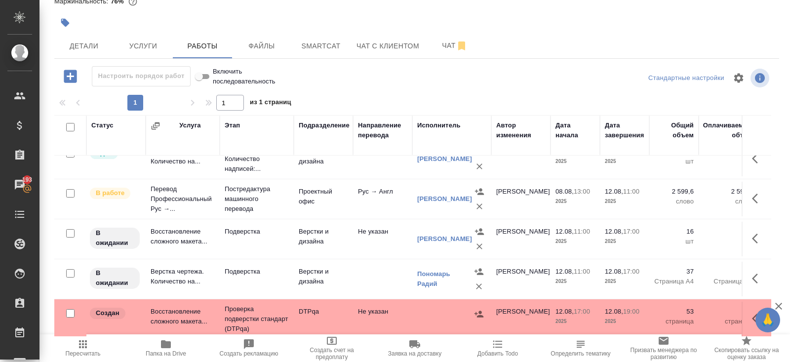
click at [753, 199] on icon "button" at bounding box center [758, 198] width 12 height 12
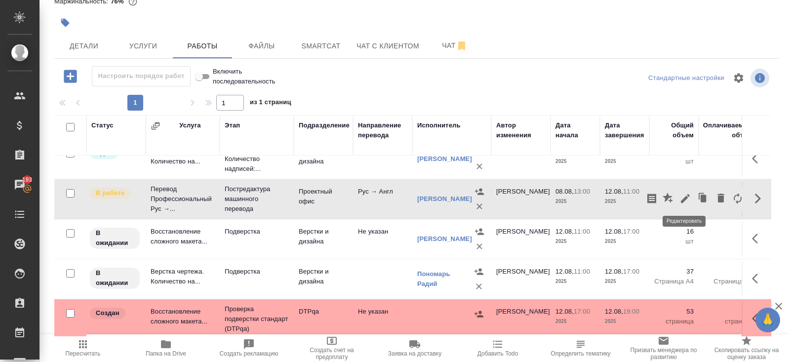
click at [687, 194] on icon "button" at bounding box center [685, 198] width 12 height 12
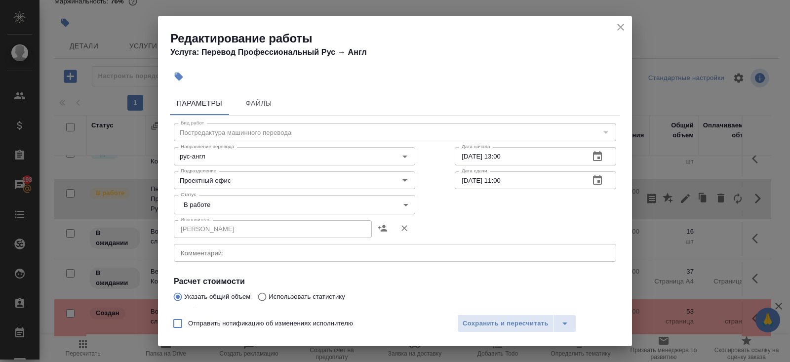
click at [217, 211] on body "🙏 .cls-1 fill:#fff; AWATERA [PERSON_NAME] Спецификации Заказы 193 Чаты Todo Про…" at bounding box center [395, 181] width 790 height 362
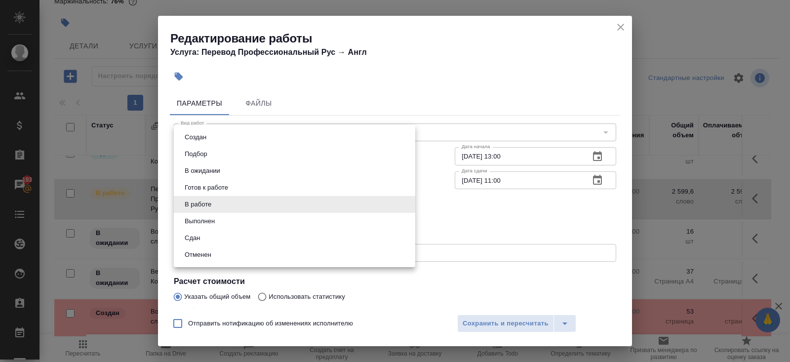
click at [186, 218] on button "Выполнен" at bounding box center [200, 221] width 36 height 11
type input "completed"
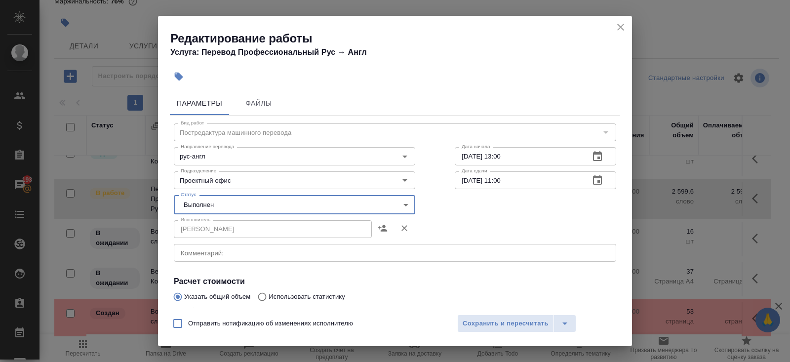
click at [477, 313] on div "Отправить нотификацию об изменениях исполнителю Сохранить и пересчитать" at bounding box center [395, 327] width 474 height 38
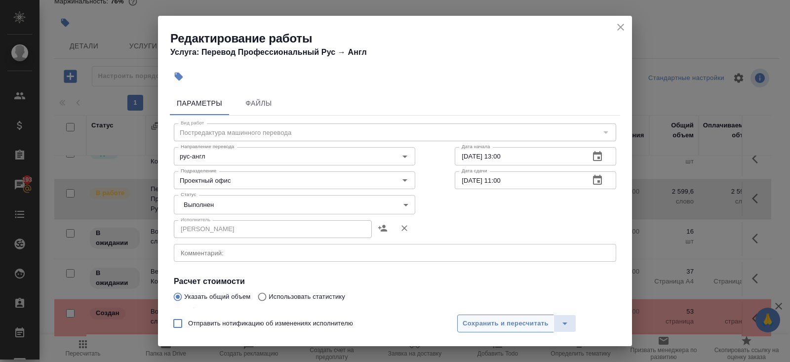
click at [482, 320] on span "Сохранить и пересчитать" at bounding box center [505, 323] width 86 height 11
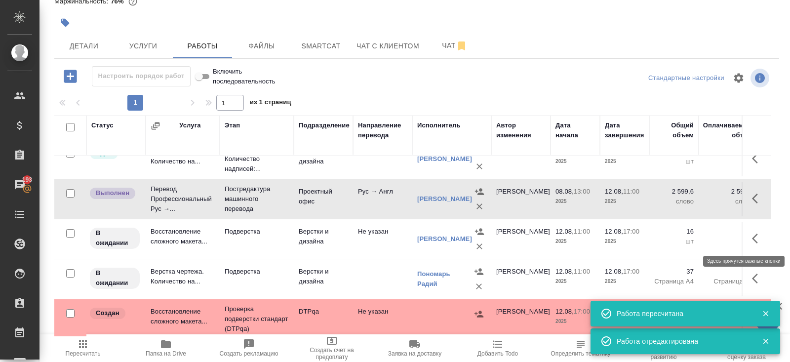
click at [758, 233] on icon "button" at bounding box center [758, 238] width 12 height 12
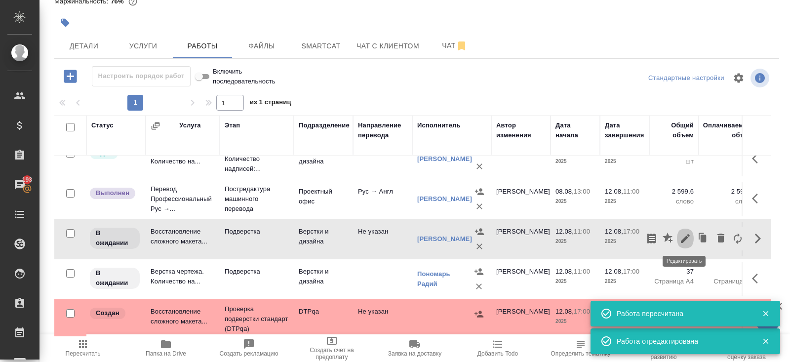
click at [683, 237] on icon "button" at bounding box center [685, 238] width 9 height 9
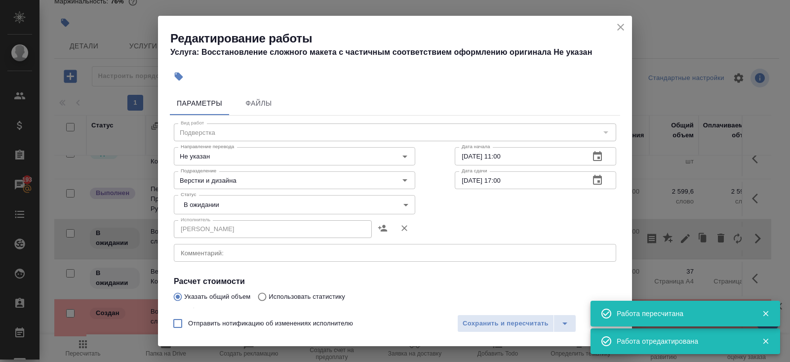
click at [235, 252] on textarea at bounding box center [395, 252] width 428 height 7
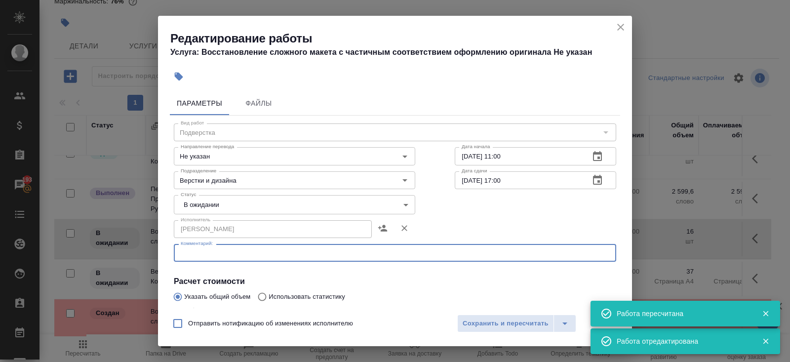
paste textarea "[URL][DOMAIN_NAME]"
type textarea "[URL][DOMAIN_NAME]"
click at [189, 200] on body "🙏 .cls-1 fill:#fff; AWATERA [PERSON_NAME] Спецификации Заказы 193 Чаты Todo Про…" at bounding box center [395, 181] width 790 height 362
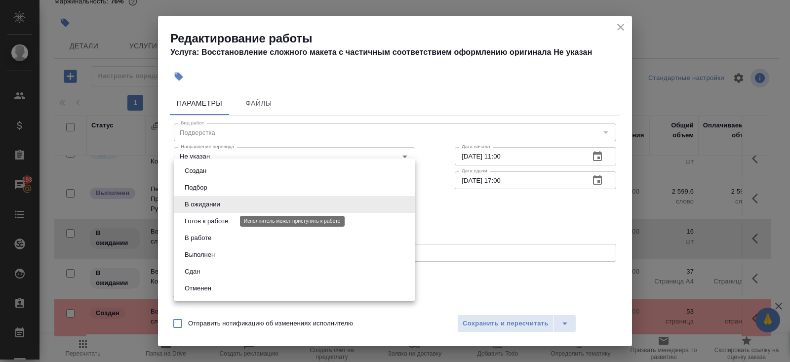
click at [190, 217] on button "Готов к работе" at bounding box center [206, 221] width 49 height 11
type input "readyForWork"
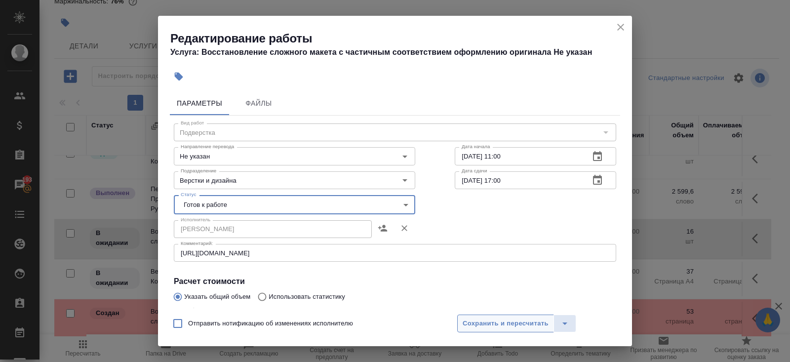
click at [473, 320] on span "Сохранить и пересчитать" at bounding box center [505, 323] width 86 height 11
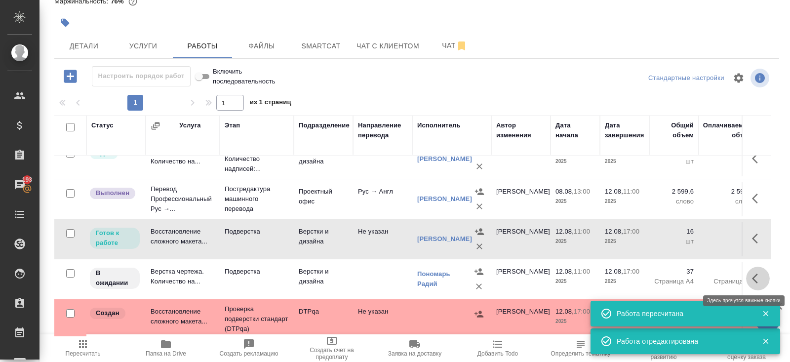
click at [758, 276] on icon "button" at bounding box center [758, 278] width 12 height 12
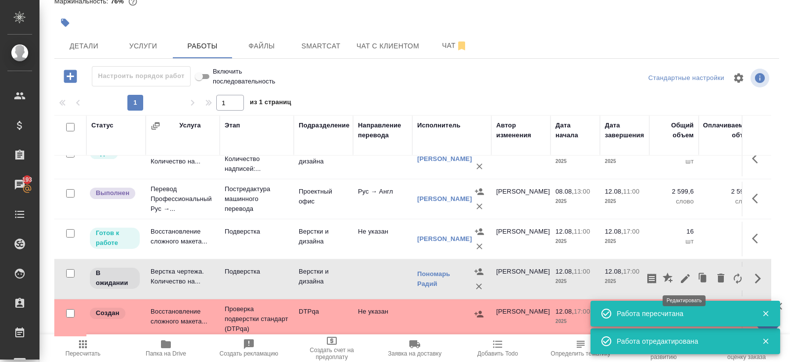
click at [685, 277] on icon "button" at bounding box center [685, 278] width 9 height 9
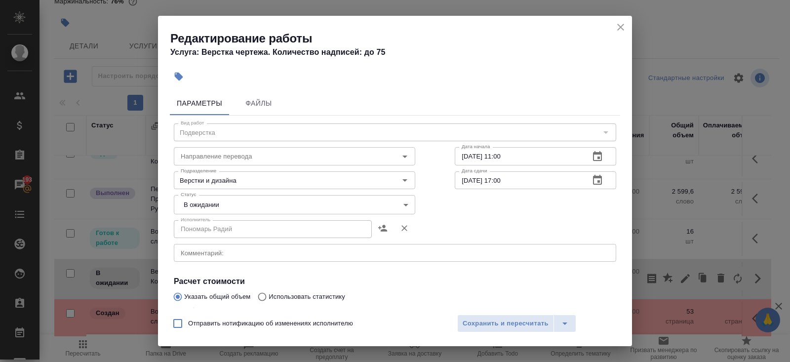
click at [201, 248] on div "x Комментарий:" at bounding box center [395, 253] width 442 height 18
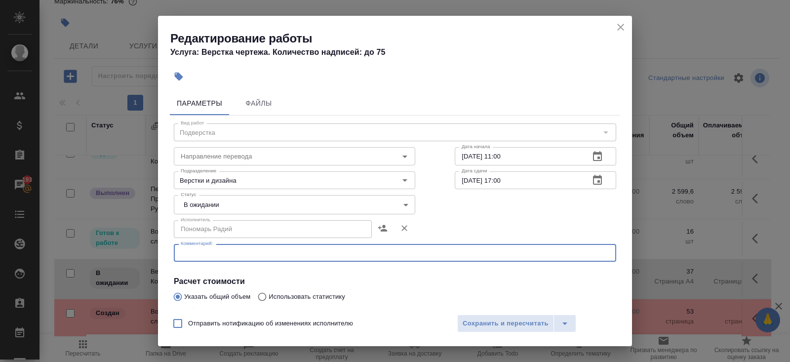
paste textarea "[URL][DOMAIN_NAME]"
type textarea "[URL][DOMAIN_NAME]"
click at [188, 207] on body "🙏 .cls-1 fill:#fff; AWATERA [PERSON_NAME] Спецификации Заказы 193 Чаты Todo Про…" at bounding box center [395, 181] width 790 height 362
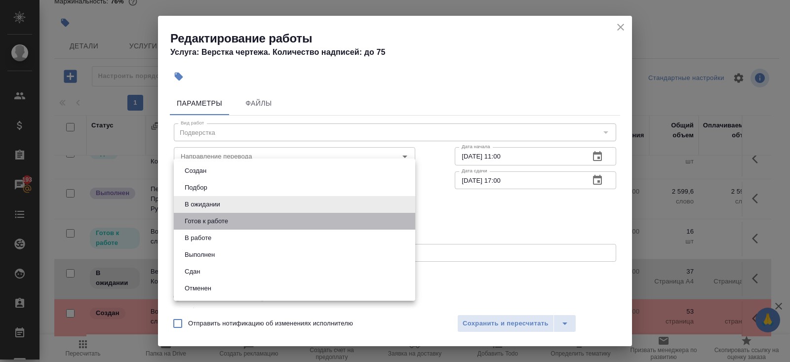
click at [191, 218] on button "Готов к работе" at bounding box center [206, 221] width 49 height 11
type input "readyForWork"
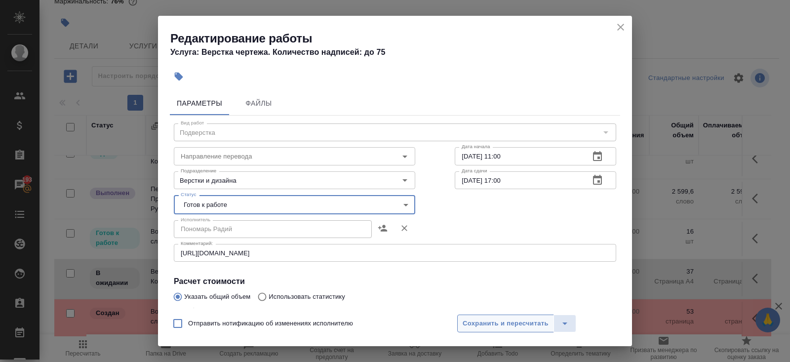
click at [476, 322] on span "Сохранить и пересчитать" at bounding box center [505, 323] width 86 height 11
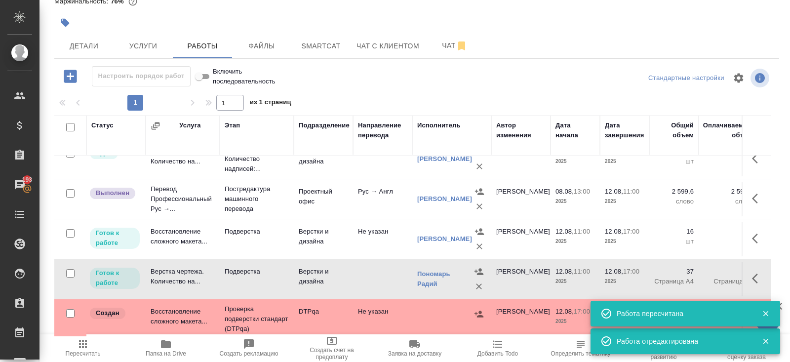
click at [768, 311] on icon "button" at bounding box center [765, 313] width 9 height 9
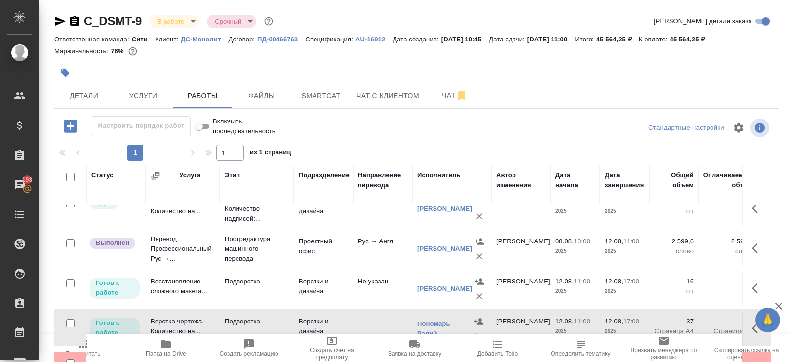
scroll to position [50, 0]
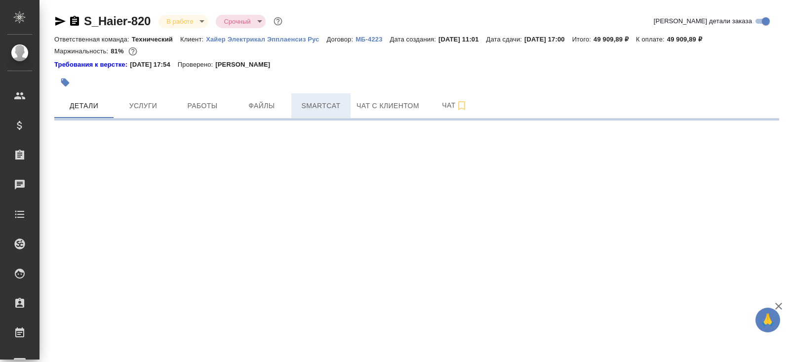
click at [310, 113] on button "Smartcat" at bounding box center [320, 105] width 59 height 25
select select "RU"
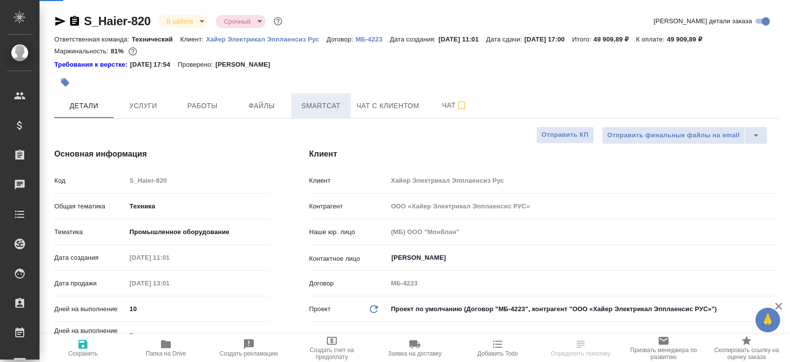
type textarea "x"
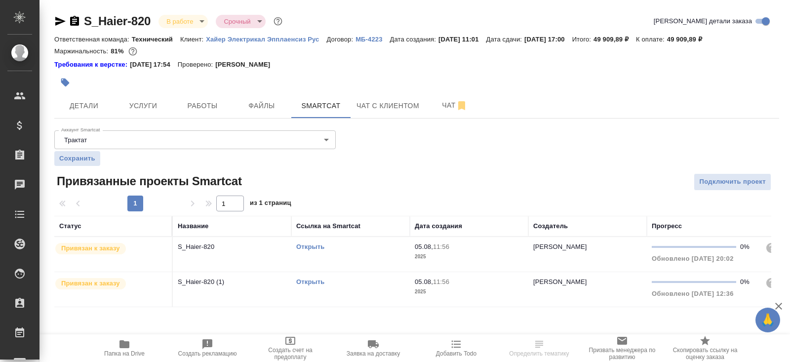
click at [310, 244] on link "Открыть" at bounding box center [310, 246] width 28 height 7
click at [121, 344] on icon "button" at bounding box center [124, 344] width 10 height 8
click at [212, 102] on span "Работы" at bounding box center [202, 106] width 47 height 12
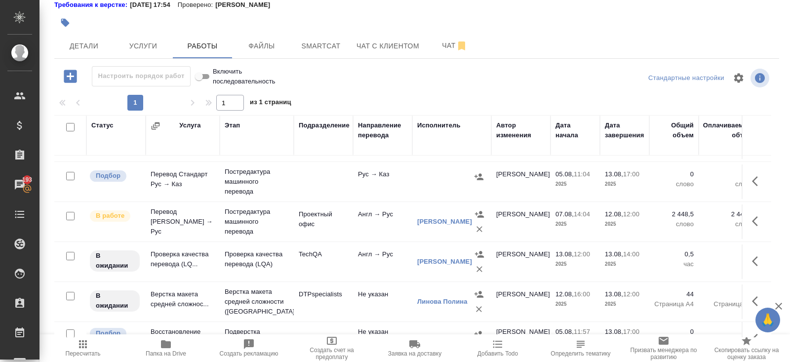
scroll to position [125, 0]
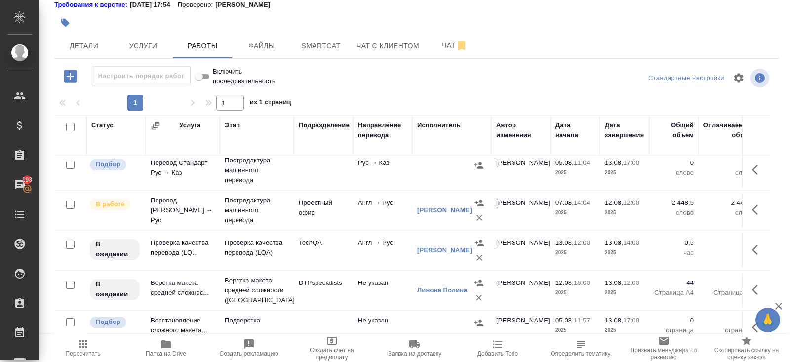
click at [367, 68] on td "Англ → Рус" at bounding box center [382, 50] width 59 height 35
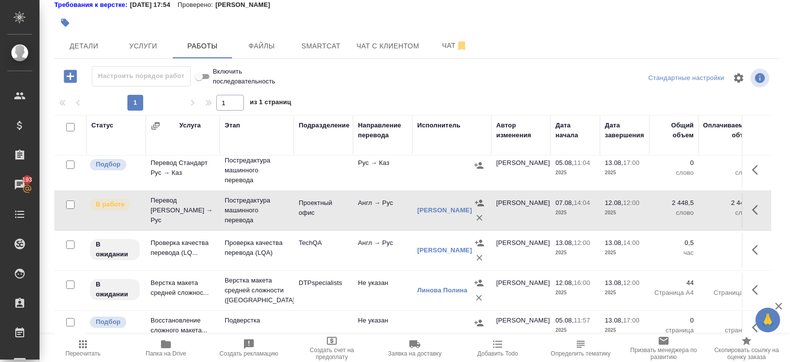
scroll to position [131, 0]
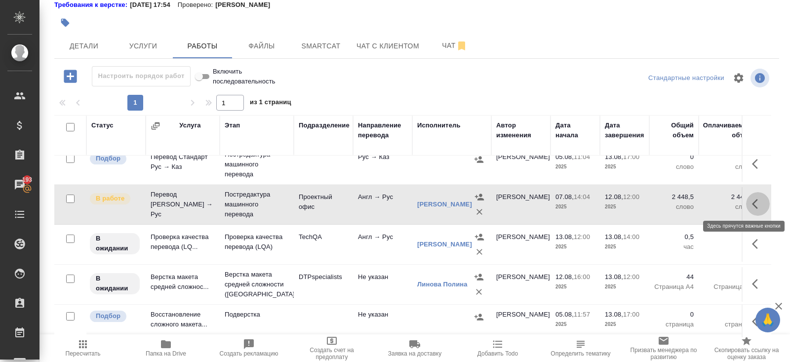
click at [752, 200] on icon "button" at bounding box center [758, 204] width 12 height 12
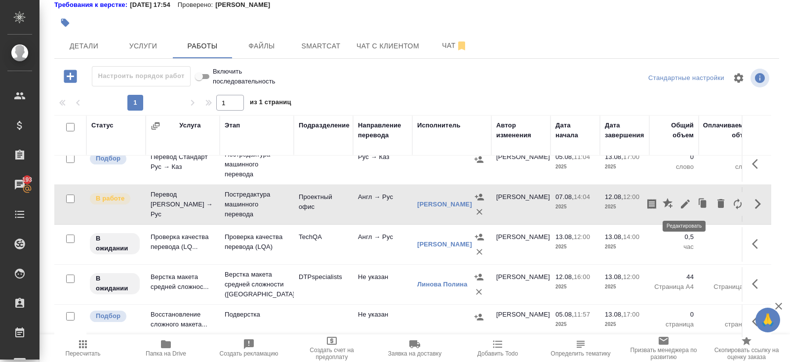
click at [685, 203] on icon "button" at bounding box center [685, 203] width 9 height 9
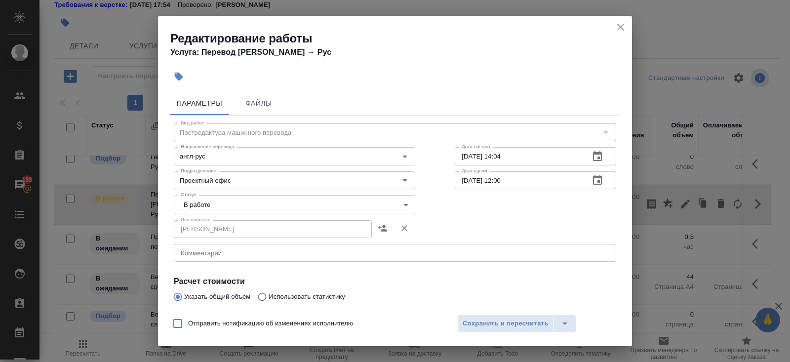
click at [234, 208] on body "🙏 .cls-1 fill:#fff; AWATERA Belyakova Yulia Клиенты Спецификации Заказы 193 Чат…" at bounding box center [395, 181] width 790 height 362
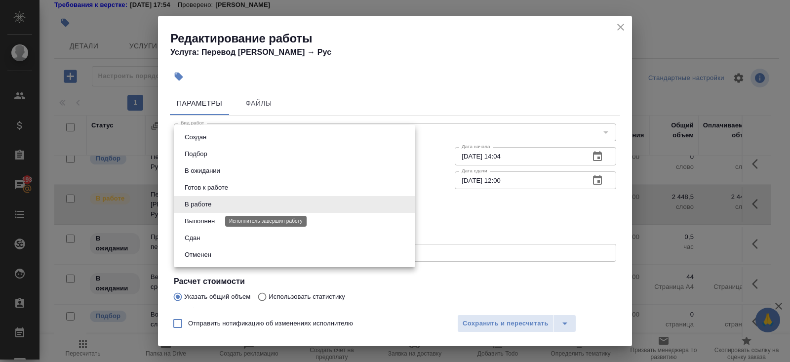
click at [215, 222] on button "Выполнен" at bounding box center [200, 221] width 36 height 11
type input "completed"
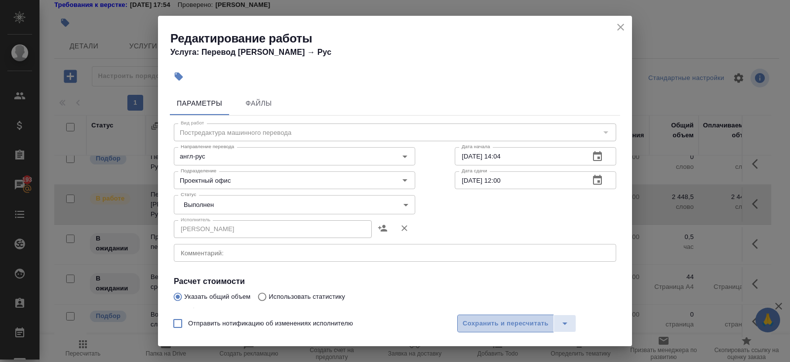
click at [491, 321] on span "Сохранить и пересчитать" at bounding box center [505, 323] width 86 height 11
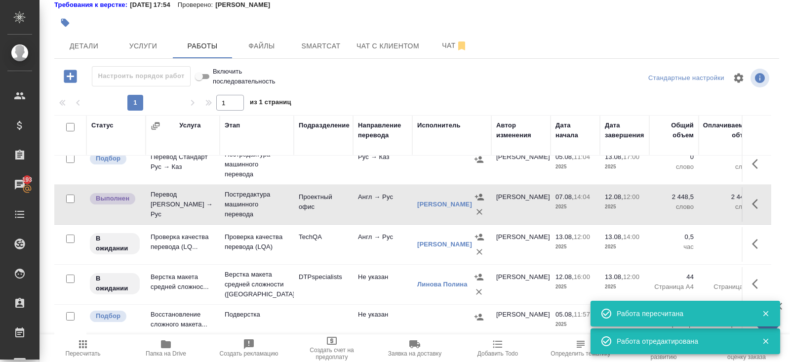
click at [749, 280] on button "button" at bounding box center [758, 284] width 24 height 24
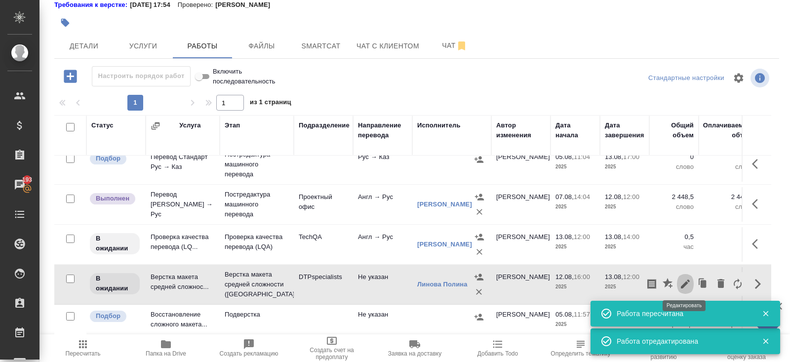
click at [687, 281] on icon "button" at bounding box center [685, 283] width 9 height 9
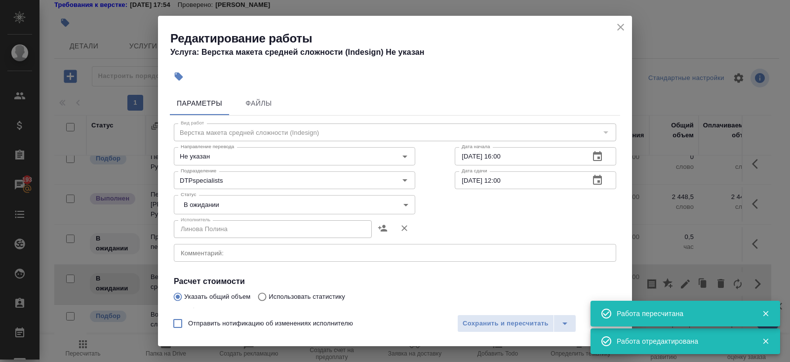
click at [238, 257] on div "x Комментарий:" at bounding box center [395, 253] width 442 height 18
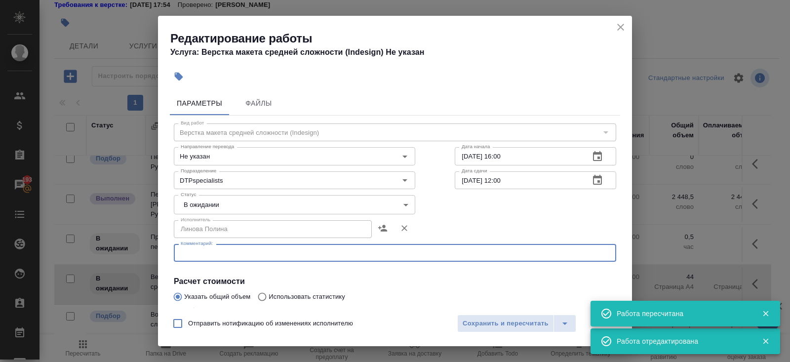
paste textarea "https://drive.awatera.com/s/XnsjnXQo4jYHCAp"
type textarea "https://drive.awatera.com/s/XnsjnXQo4jYHCAp"
click at [200, 204] on body "🙏 .cls-1 fill:#fff; AWATERA Belyakova Yulia Клиенты Спецификации Заказы 193 Чат…" at bounding box center [395, 181] width 790 height 362
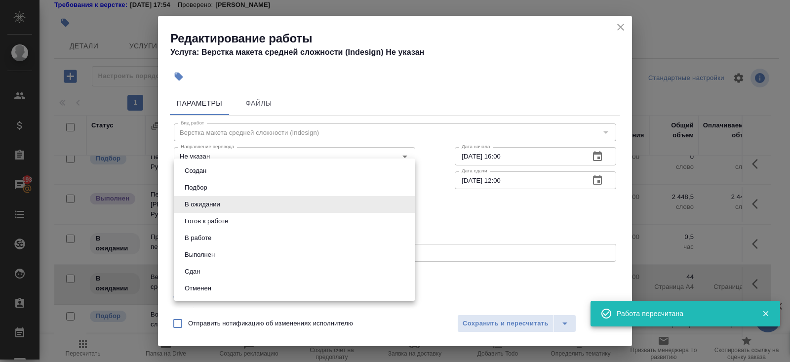
click at [202, 215] on li "Готов к работе" at bounding box center [294, 221] width 241 height 17
type input "readyForWork"
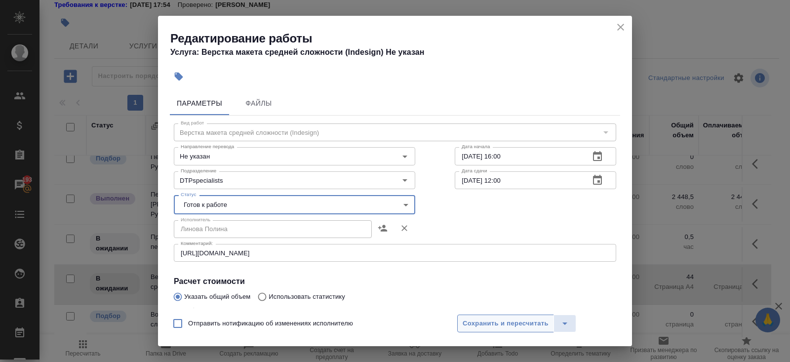
click at [463, 321] on span "Сохранить и пересчитать" at bounding box center [505, 323] width 86 height 11
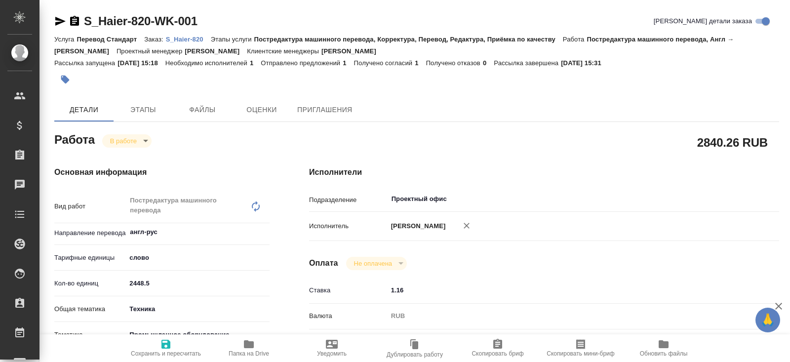
type textarea "x"
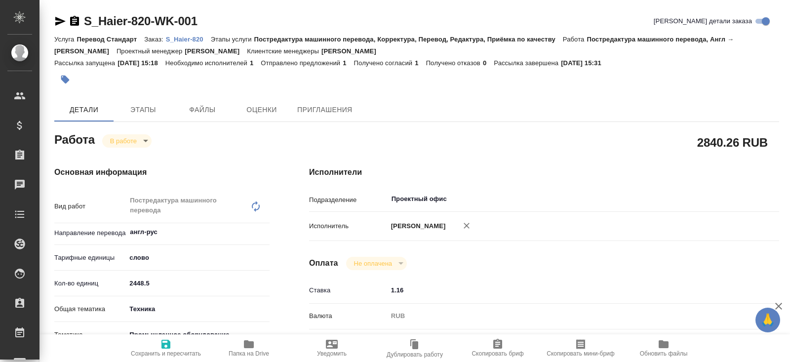
type textarea "x"
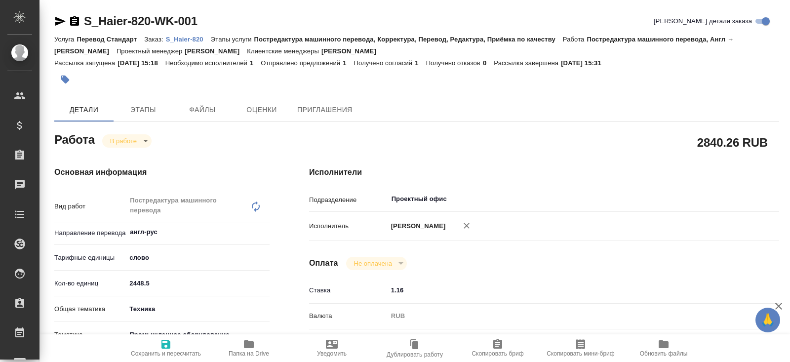
type textarea "x"
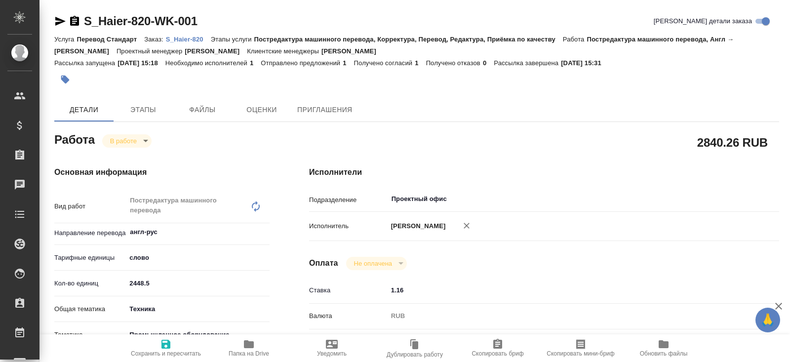
type textarea "x"
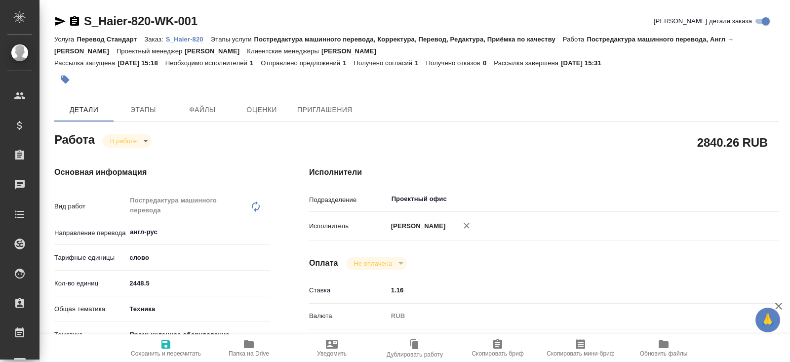
type textarea "x"
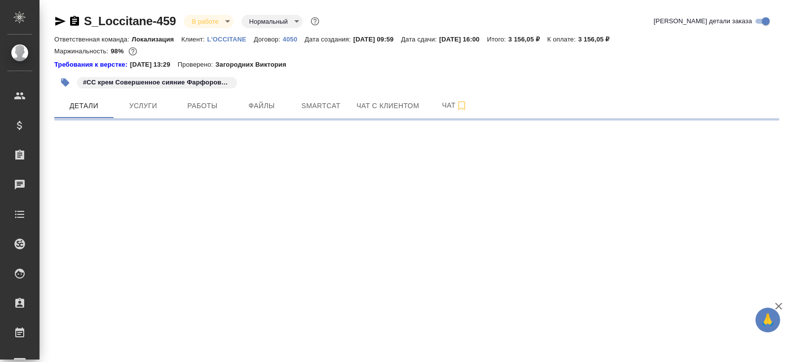
select select "RU"
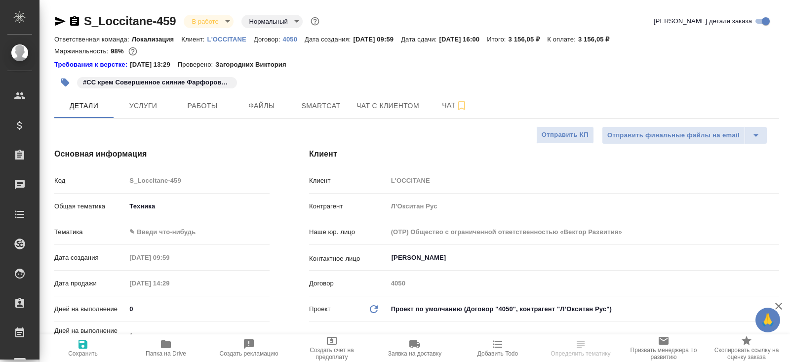
type textarea "x"
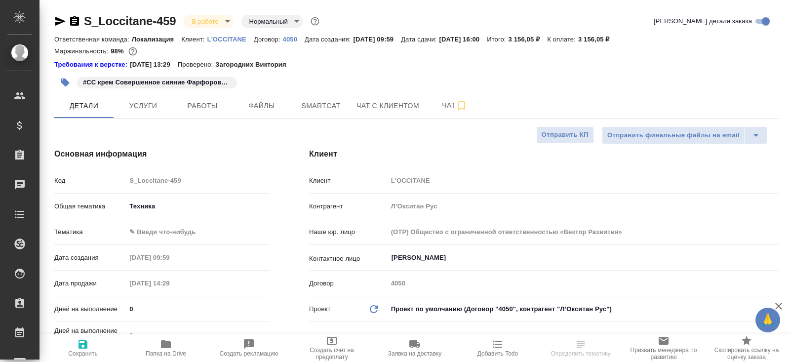
type textarea "x"
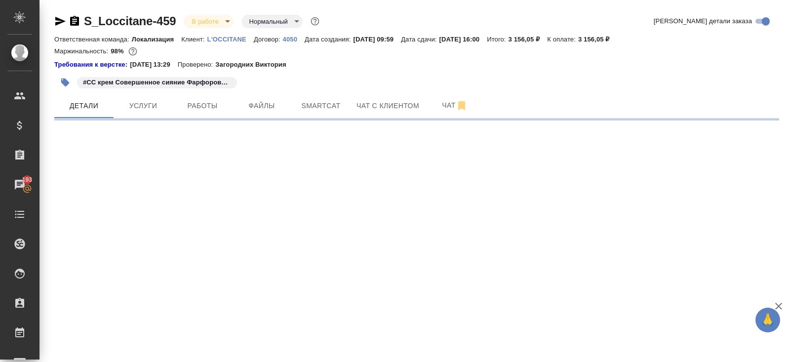
select select "RU"
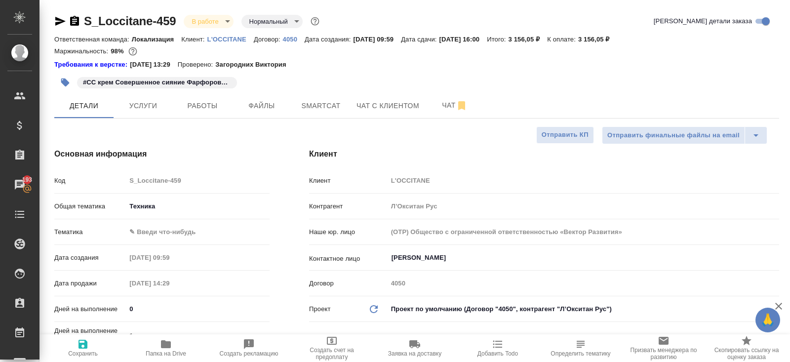
type textarea "x"
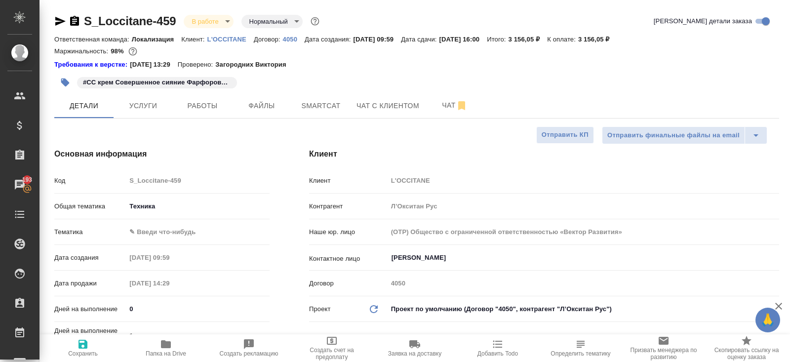
type textarea "x"
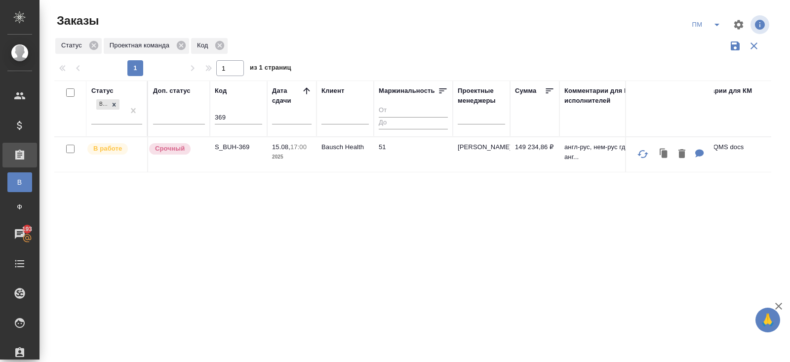
click at [231, 148] on p "S_BUH-369" at bounding box center [238, 147] width 47 height 10
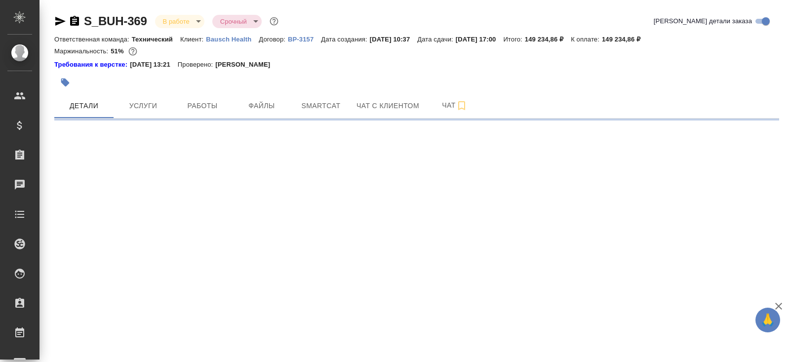
select select "RU"
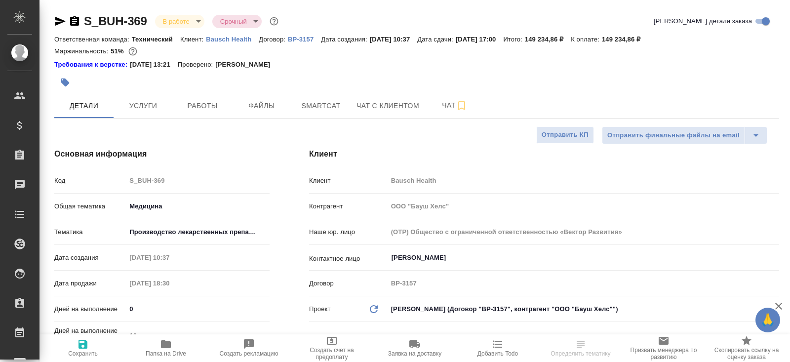
type textarea "x"
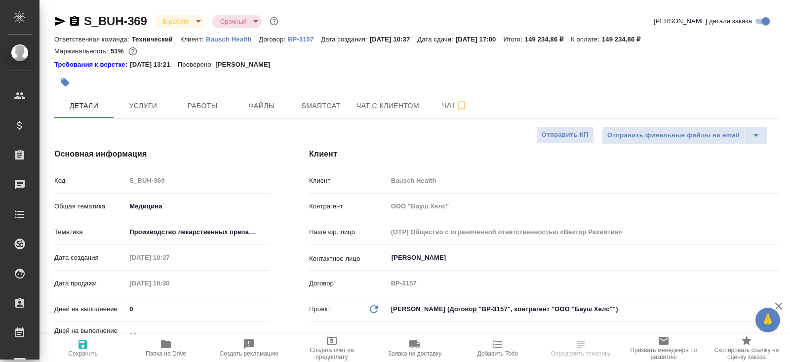
type textarea "x"
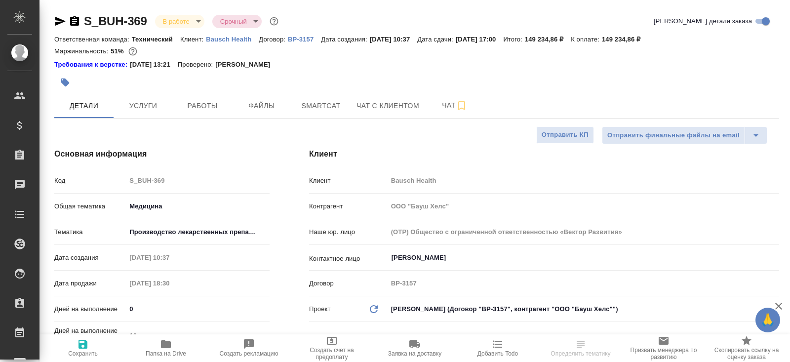
type textarea "x"
click at [217, 108] on span "Работы" at bounding box center [202, 106] width 47 height 12
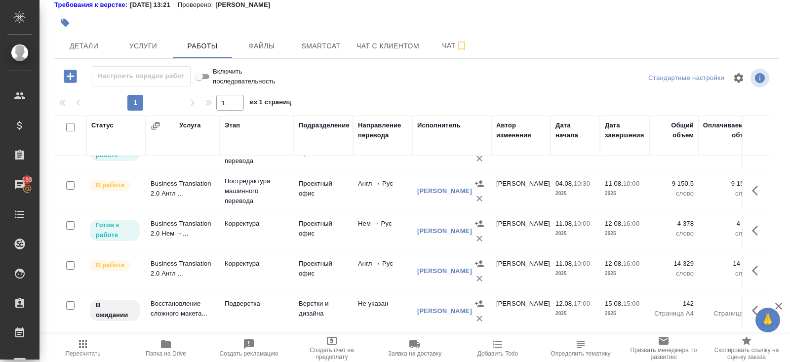
scroll to position [186, 0]
click at [166, 347] on icon "button" at bounding box center [166, 344] width 10 height 8
click at [81, 52] on button "Детали" at bounding box center [83, 46] width 59 height 25
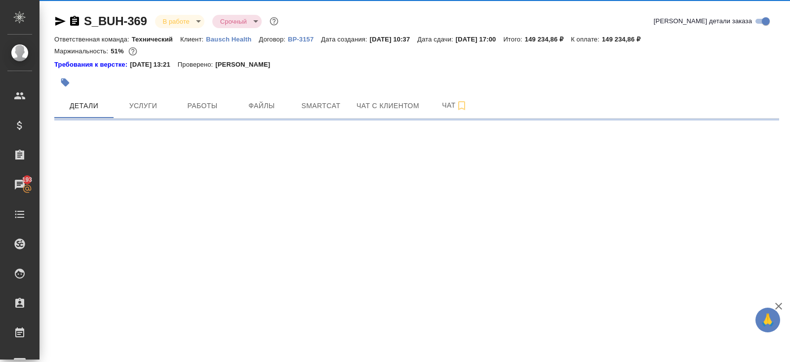
select select "RU"
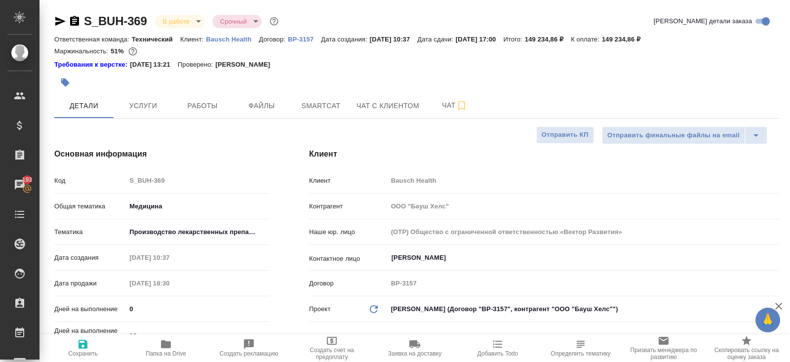
type textarea "x"
click at [213, 95] on button "Работы" at bounding box center [202, 105] width 59 height 25
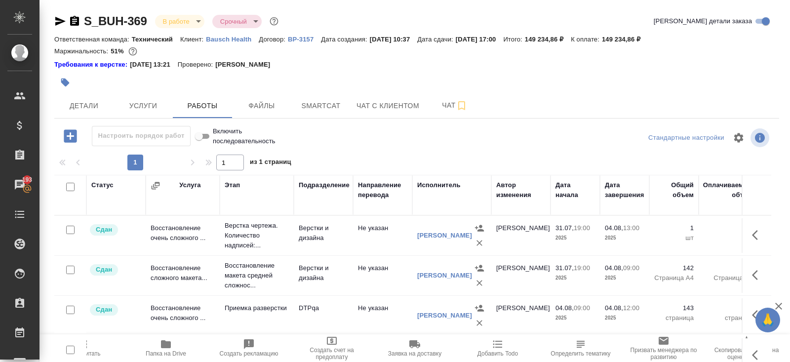
click at [54, 19] on icon "button" at bounding box center [60, 21] width 12 height 12
